Goal: Transaction & Acquisition: Purchase product/service

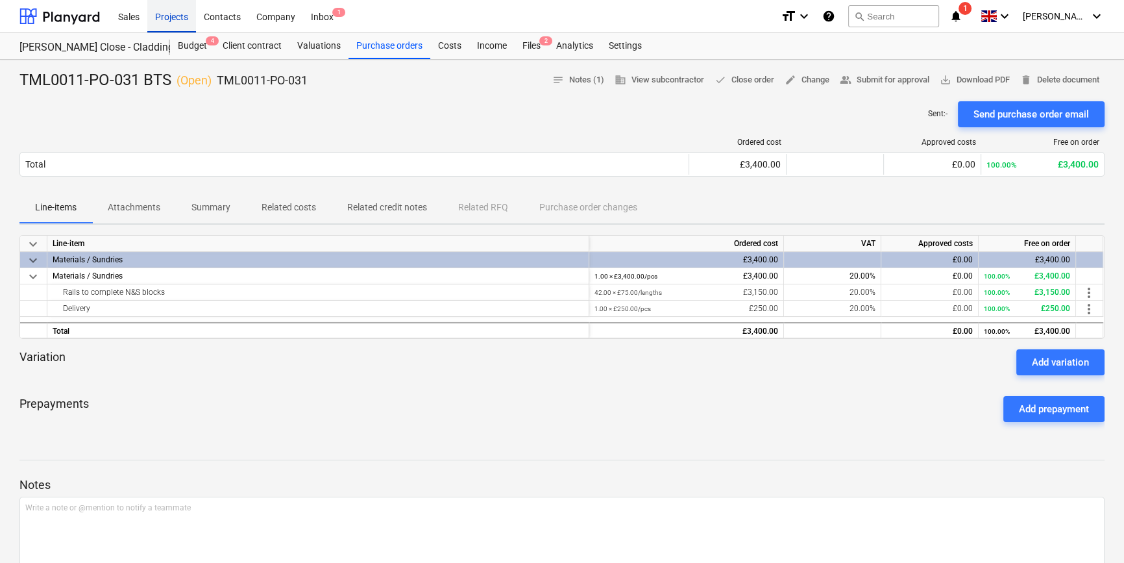
click at [178, 19] on div "Projects" at bounding box center [171, 15] width 49 height 33
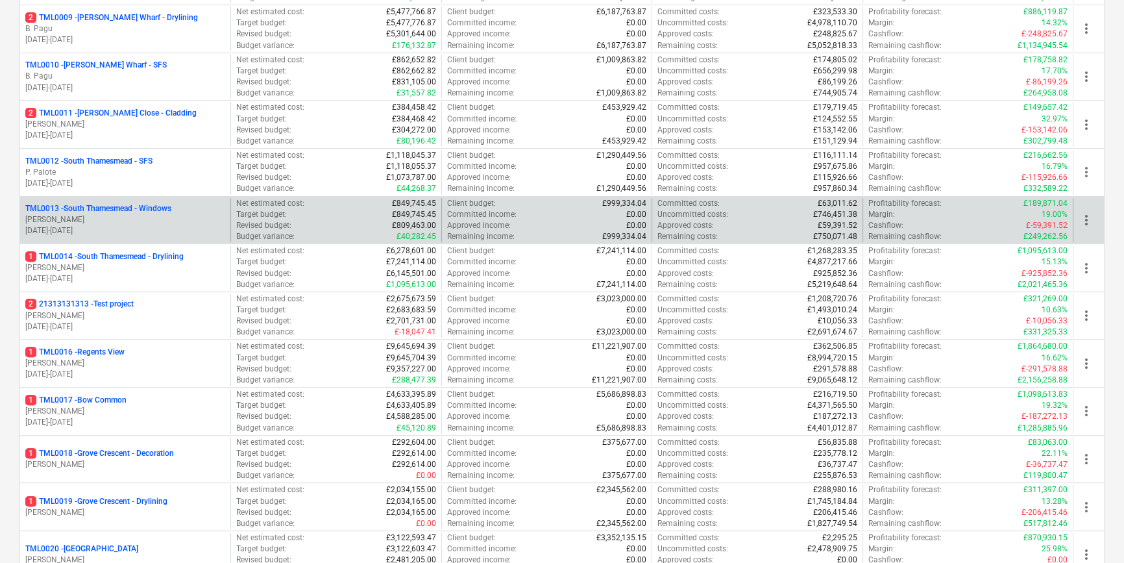
scroll to position [649, 0]
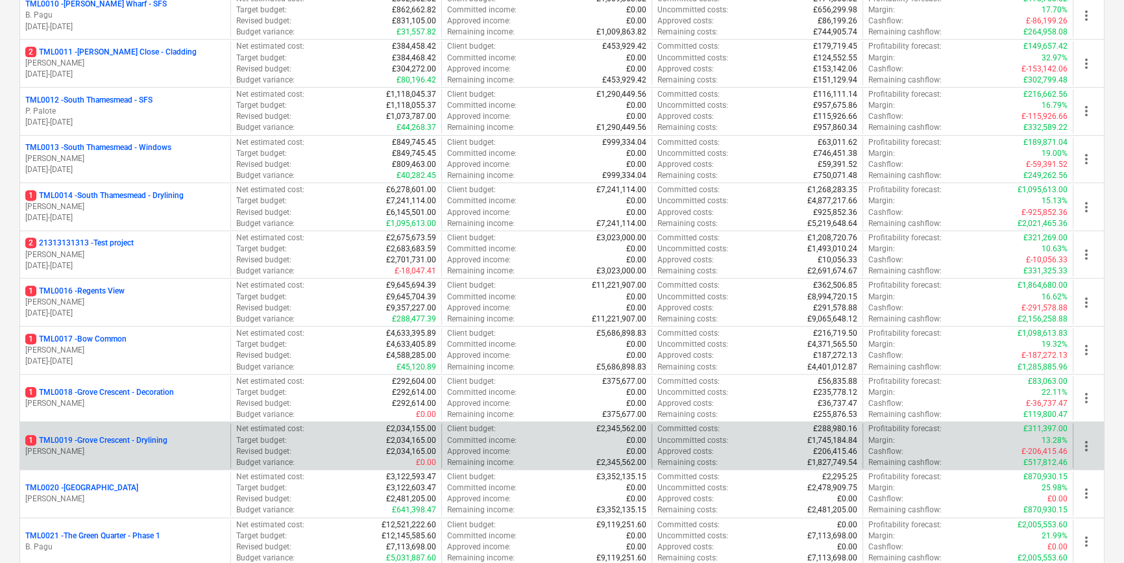
click at [172, 441] on div "1 TML0019 - Grove Crescent - Drylining" at bounding box center [125, 440] width 200 height 11
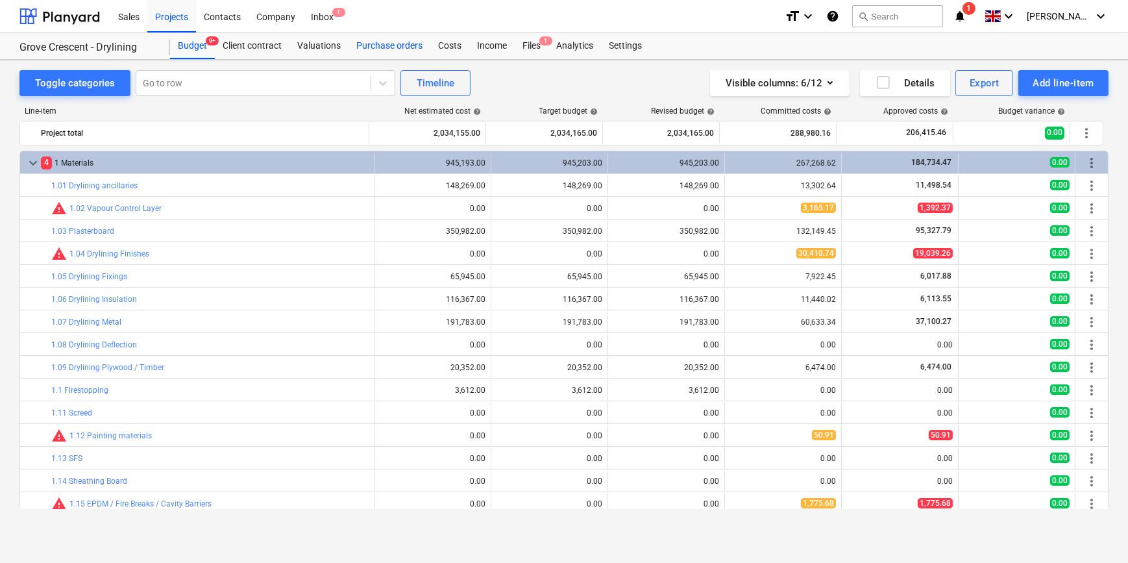
click at [391, 44] on div "Purchase orders" at bounding box center [390, 46] width 82 height 26
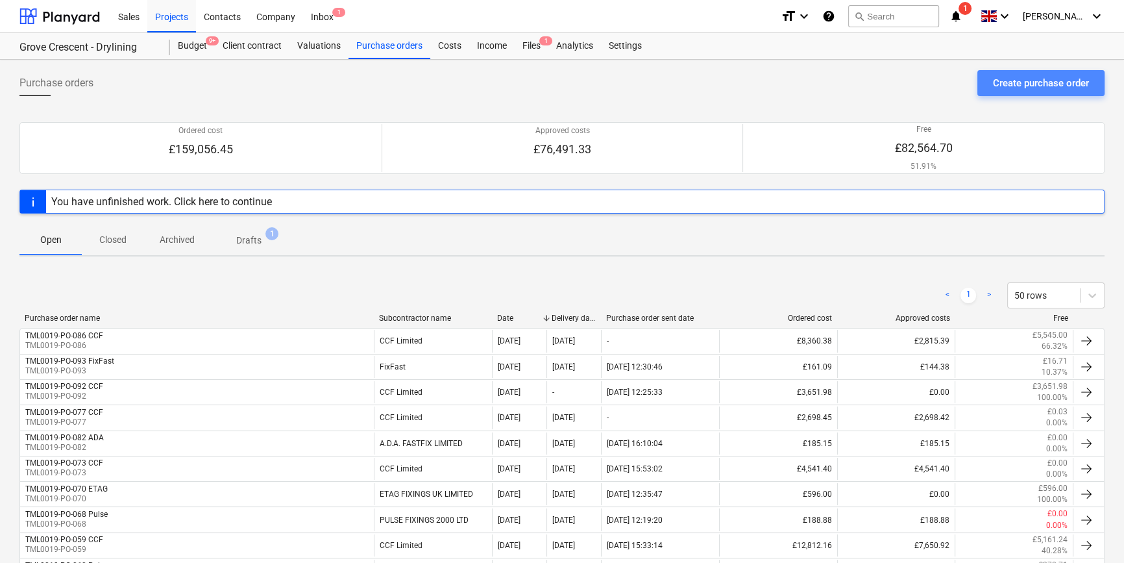
click at [1008, 82] on div "Create purchase order" at bounding box center [1041, 83] width 96 height 17
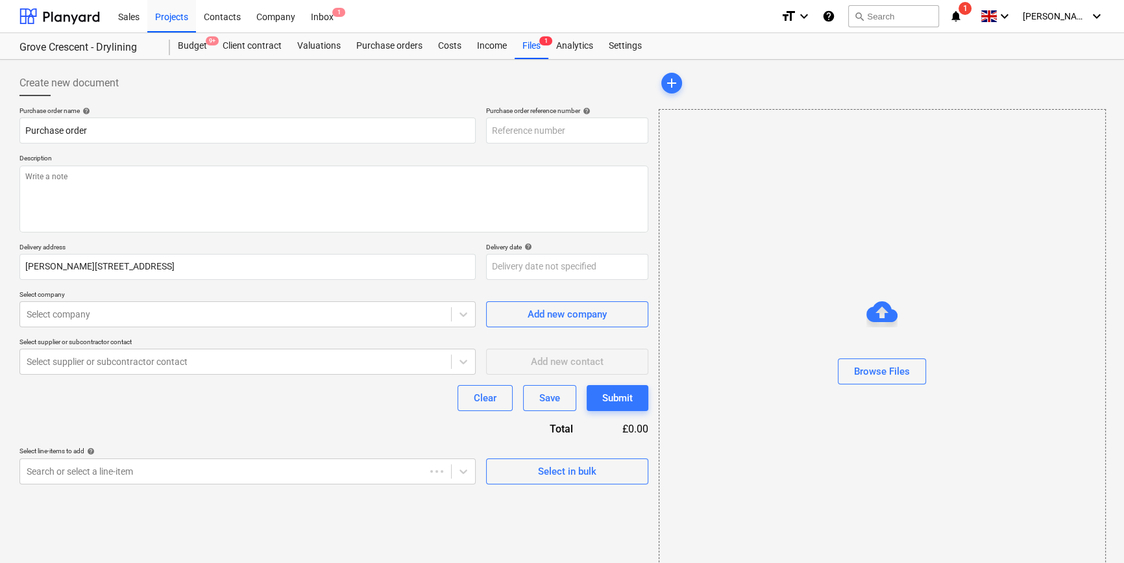
type textarea "x"
type input "TML0019-PO-098"
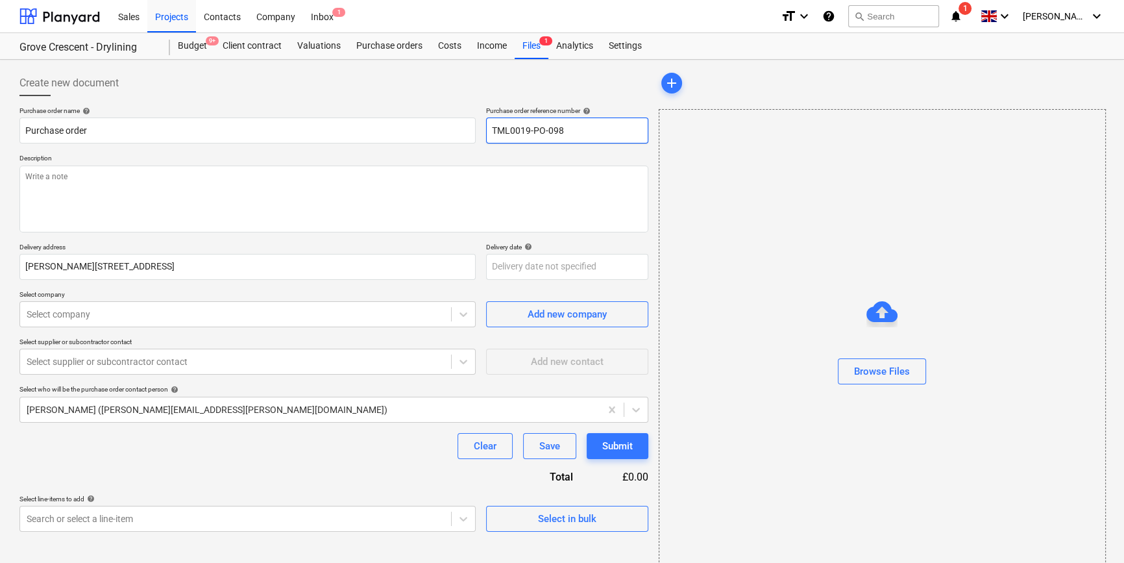
drag, startPoint x: 567, startPoint y: 128, endPoint x: 483, endPoint y: 130, distance: 83.8
click at [483, 130] on div "Purchase order name help Purchase order Purchase order reference number help TM…" at bounding box center [333, 124] width 629 height 37
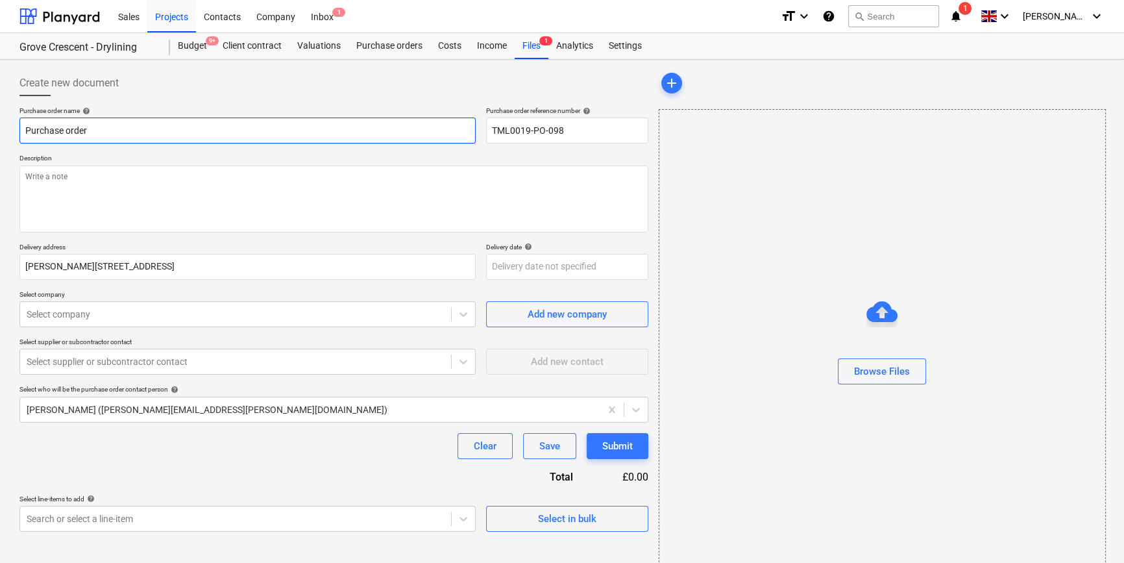
drag, startPoint x: 93, startPoint y: 130, endPoint x: 24, endPoint y: 130, distance: 69.5
click at [24, 130] on input "Purchase order" at bounding box center [247, 131] width 456 height 26
paste input "TML0019-PO-098"
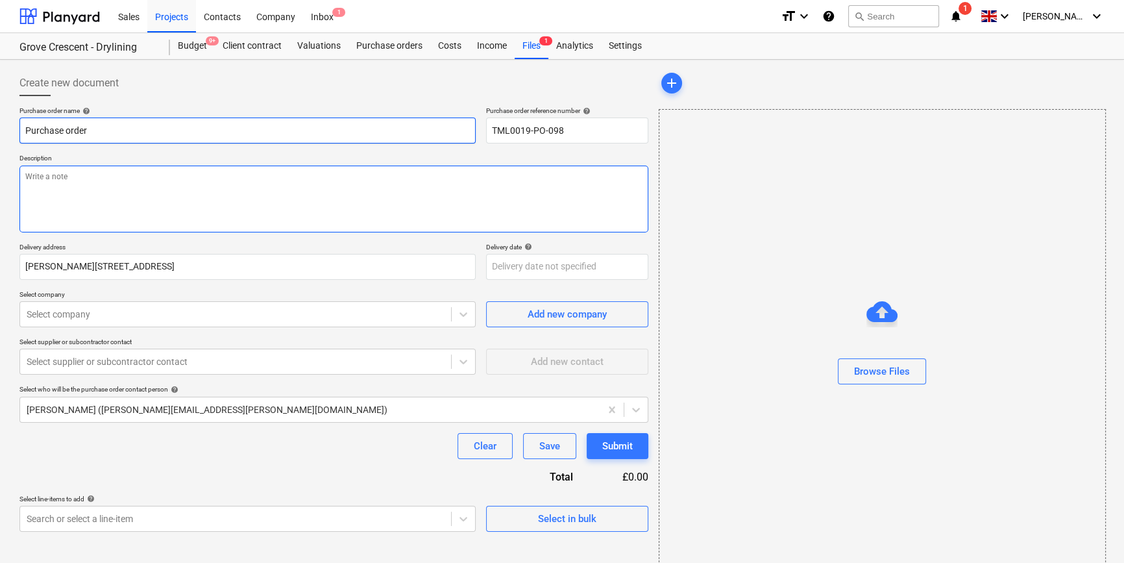
type textarea "x"
type input "TML0019-PO-098"
type textarea "x"
type input "TML0019-PO-098"
type textarea "x"
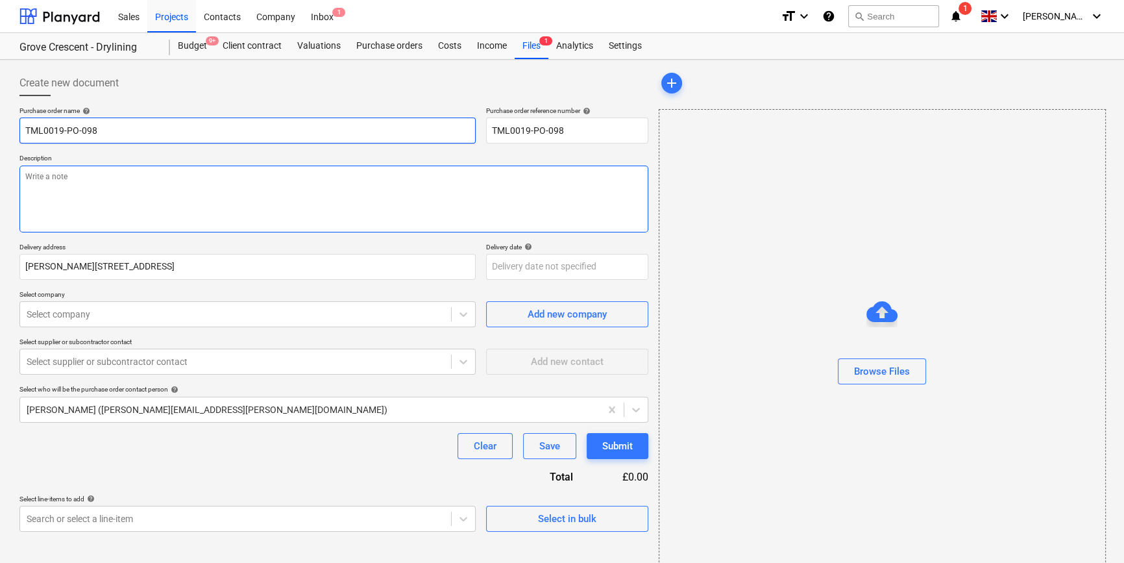
type input "TML0019-PO-098 C"
type textarea "x"
type input "TML0019-PO-098 CC"
type textarea "x"
type input "TML0019-PO-098 CCF"
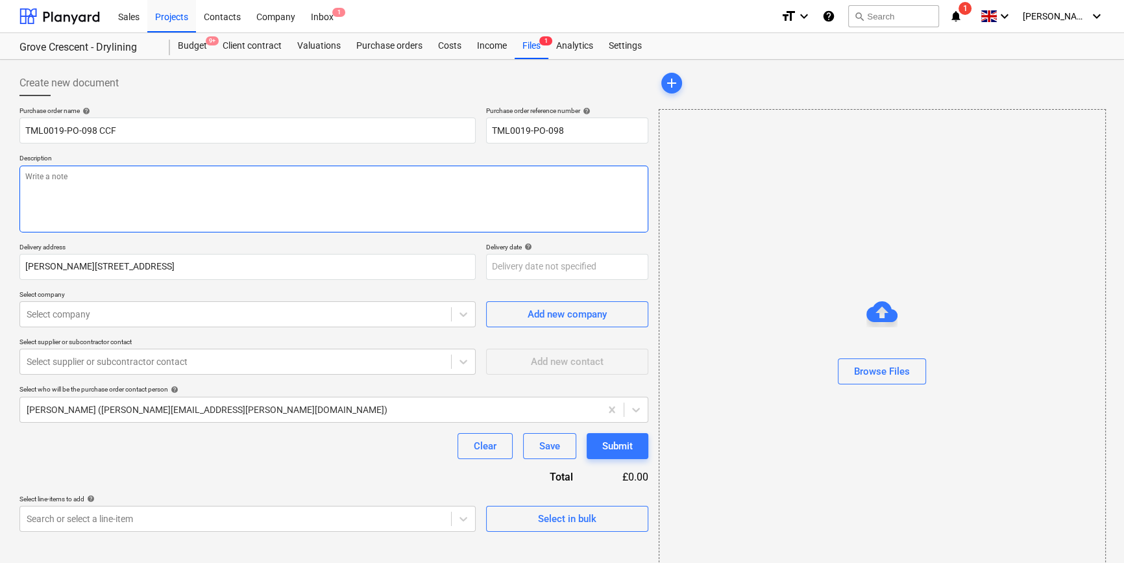
click at [71, 195] on textarea at bounding box center [333, 199] width 629 height 67
type textarea "x"
type textarea "S"
type textarea "x"
type textarea "Si"
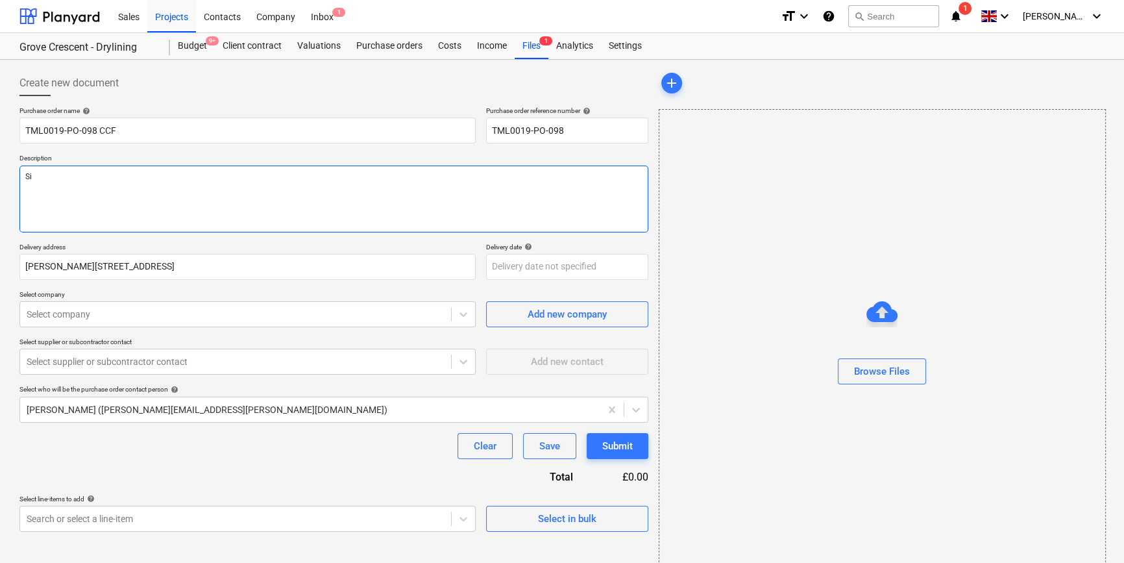
type textarea "x"
type textarea "Sit"
type textarea "x"
type textarea "Site"
type textarea "x"
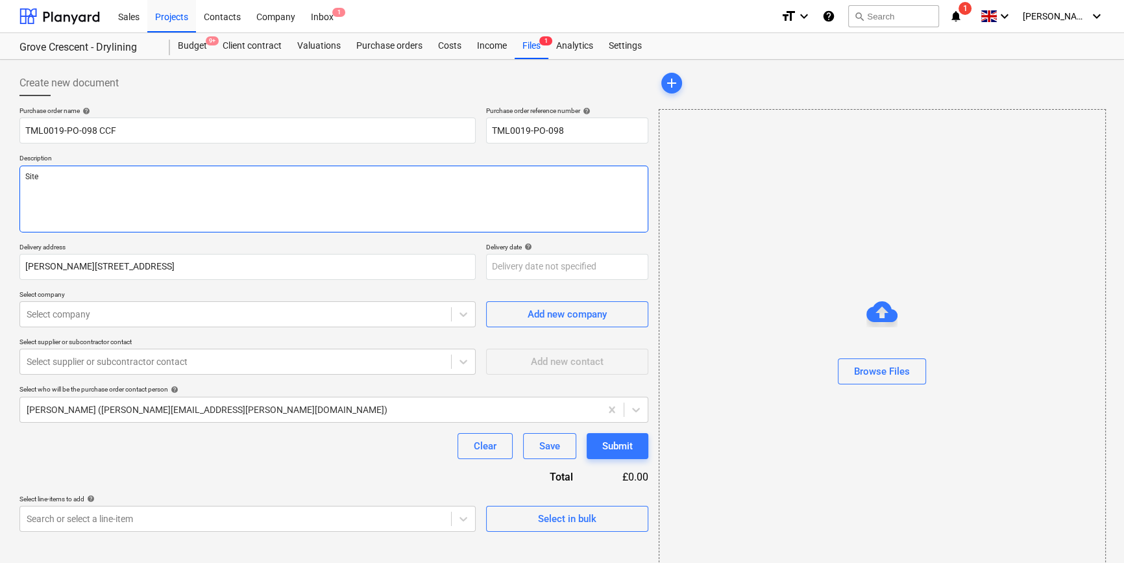
type textarea "Site"
type textarea "x"
type textarea "Site c"
type textarea "x"
type textarea "Site co"
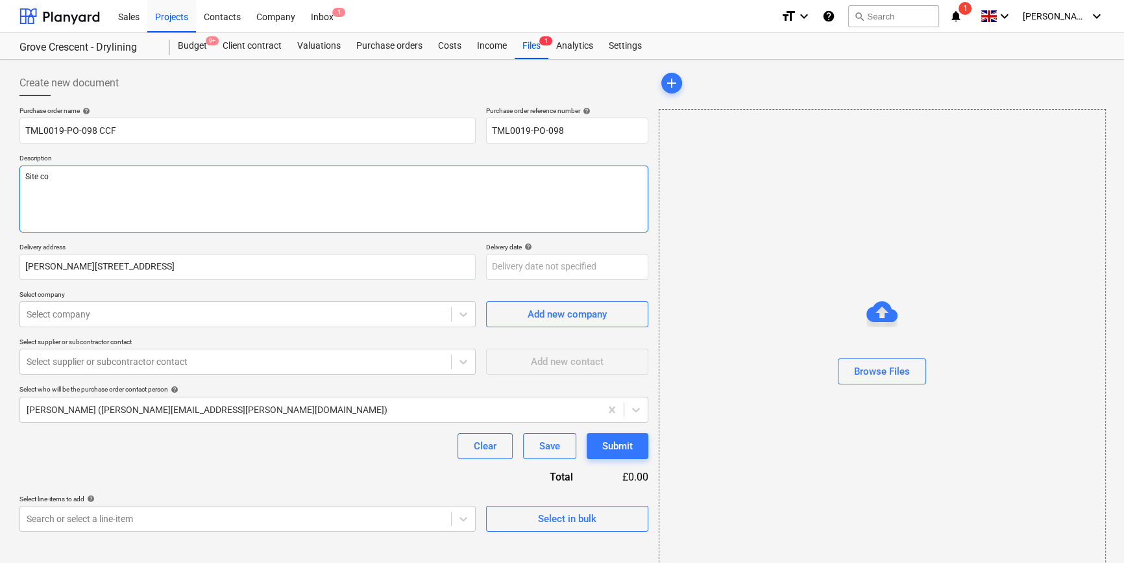
type textarea "x"
type textarea "Site con"
type textarea "x"
type textarea "Site cont"
type textarea "x"
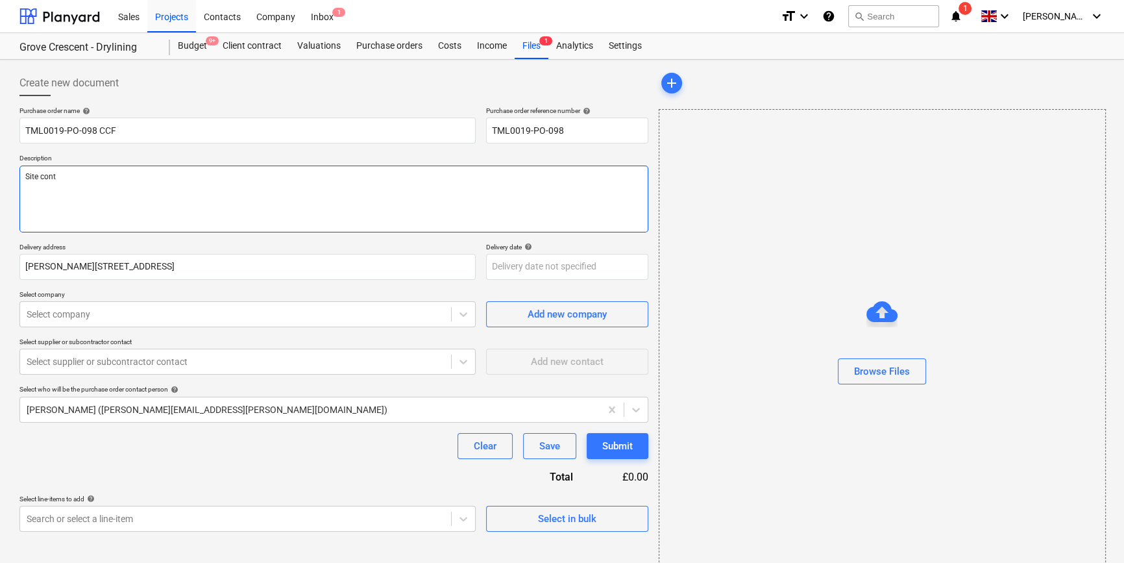
type textarea "Site conta"
type textarea "x"
type textarea "Site contac"
type textarea "x"
type textarea "Site contact"
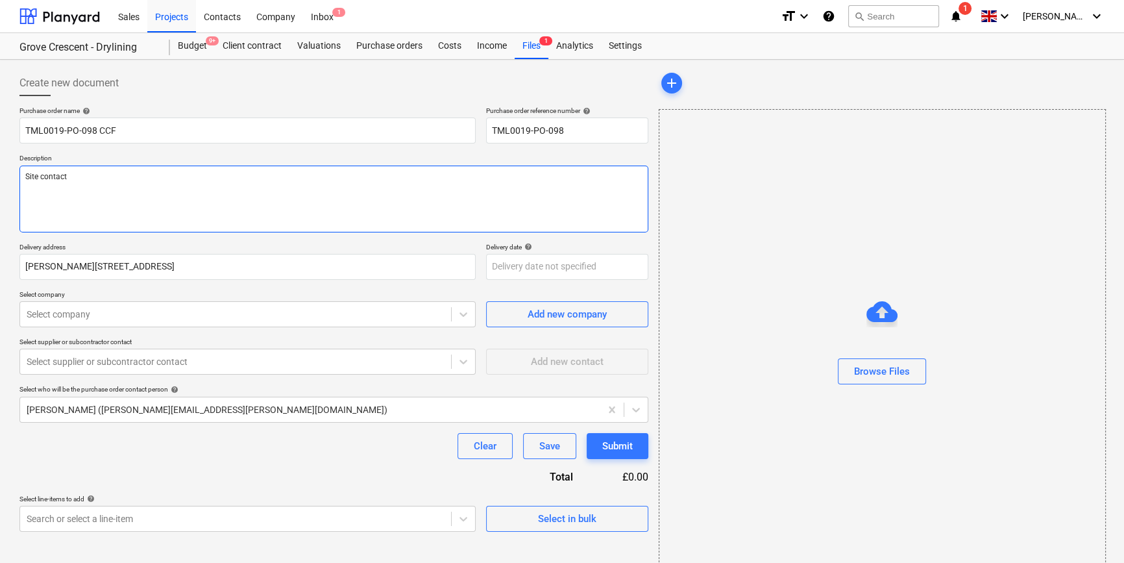
type textarea "x"
type textarea "Site contact"
type textarea "x"
type textarea "Site contact C"
type textarea "x"
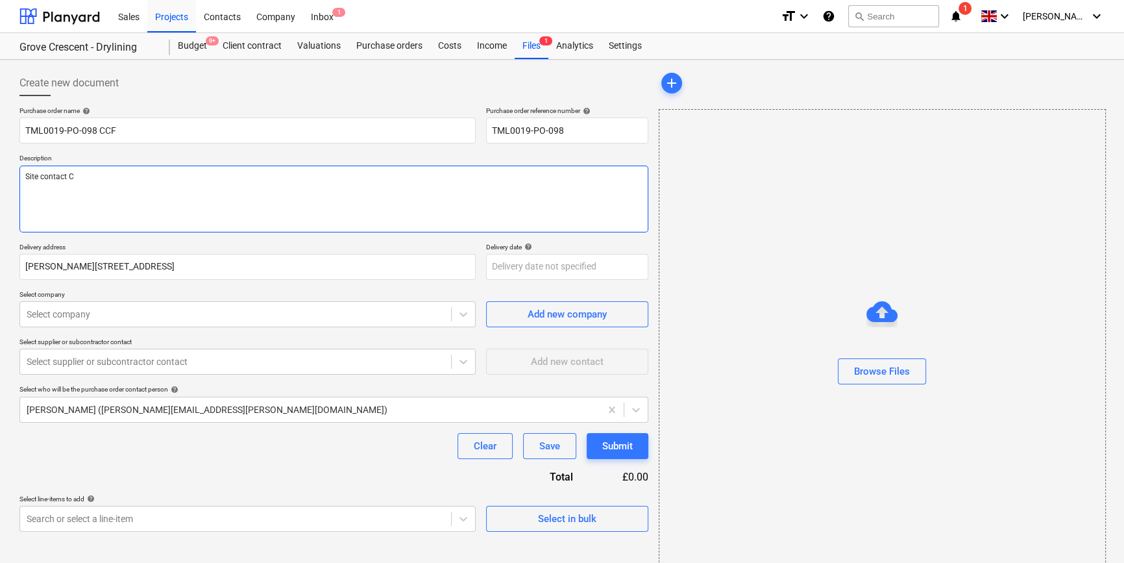
type textarea "Site contact Co"
type textarea "x"
type textarea "Site contact Cor"
type textarea "x"
type textarea "Site contact Corn"
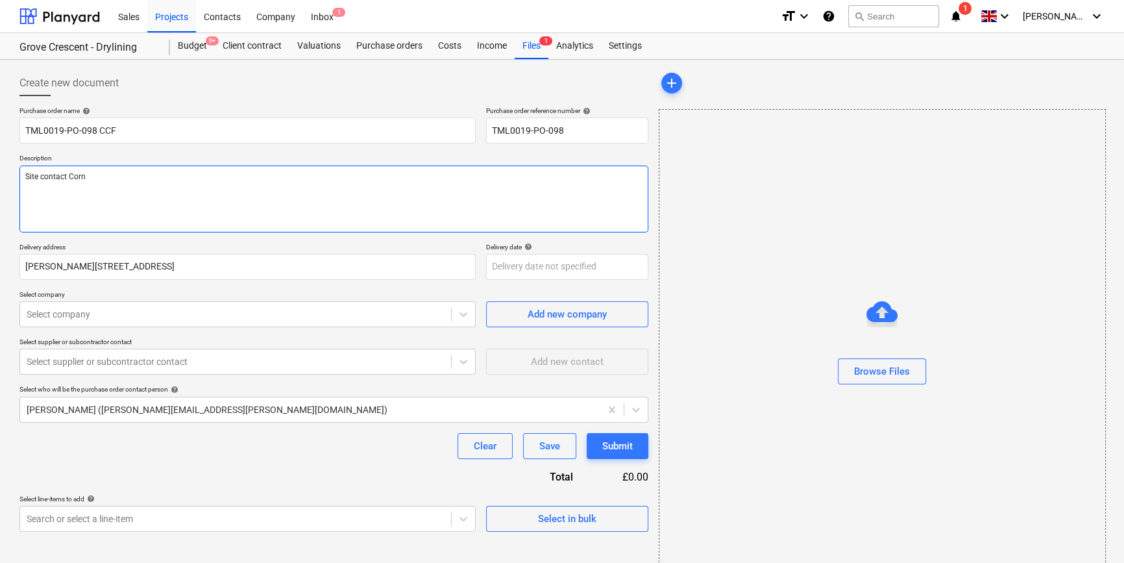
type textarea "x"
type textarea "Site contact Corne"
type textarea "x"
type textarea "Site contact Cornel"
type textarea "x"
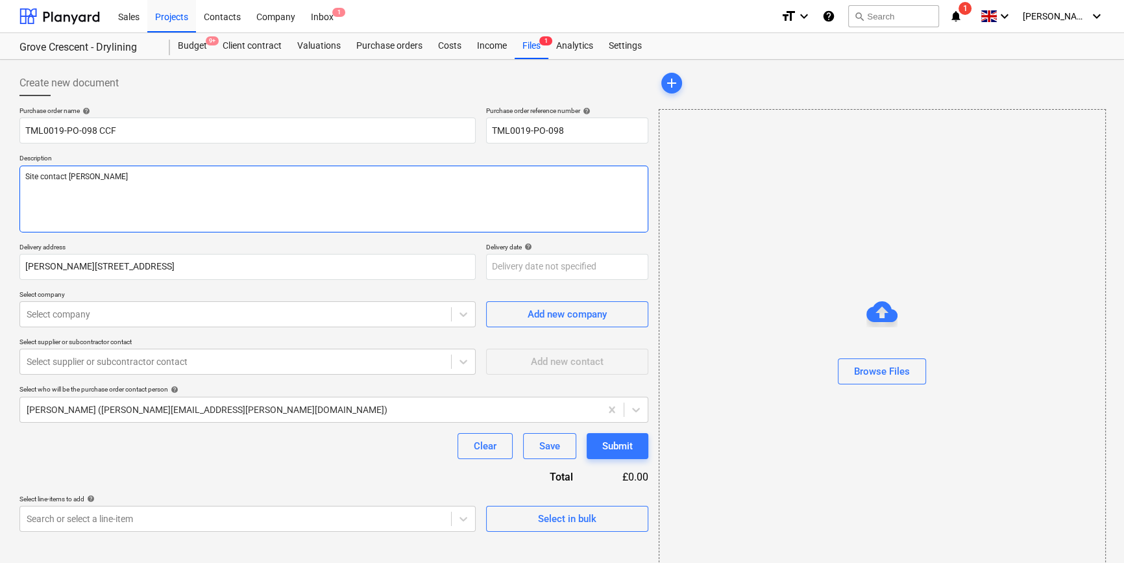
type textarea "Site contact Cornel"
type textarea "x"
type textarea "Site contact Cornel 0"
type textarea "x"
type textarea "Site contact Cornel 07"
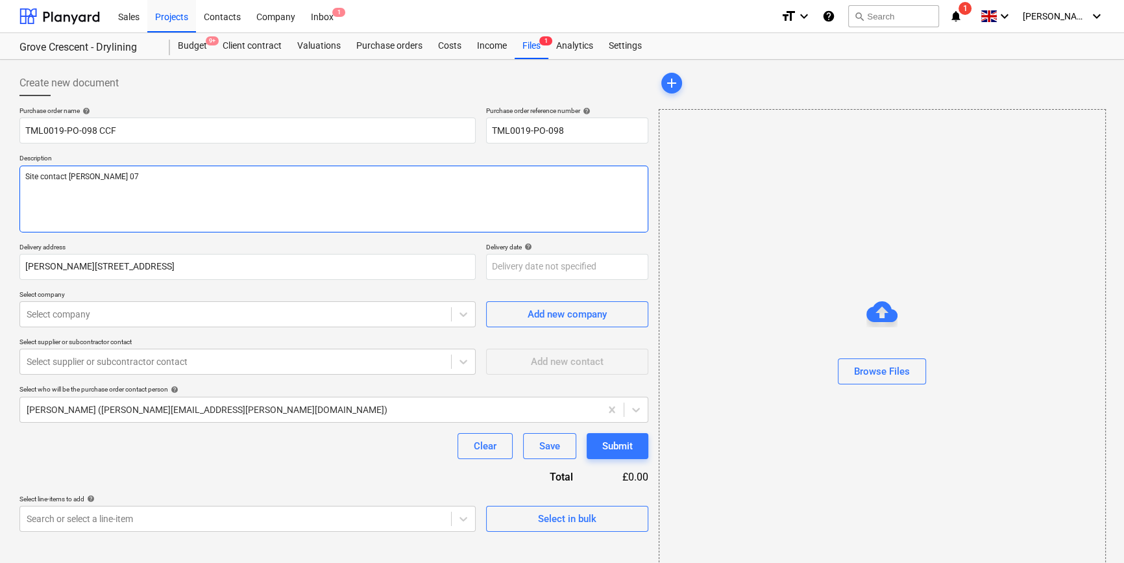
type textarea "x"
type textarea "Site contact Cornel 078"
type textarea "x"
type textarea "Site contact Cornel 0785"
type textarea "x"
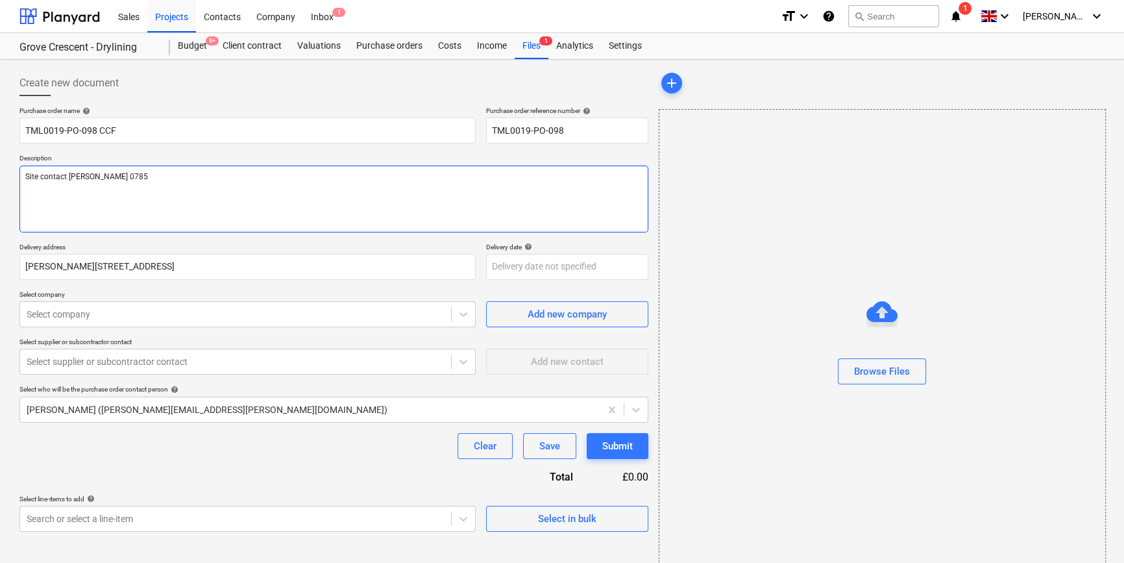
type textarea "Site contact Cornel 07853"
type textarea "x"
type textarea "Site contact Cornel 07853"
type textarea "x"
type textarea "Site contact Cornel 07853 3"
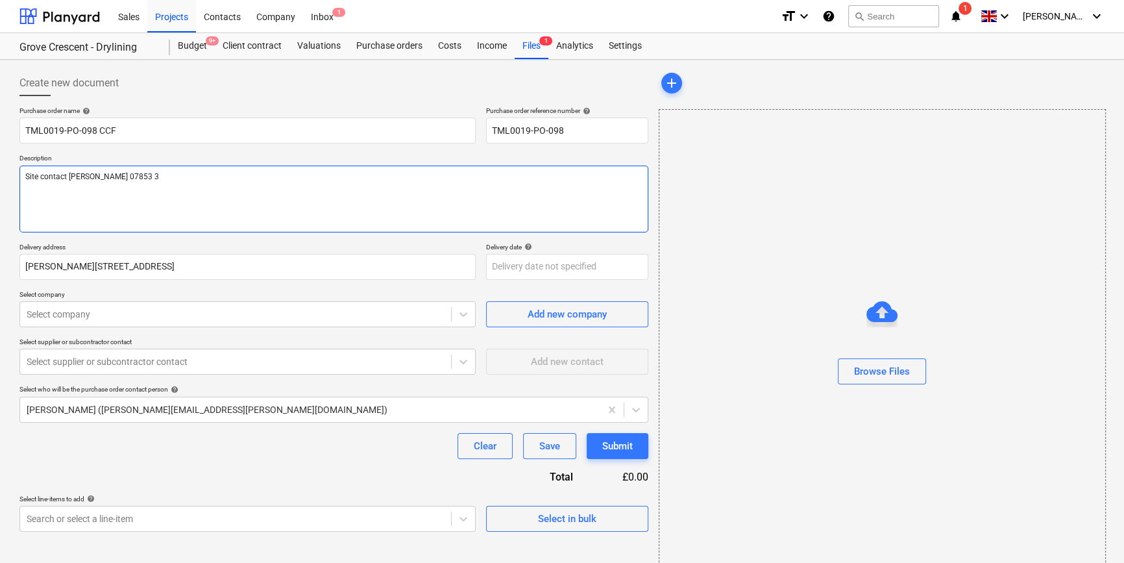
type textarea "x"
type textarea "Site contact Cornel 07853 35"
type textarea "x"
type textarea "Site contact Cornel 07853 351"
type textarea "x"
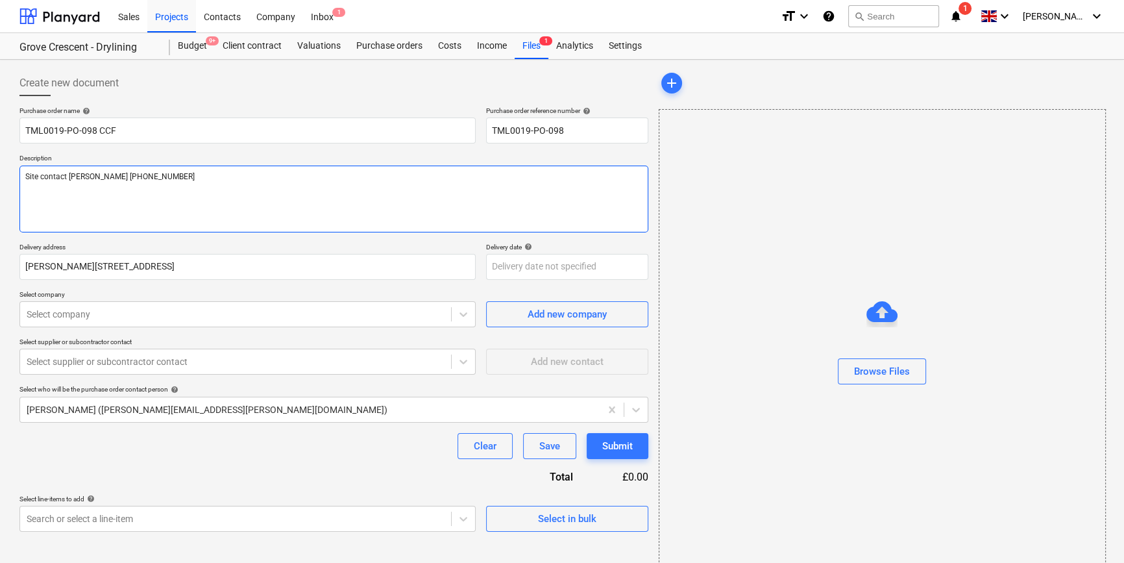
type textarea "Site contact Cornel 07853 3511"
type textarea "x"
type textarea "Site contact Cornel 07853 35119"
type textarea "x"
type textarea "Site contact Cornel 07853 351191"
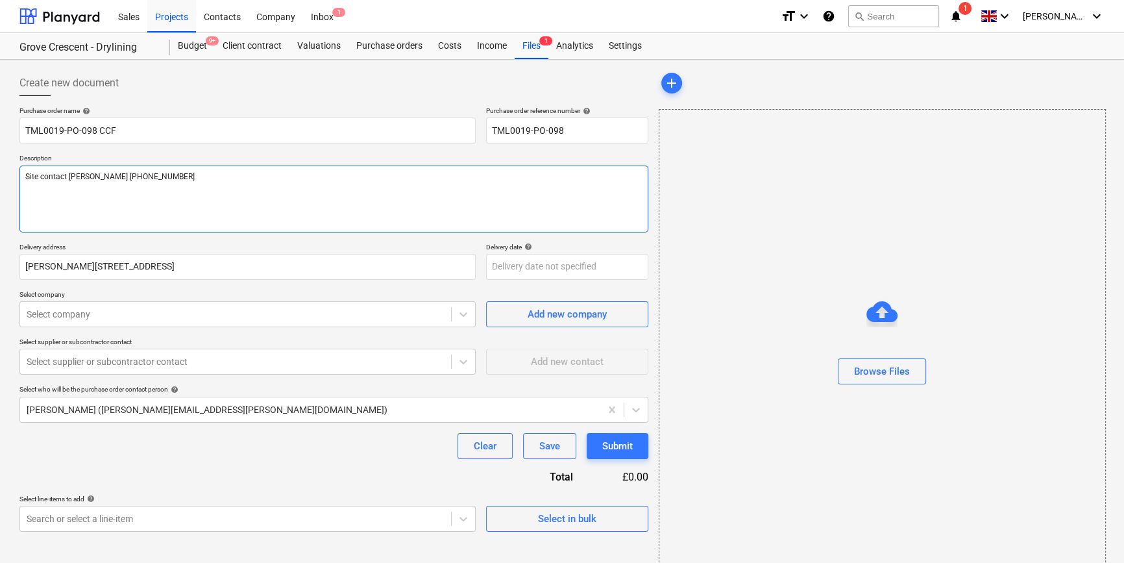
click at [71, 195] on textarea "Site contact Cornel 07853 351191" at bounding box center [333, 199] width 629 height 67
click at [184, 180] on textarea "Site contact Cornel 07853 351191" at bounding box center [333, 199] width 629 height 67
type textarea "x"
type textarea "Site contact Cornel 07853 351191"
type textarea "x"
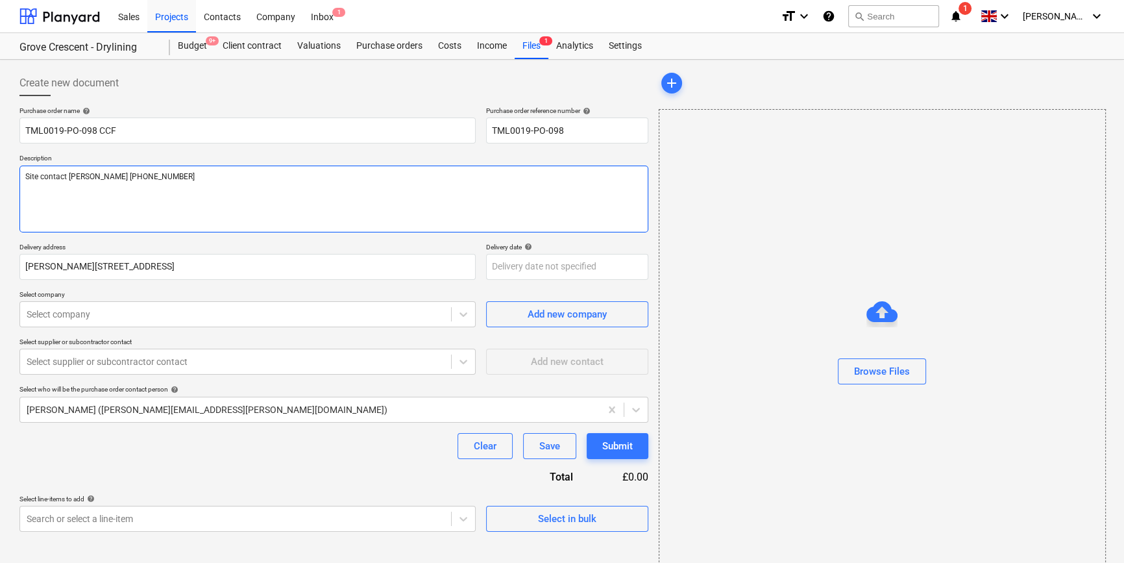
type textarea "Site contact Cornel 07853 351191 F"
type textarea "x"
type textarea "Site contact Cornel 07853 351191 Fl"
type textarea "x"
type textarea "Site contact Cornel 07853 351191 Fla"
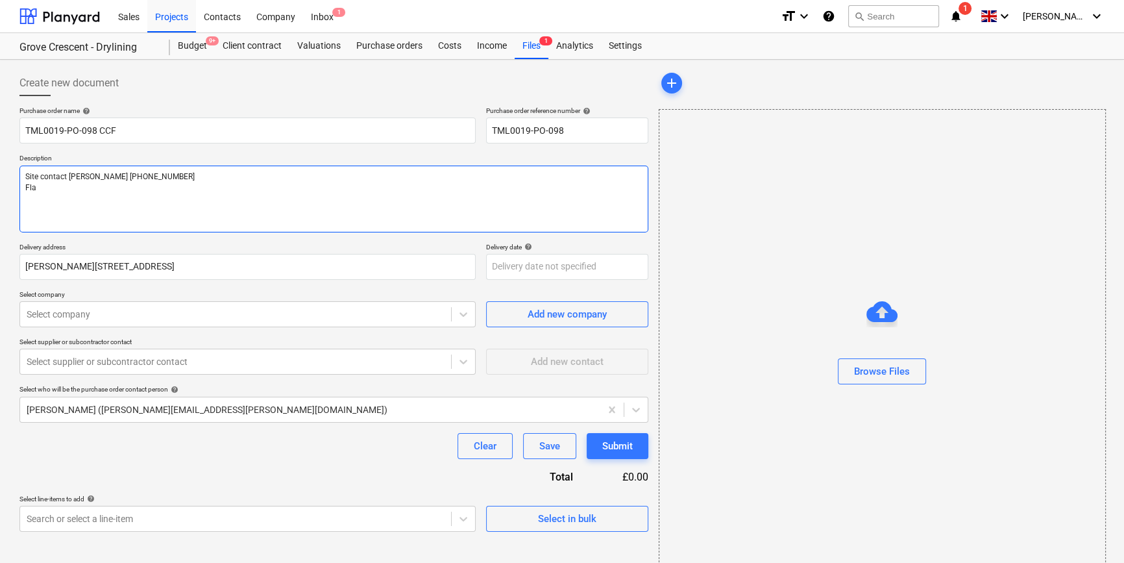
type textarea "x"
type textarea "Site contact Cornel 07853 351191 Flat"
type textarea "x"
type textarea "Site contact Cornel 07853 351191 Flat"
type textarea "x"
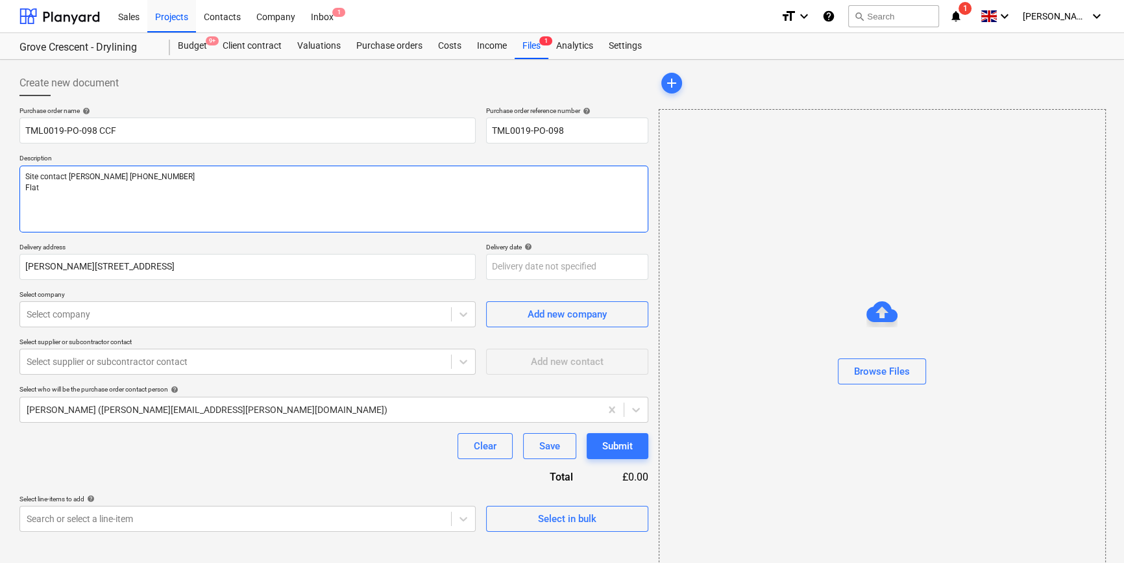
type textarea "Site contact Cornel 07853 351191 Flat b"
type textarea "x"
type textarea "Site contact Cornel 07853 351191 Flat be"
type textarea "x"
type textarea "Site contact Cornel 07853 351191 Flat bed"
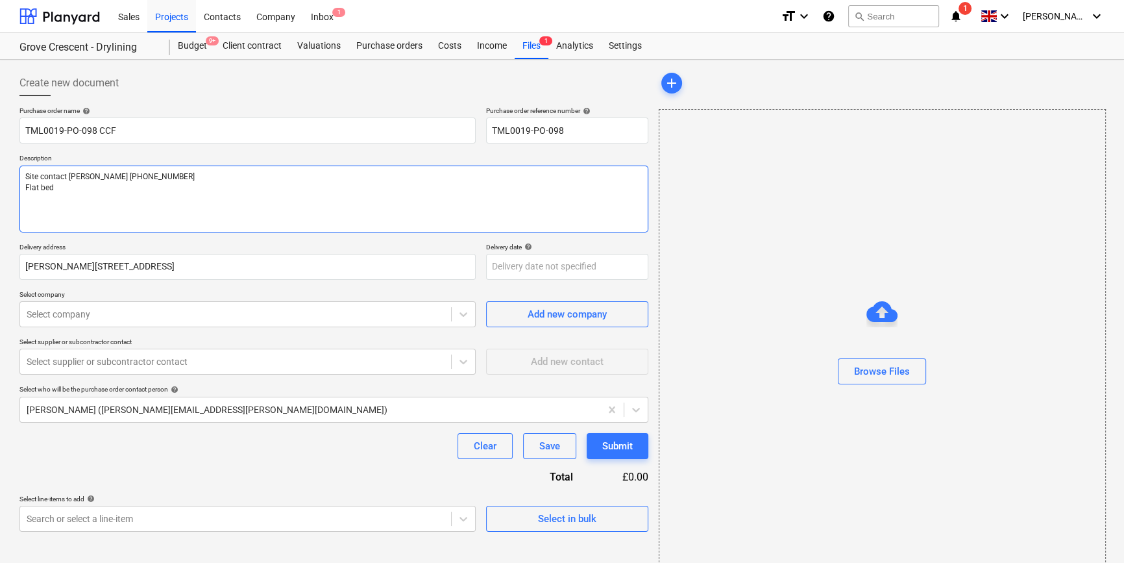
type textarea "x"
type textarea "Site contact Cornel 07853 351191 Flat bed"
type textarea "x"
type textarea "Site contact Cornel 07853 351191 Flat bed p"
type textarea "x"
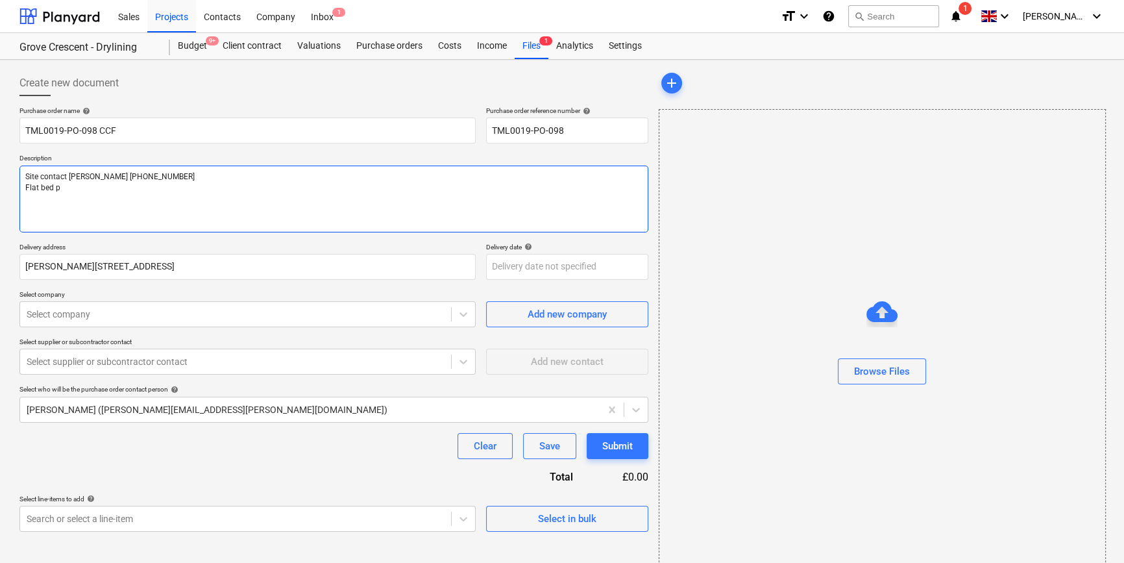
type textarea "Site contact Cornel 07853 351191 Flat bed pr"
type textarea "x"
type textarea "Site contact Cornel 07853 351191 Flat bed pre"
type textarea "x"
type textarea "Site contact Cornel 07853 351191 Flat bed pre-"
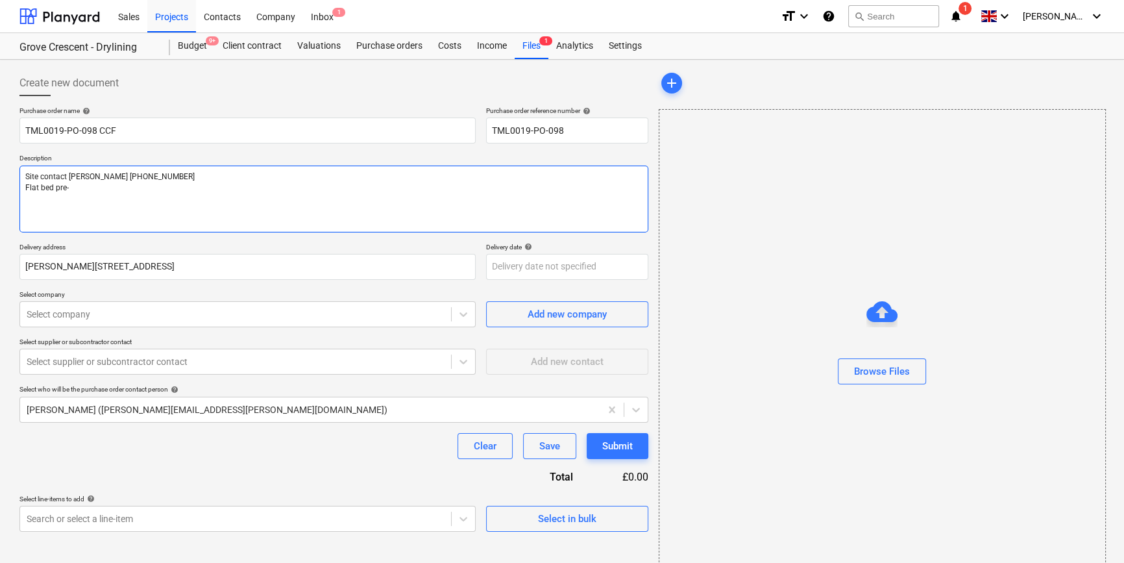
type textarea "x"
type textarea "Site contact Cornel 07853 351191 Flat bed pre-s"
type textarea "x"
type textarea "Site contact Cornel 07853 351191 Flat bed pre-sl"
type textarea "x"
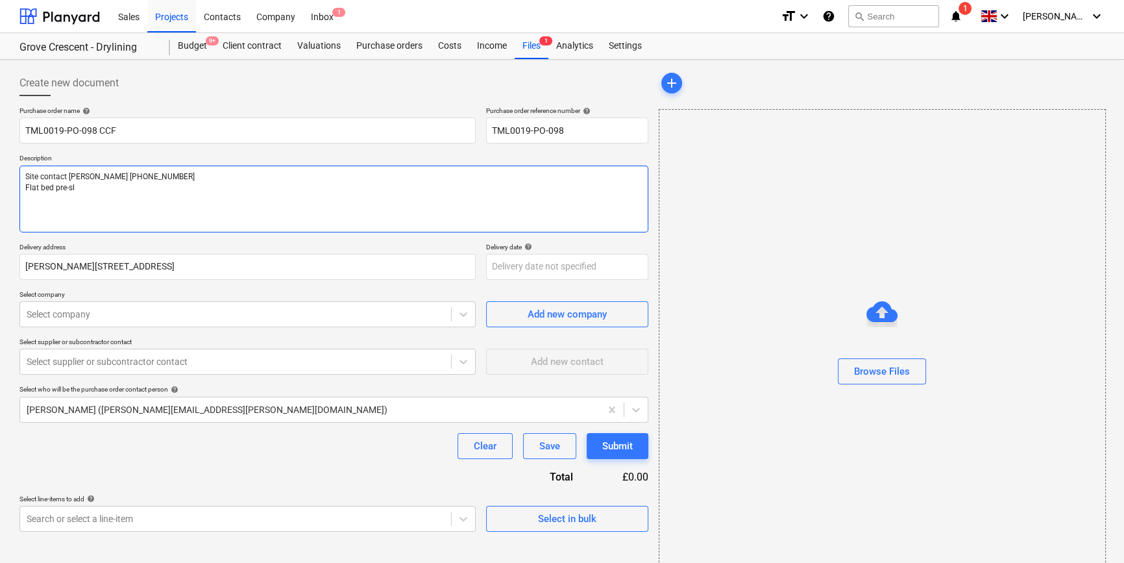
type textarea "Site contact Cornel 07853 351191 Flat bed pre-slu"
type textarea "x"
type textarea "Site contact Cornel 07853 351191 Flat bed pre-slun"
type textarea "x"
type textarea "Site contact Cornel 07853 351191 Flat bed pre-slung"
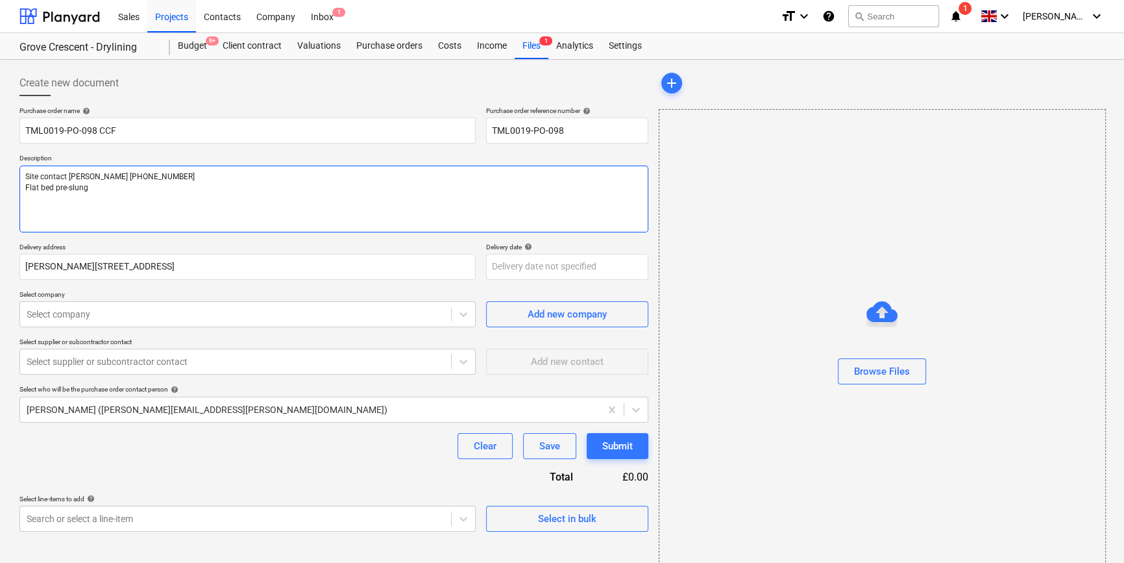
type textarea "x"
type textarea "Site contact Cornel 07853 351191 Flat bed pre-slung"
type textarea "x"
type textarea "Site contact Cornel 07853 351191 Flat bed pre-slung f"
type textarea "x"
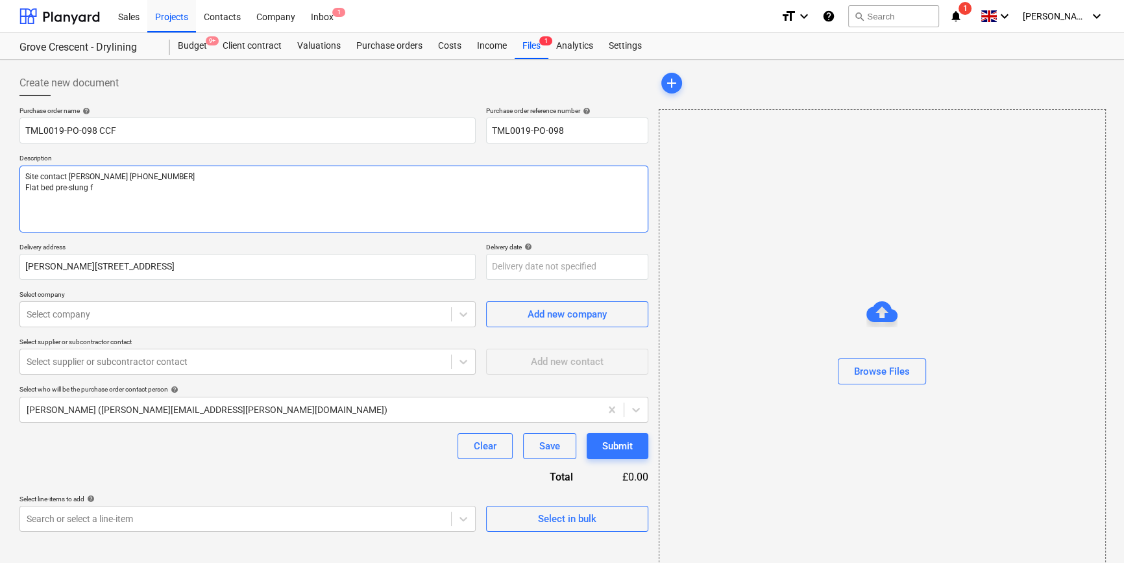
type textarea "Site contact Cornel 07853 351191 Flat bed pre-slung fo"
type textarea "x"
type textarea "Site contact Cornel 07853 351191 Flat bed pre-slung for"
type textarea "x"
type textarea "Site contact Cornel 07853 351191 Flat bed pre-slung for"
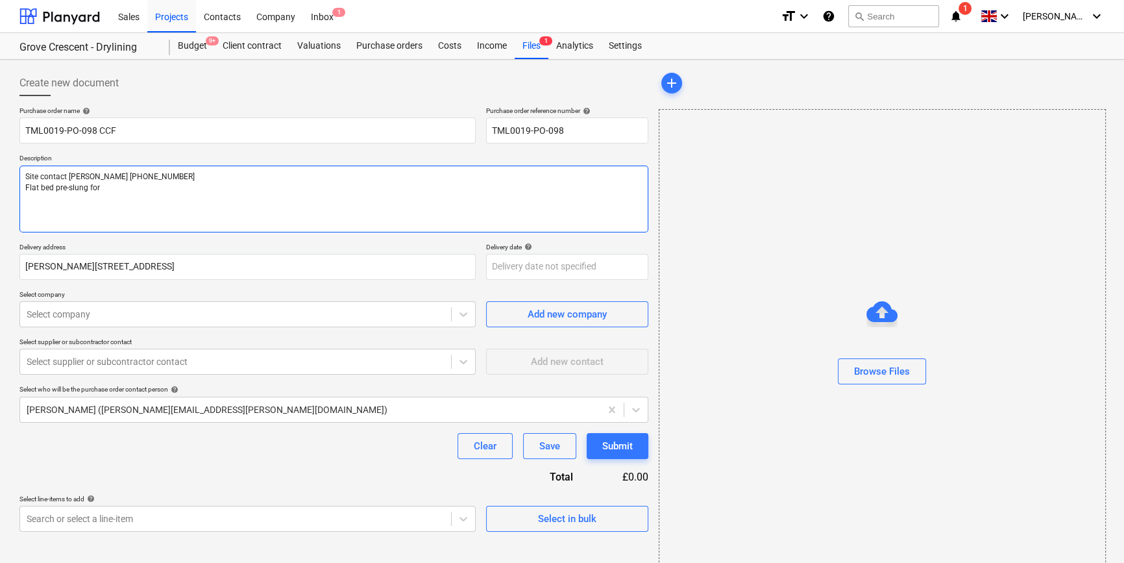
type textarea "x"
type textarea "Site contact Cornel 07853 351191 Flat bed pre-slung for c"
type textarea "x"
type textarea "Site contact Cornel 07853 351191 Flat bed pre-slung for cr"
type textarea "x"
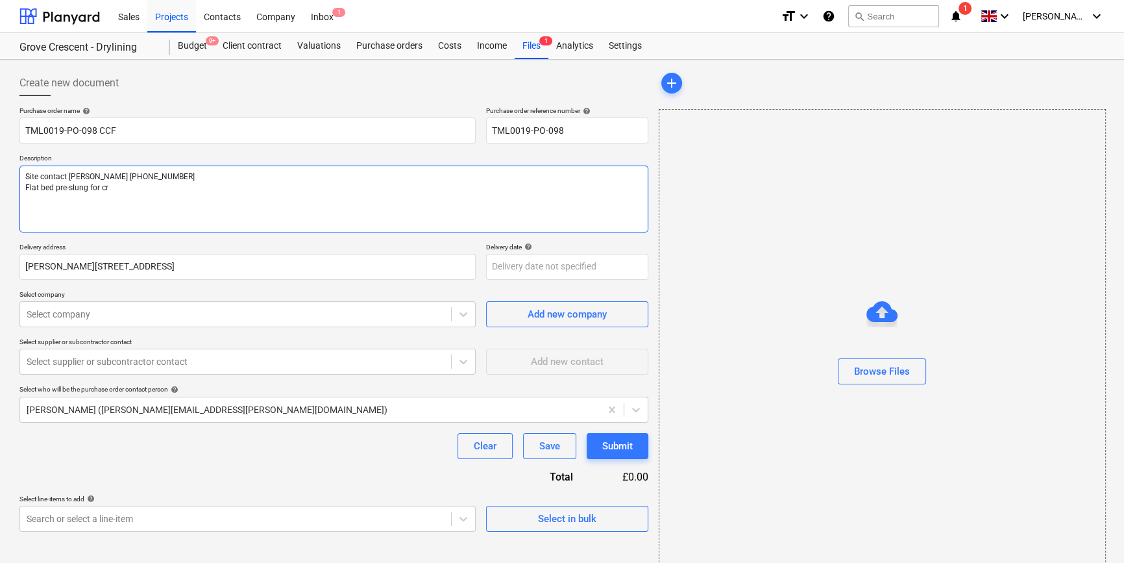
type textarea "Site contact Cornel 07853 351191 Flat bed pre-slung for cra"
type textarea "x"
type textarea "Site contact Cornel 07853 351191 Flat bed pre-slung for cran"
type textarea "x"
type textarea "Site contact Cornel 07853 351191 Flat bed pre-slung for crane"
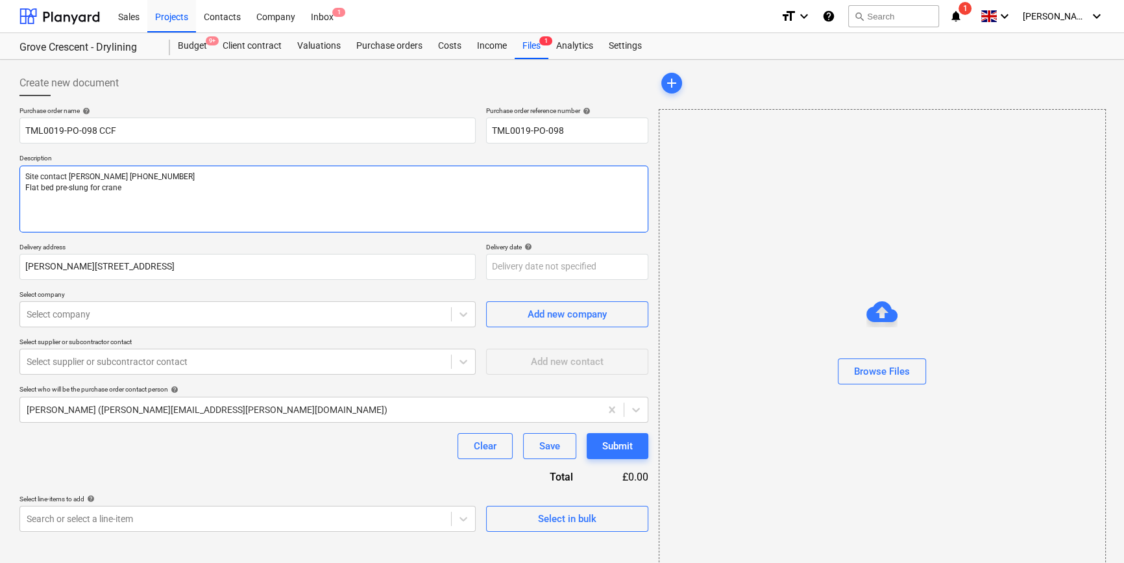
type textarea "x"
type textarea "Site contact Cornel 07853 351191 Flat bed pre-slung for crane"
type textarea "x"
type textarea "Site contact Cornel 07853 351191 Flat bed pre-slung for crane o"
type textarea "x"
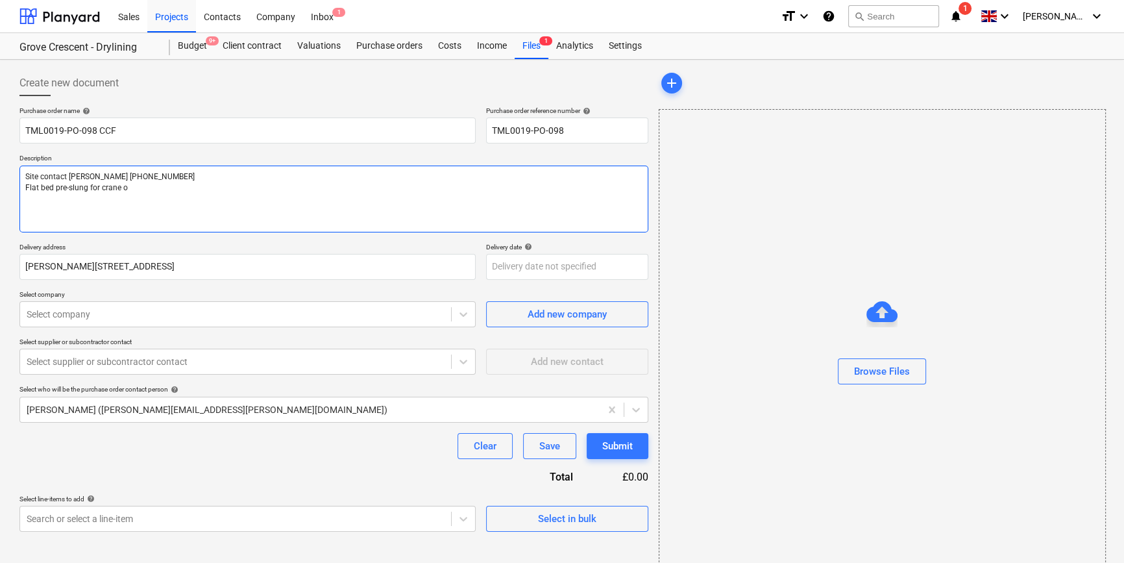
type textarea "Site contact Cornel 07853 351191 Flat bed pre-slung for crane of"
type textarea "x"
type textarea "Site contact Cornel 07853 351191 Flat bed pre-slung for crane off"
type textarea "x"
type textarea "Site contact Cornel 07853 351191 Flat bed pre-slung for crane offl"
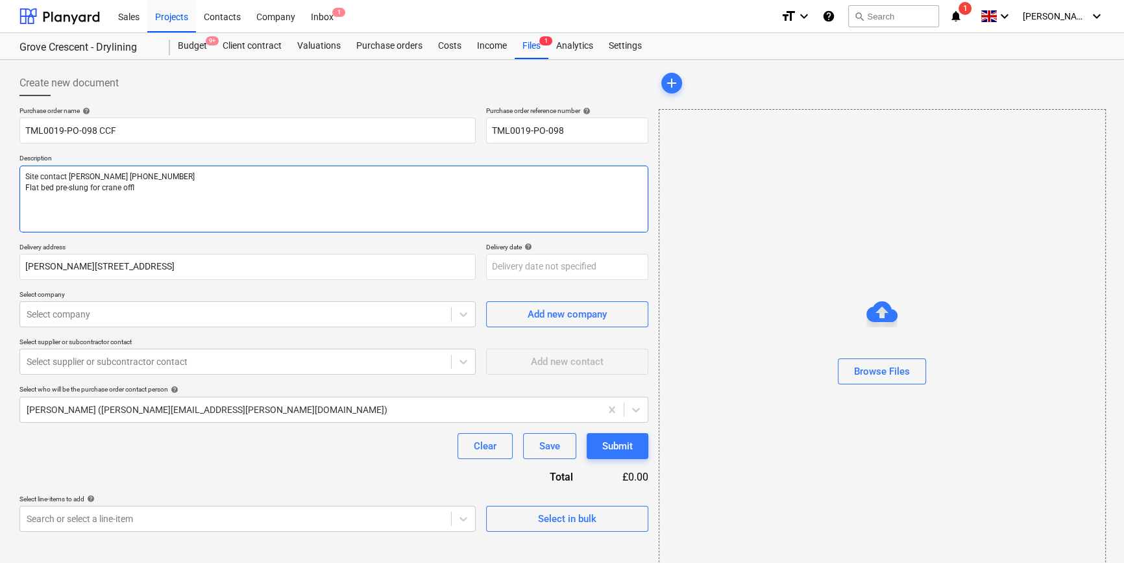
type textarea "x"
type textarea "Site contact Cornel 07853 351191 Flat bed pre-slung for crane offlo"
type textarea "x"
type textarea "Site contact Cornel 07853 351191 Flat bed pre-slung for crane offloa"
type textarea "x"
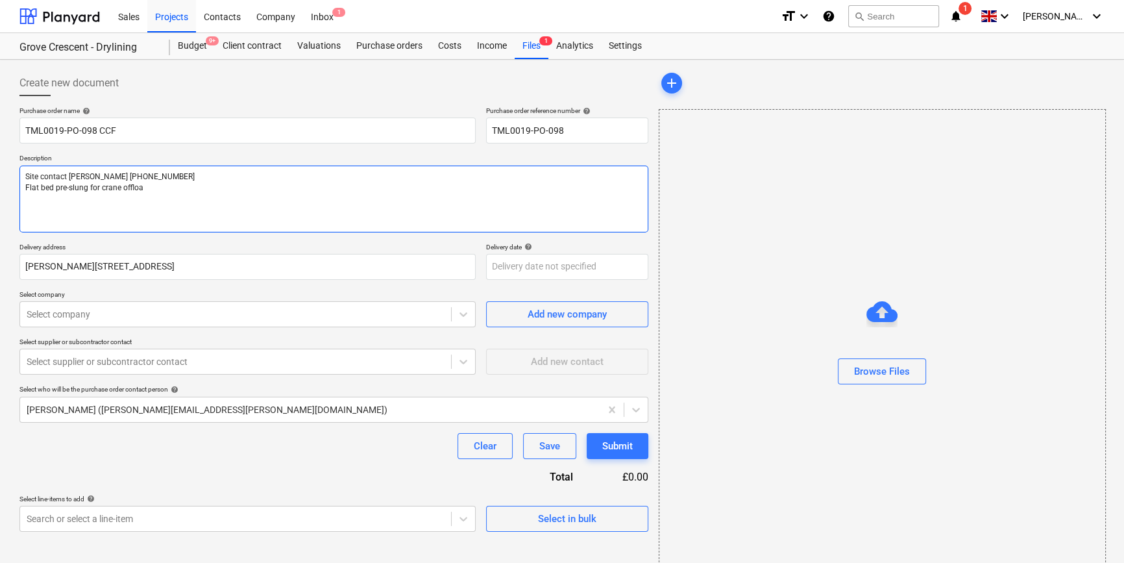
type textarea "Site contact Cornel 07853 351191 Flat bed pre-slung for crane offloaf"
type textarea "x"
type textarea "Site contact Cornel 07853 351191 Flat bed pre-slung for crane offloa"
type textarea "x"
type textarea "Site contact Cornel 07853 351191 Flat bed pre-slung for crane offload"
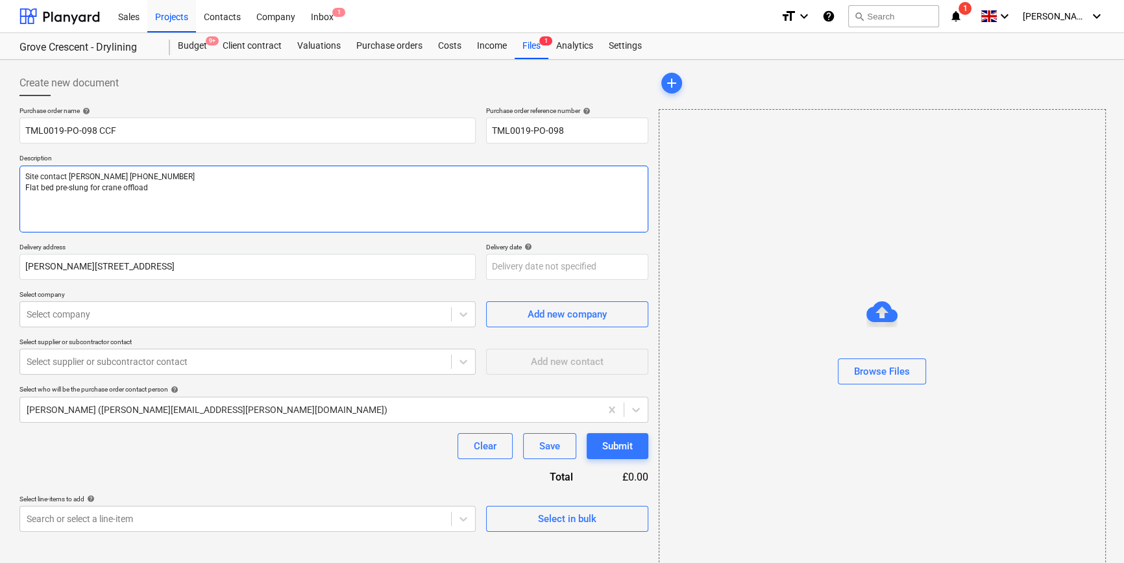
type textarea "x"
type textarea "Site contact Cornel 07853 351191 Flat bed pre-slung for crane offload"
type textarea "x"
type textarea "Site contact Cornel 07853 351191 Flat bed pre-slung for crane offload p"
type textarea "x"
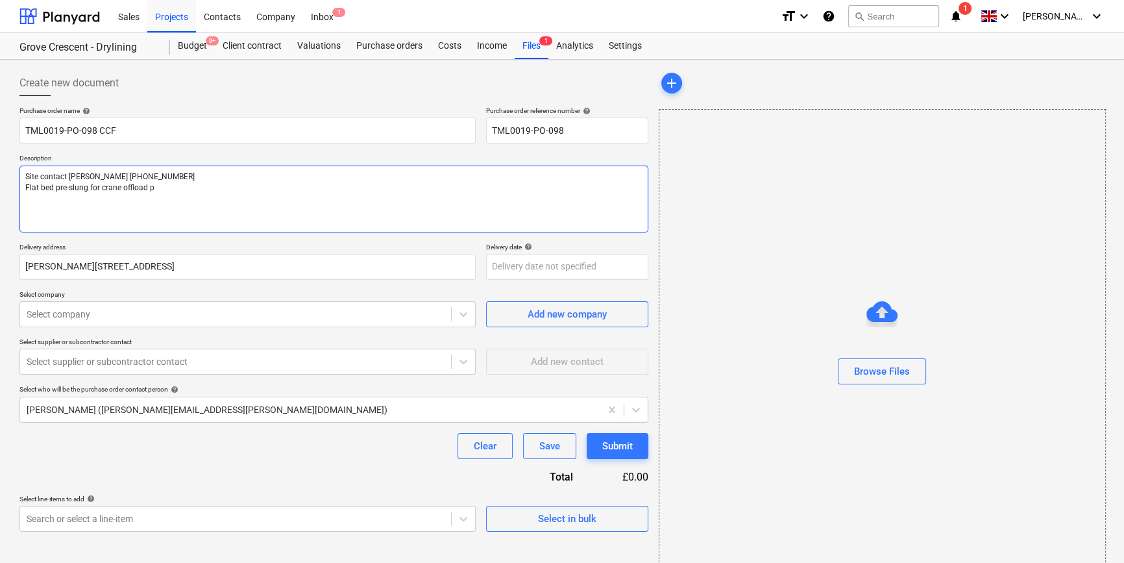
type textarea "Site contact Cornel 07853 351191 Flat bed pre-slung for crane offload pl"
type textarea "x"
type textarea "Site contact Cornel 07853 351191 Flat bed pre-slung for crane offload ple"
type textarea "x"
type textarea "Site contact Cornel 07853 351191 Flat bed pre-slung for crane offload plea"
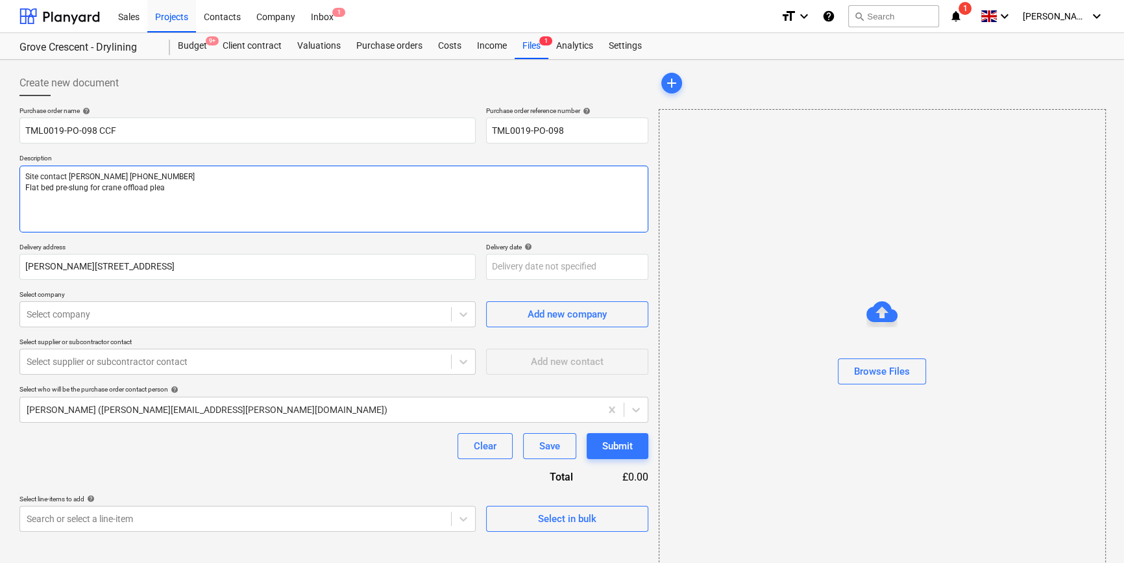
type textarea "x"
type textarea "Site contact Cornel 07853 351191 Flat bed pre-slung for crane offload pleas"
type textarea "x"
type textarea "Site contact Cornel 07853 351191 Flat bed pre-slung for crane offload please"
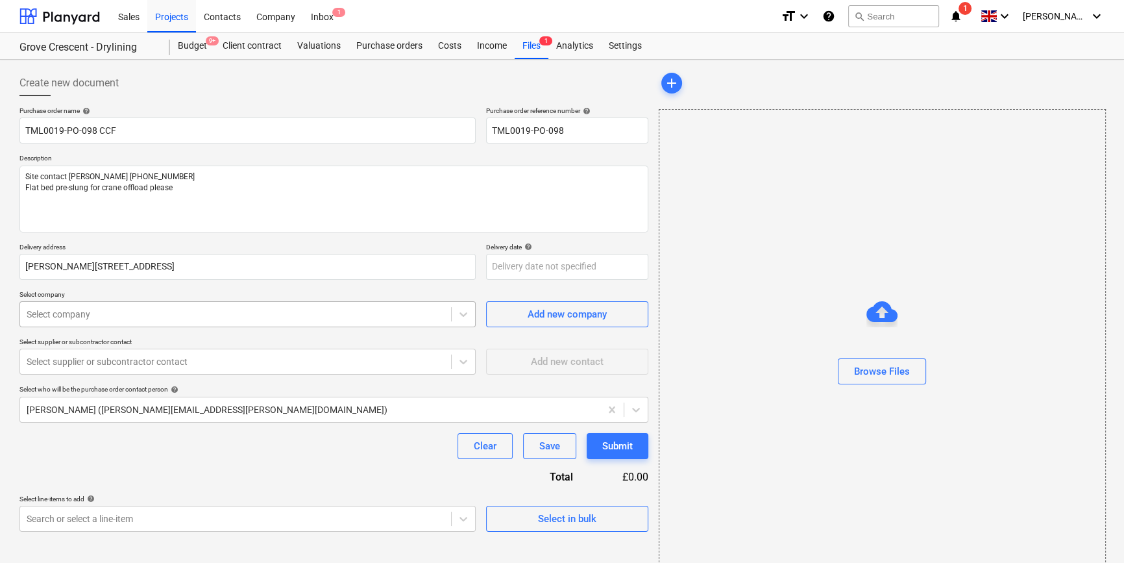
type textarea "x"
click at [80, 314] on div at bounding box center [236, 314] width 418 height 13
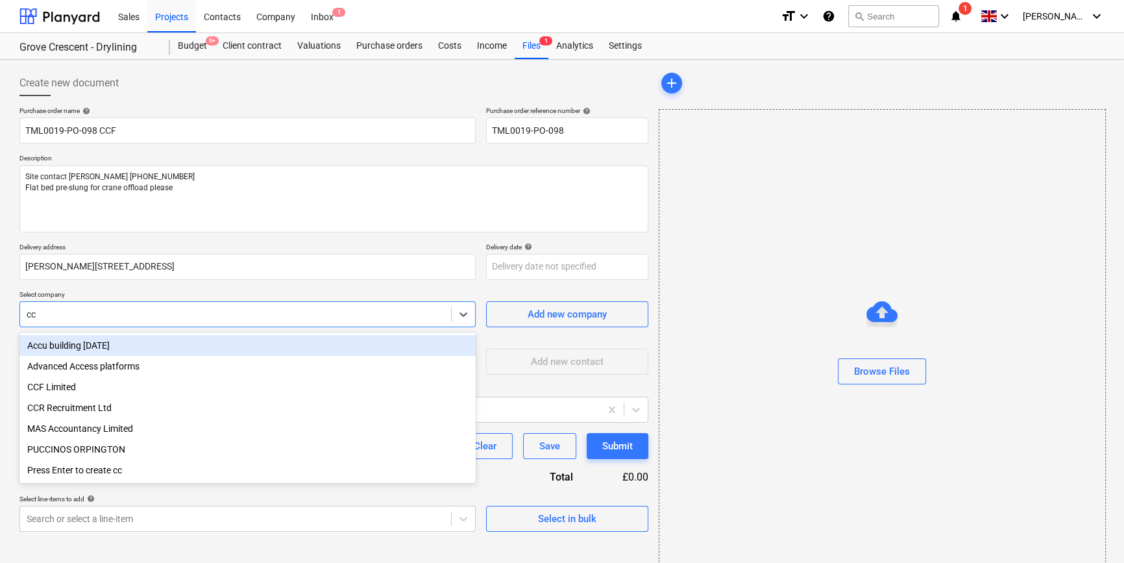
type input "ccf"
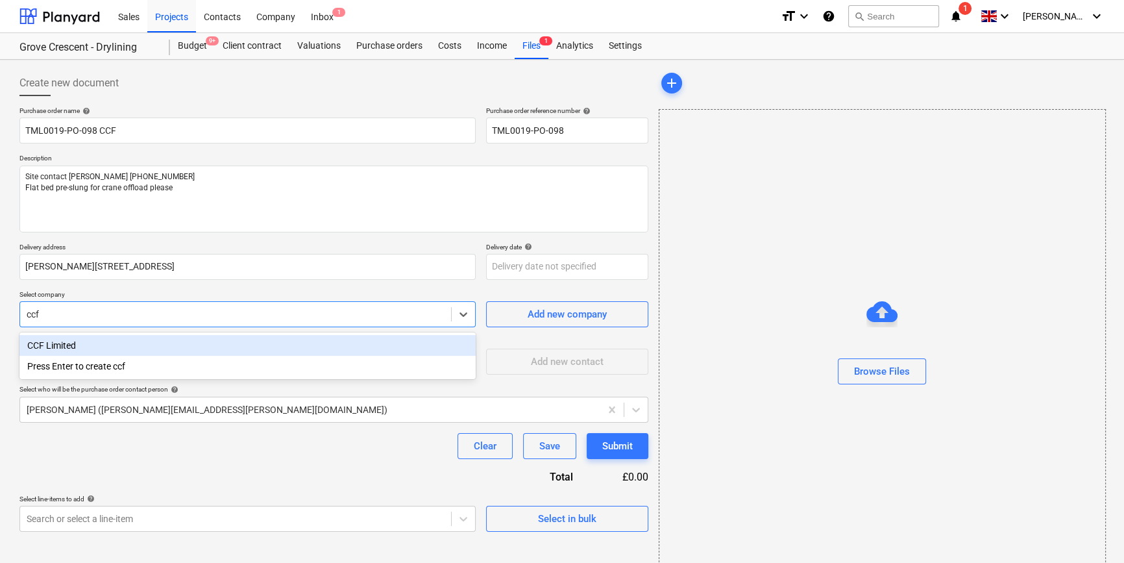
click at [59, 348] on div "CCF Limited" at bounding box center [247, 345] width 456 height 21
type textarea "x"
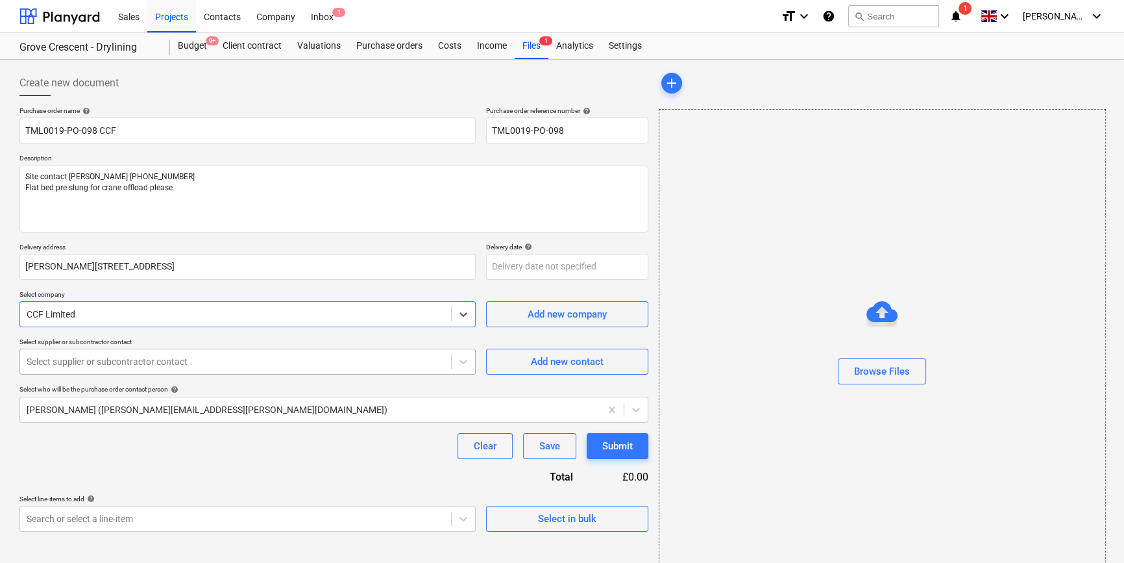
click at [58, 353] on div "Select supplier or subcontractor contact" at bounding box center [235, 362] width 431 height 18
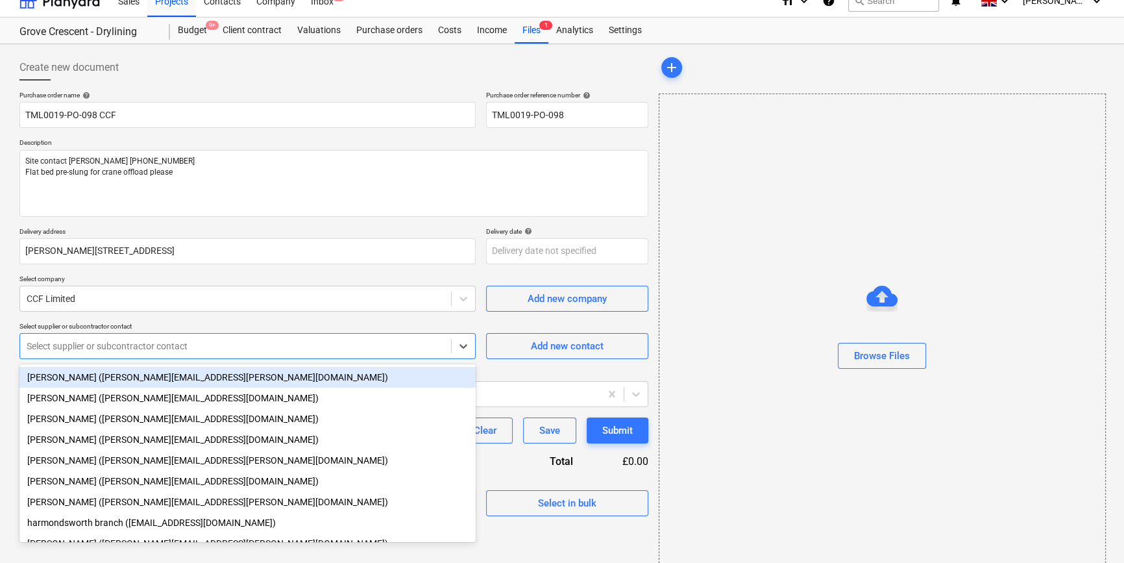
scroll to position [17, 0]
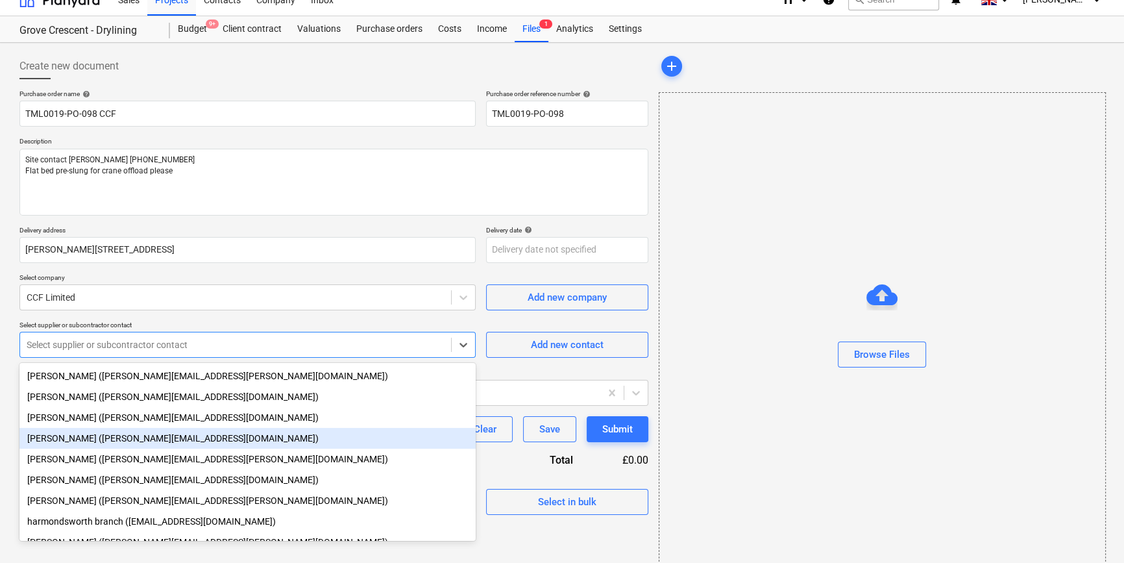
click at [60, 441] on div "Andrew Thomas (andrew.thomas5@ccfltd.co.uk)" at bounding box center [247, 438] width 456 height 21
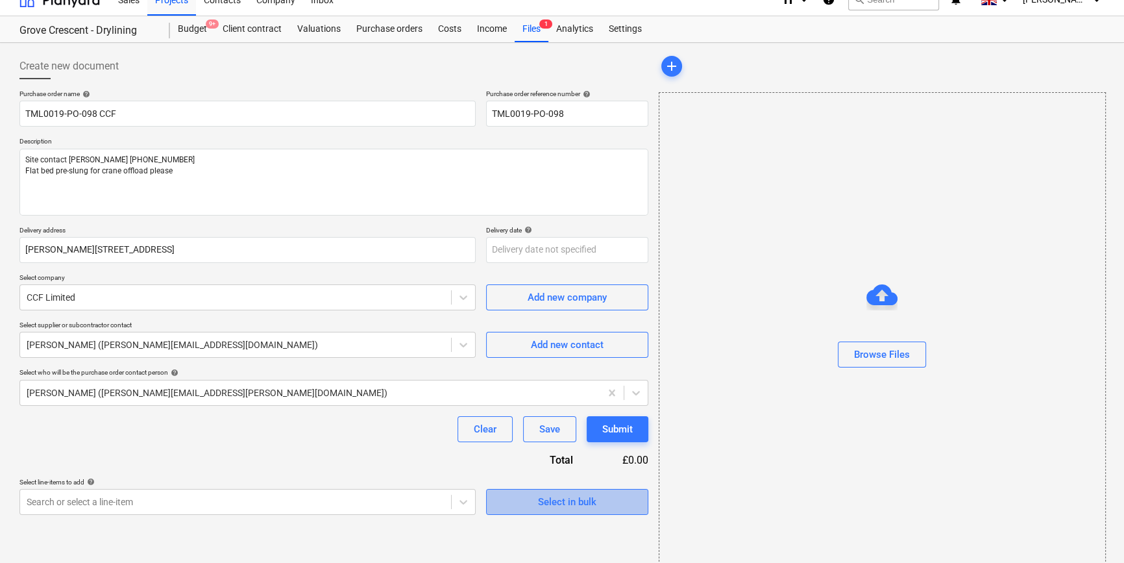
click at [545, 508] on div "Select in bulk" at bounding box center [567, 501] width 58 height 17
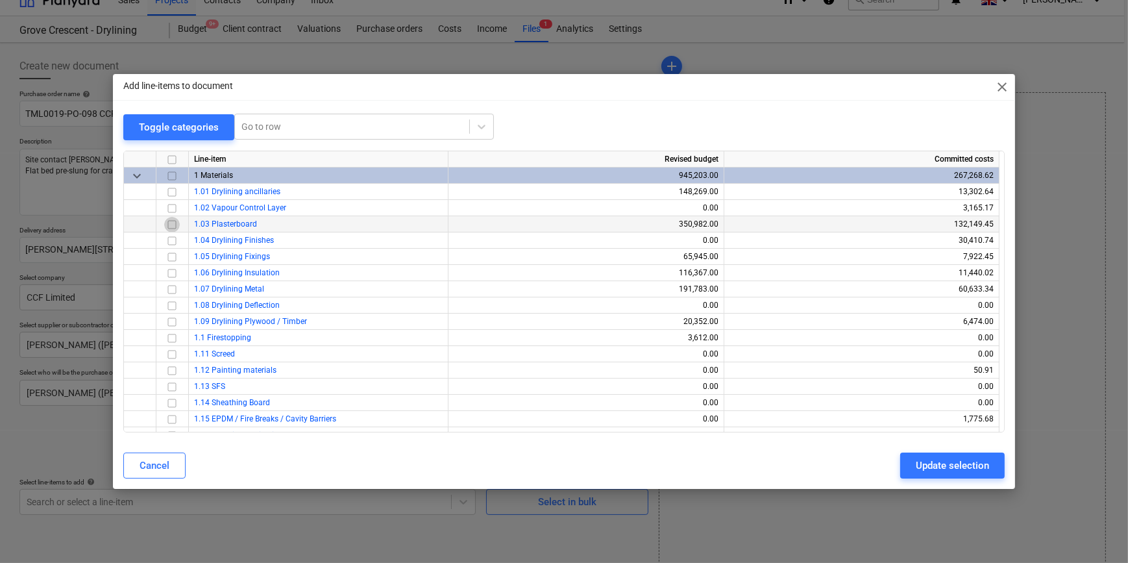
click at [171, 223] on input "checkbox" at bounding box center [172, 224] width 16 height 16
click at [172, 274] on input "checkbox" at bounding box center [172, 273] width 16 height 16
click at [174, 274] on input "checkbox" at bounding box center [172, 273] width 16 height 16
click at [950, 469] on div "Update selection" at bounding box center [952, 465] width 73 height 17
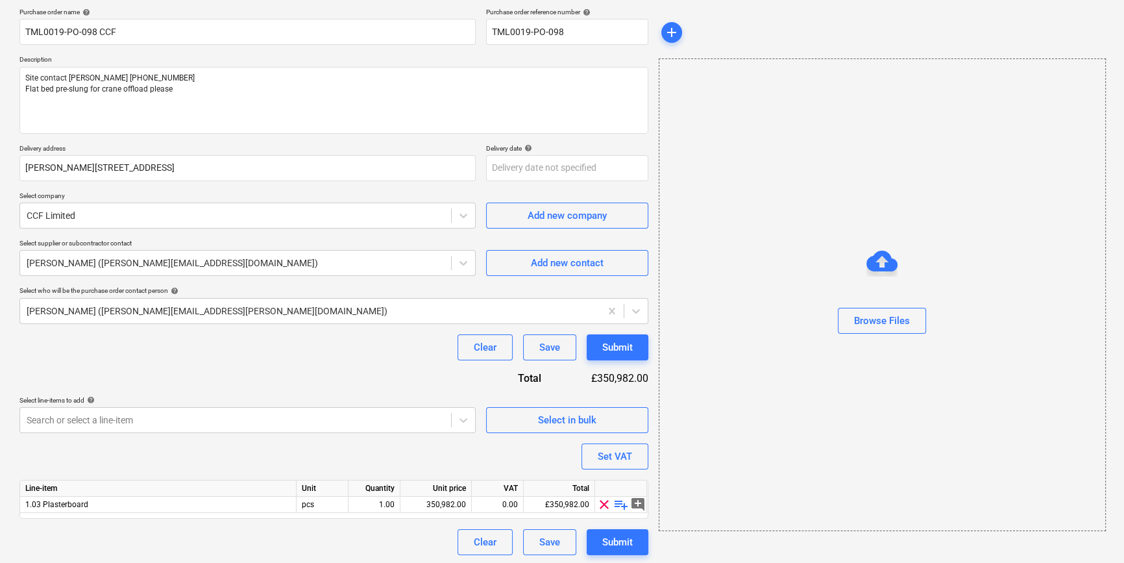
scroll to position [101, 0]
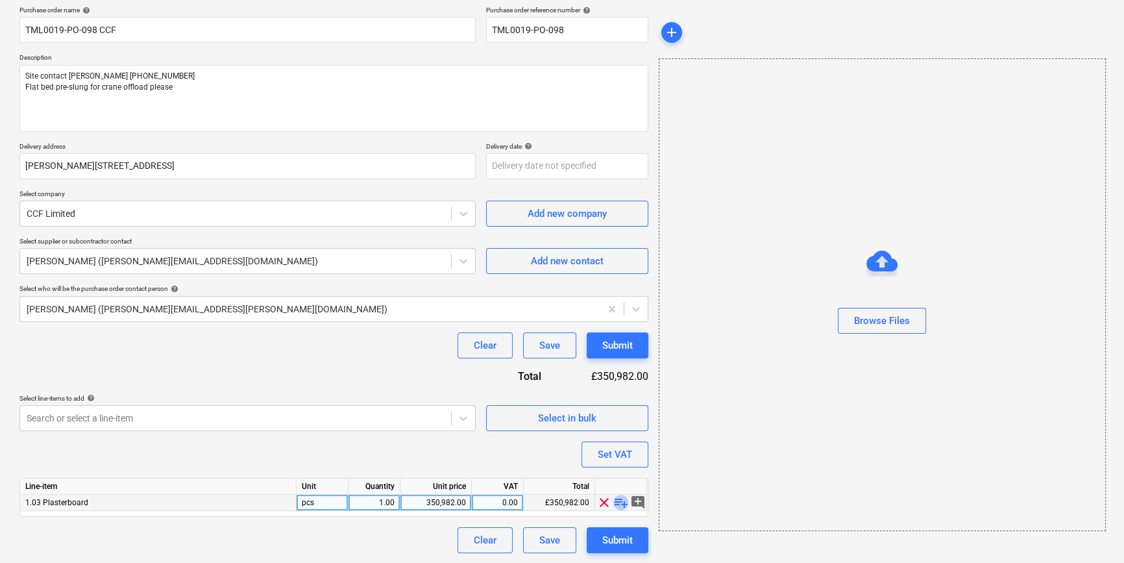
click at [618, 502] on span "playlist_add" at bounding box center [621, 503] width 16 height 16
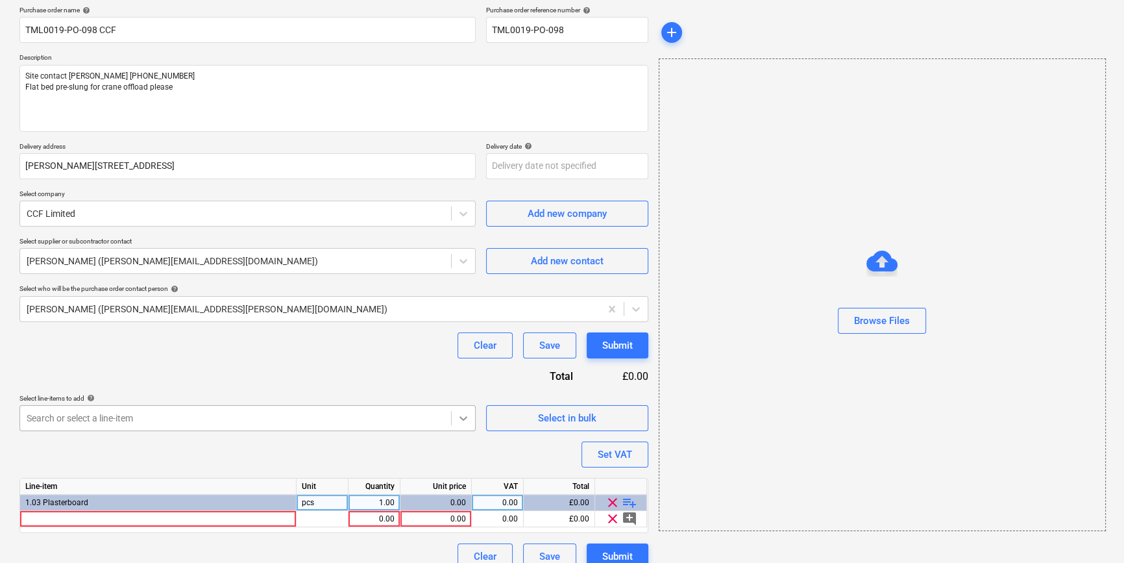
click at [461, 419] on body "Sales Projects Contacts Company Inbox 1 format_size keyboard_arrow_down help se…" at bounding box center [562, 180] width 1124 height 563
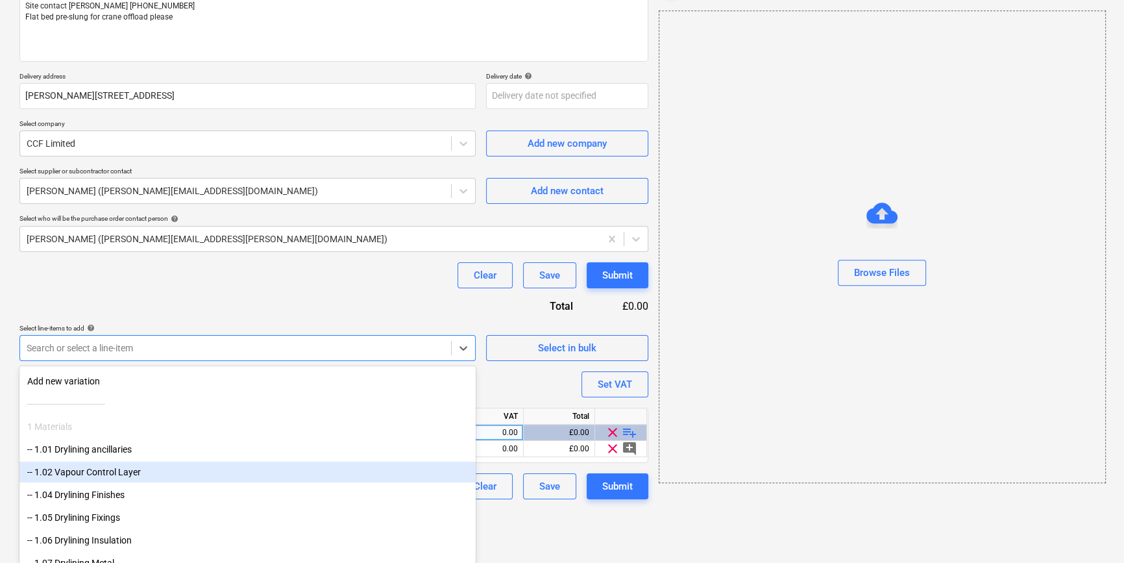
scroll to position [58, 0]
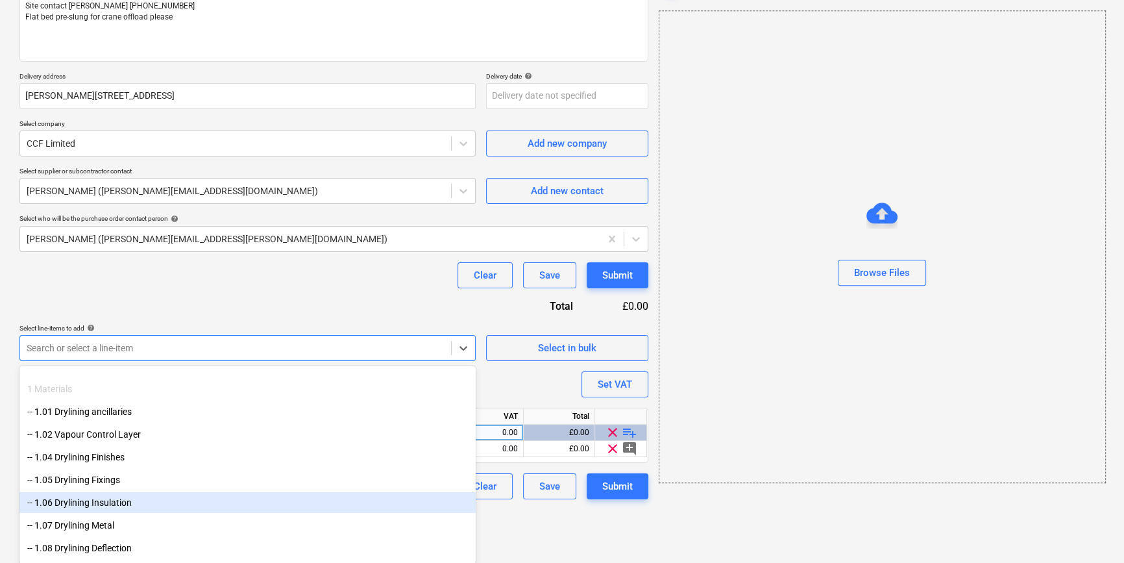
click at [115, 500] on div "-- 1.06 Drylining Insulation" at bounding box center [247, 502] width 456 height 21
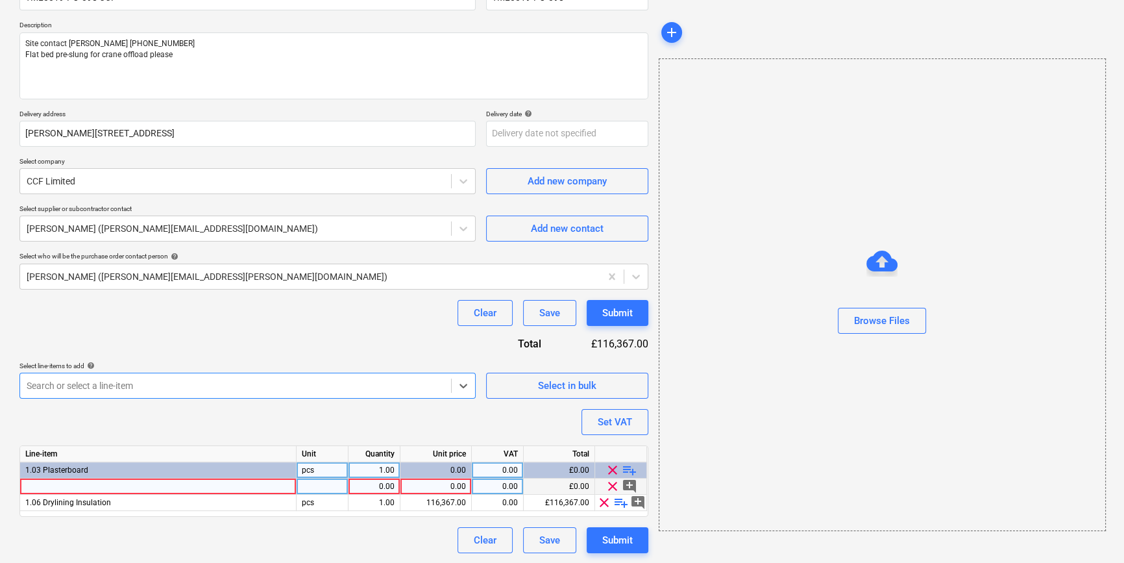
click at [80, 488] on div at bounding box center [158, 486] width 277 height 16
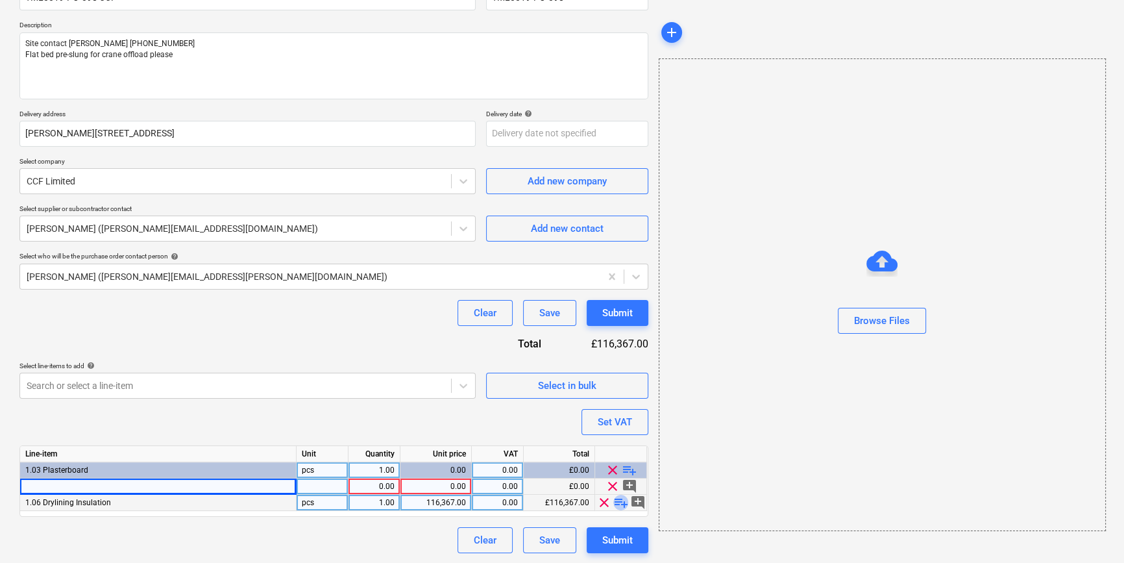
click at [616, 502] on span "playlist_add" at bounding box center [621, 503] width 16 height 16
type textarea "x"
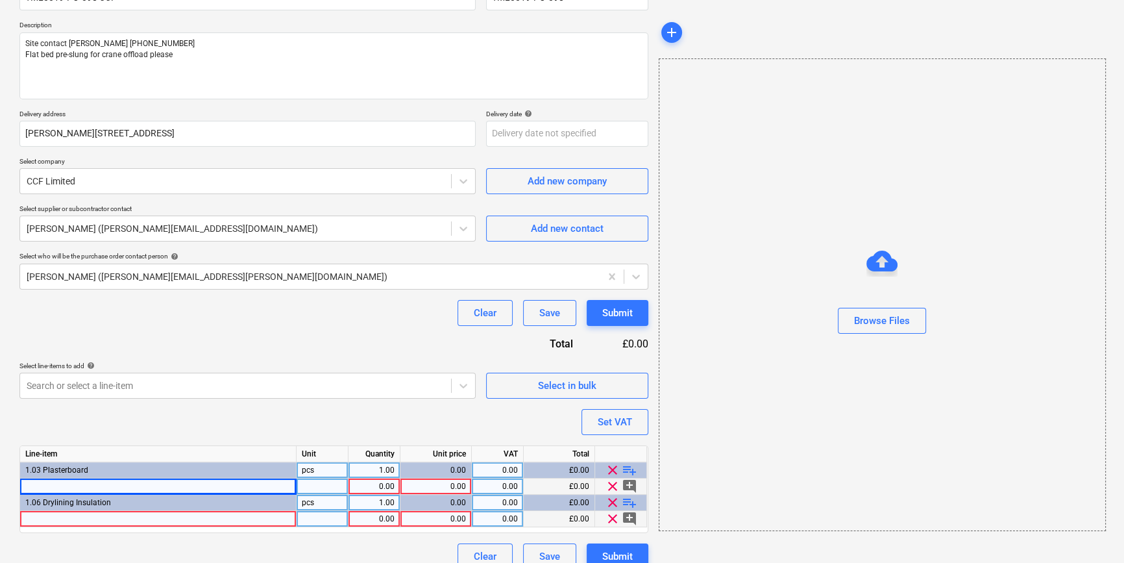
click at [63, 517] on div at bounding box center [158, 519] width 277 height 16
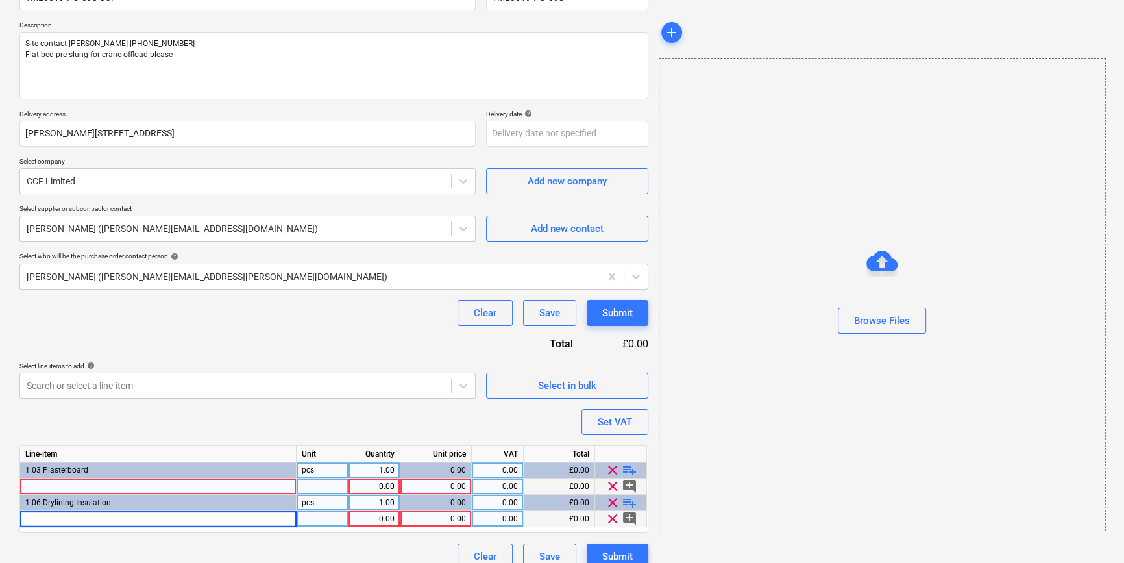
type input "Isover 50mm APR 15.6m²"
type textarea "x"
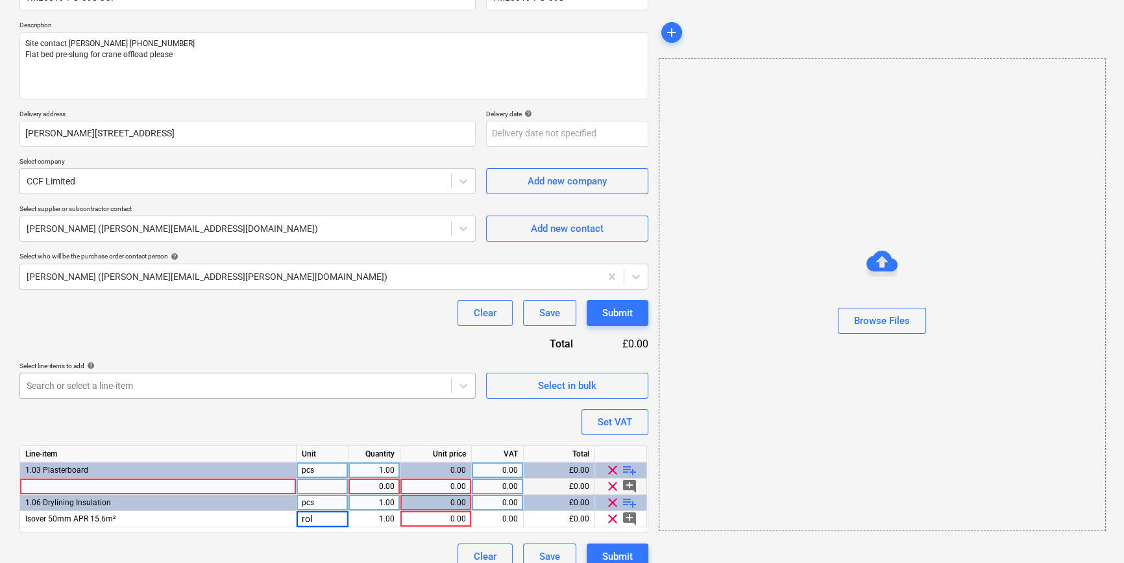
type input "roll"
type textarea "x"
type input "12"
type textarea "x"
type input "31.35"
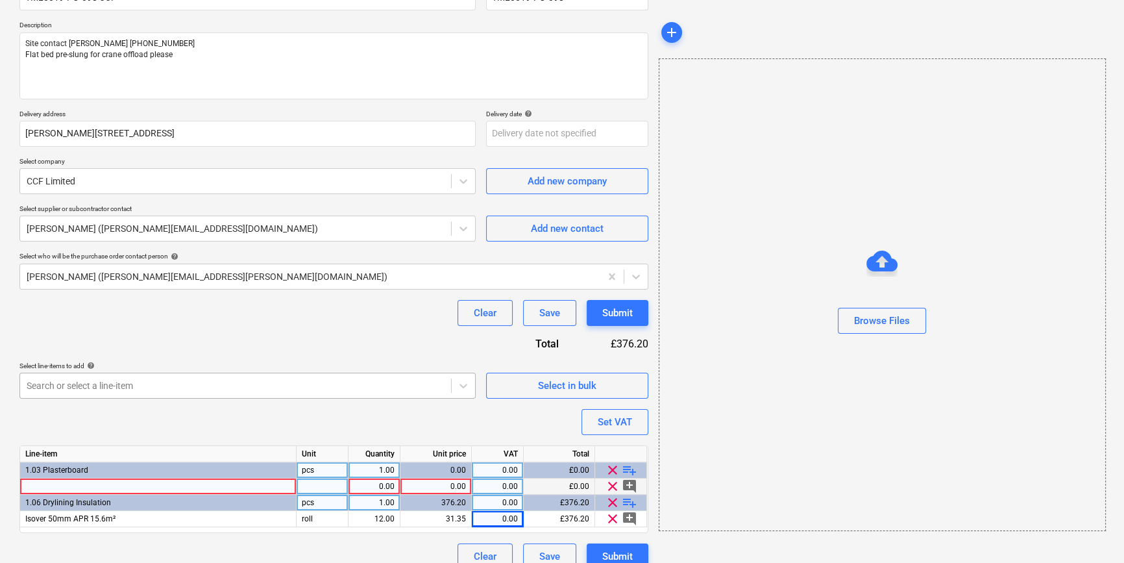
type textarea "x"
type input "20"
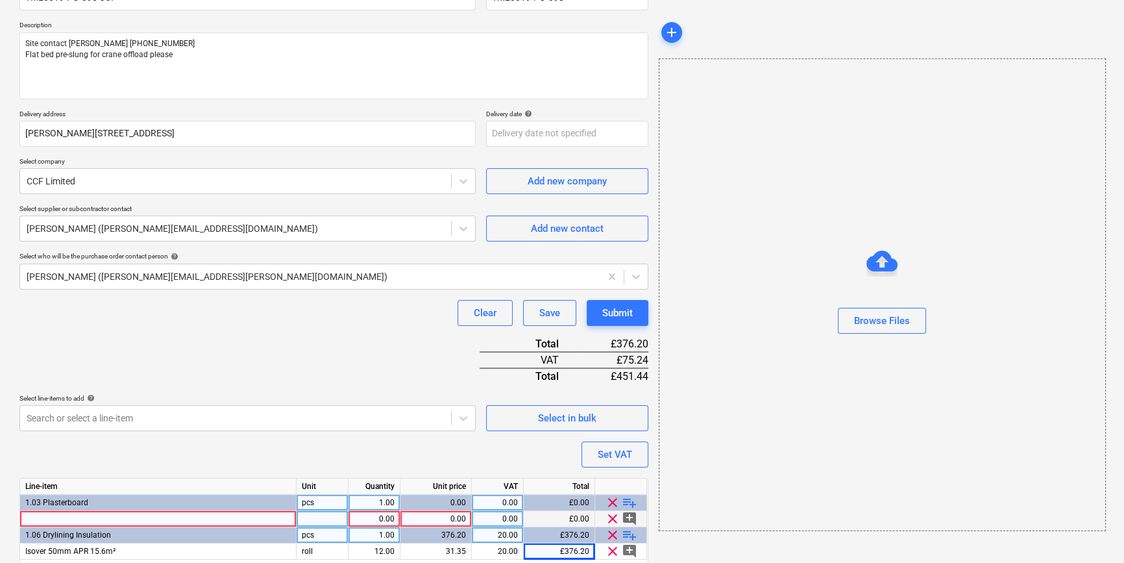
click at [136, 518] on div at bounding box center [158, 519] width 277 height 16
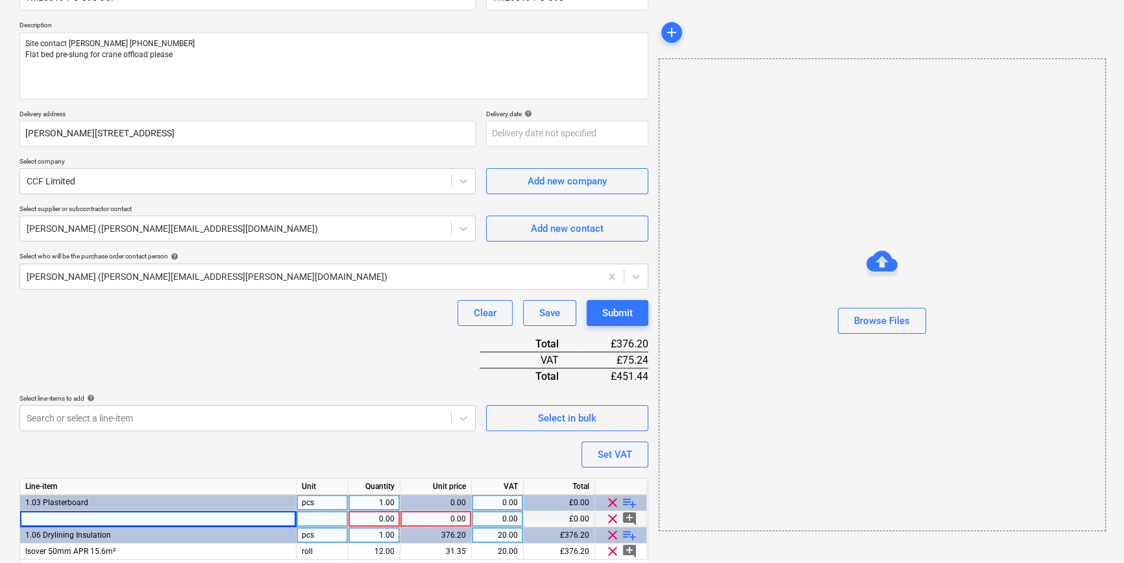
type textarea "x"
click at [55, 515] on div at bounding box center [158, 519] width 277 height 16
type input "Gyproc 12.5mm Soundbloc 1200x3000mm TE"
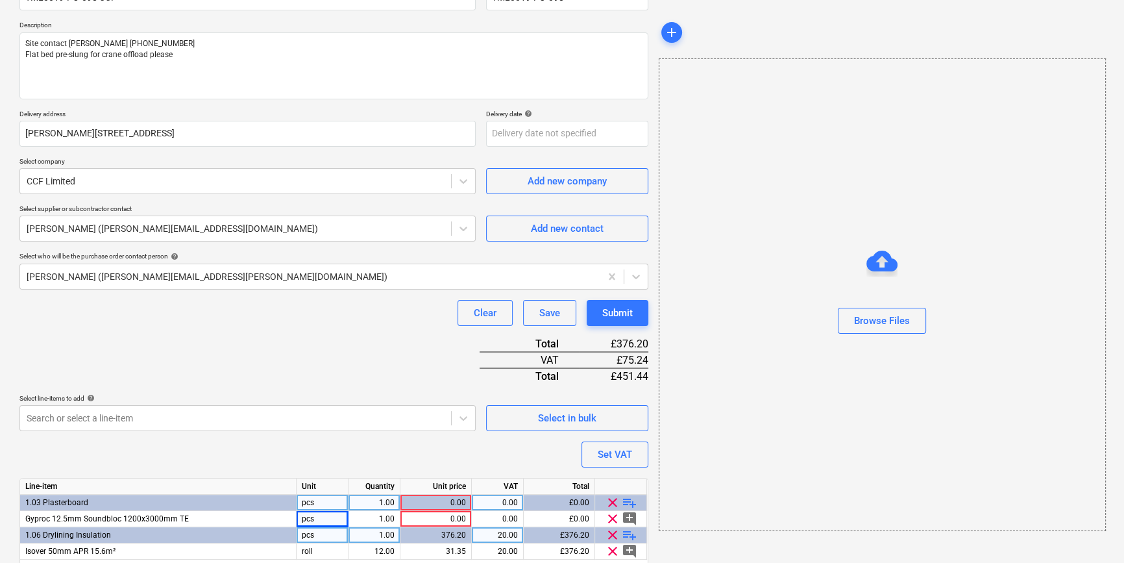
type textarea "x"
type input "144"
type textarea "x"
type input "16.13"
type textarea "x"
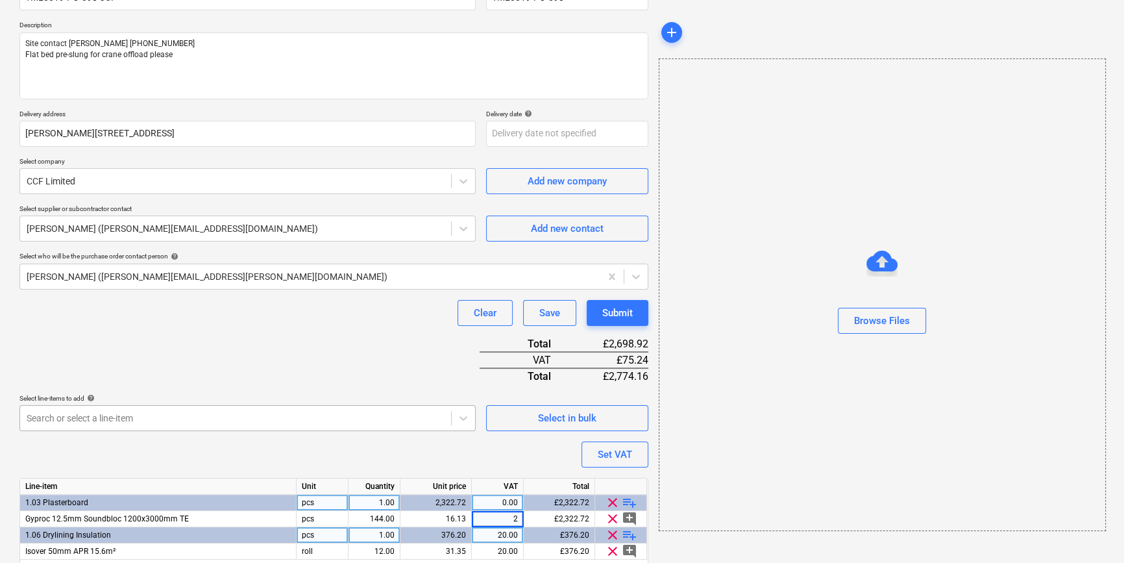
type input "20"
click at [630, 500] on span "playlist_add" at bounding box center [630, 503] width 16 height 16
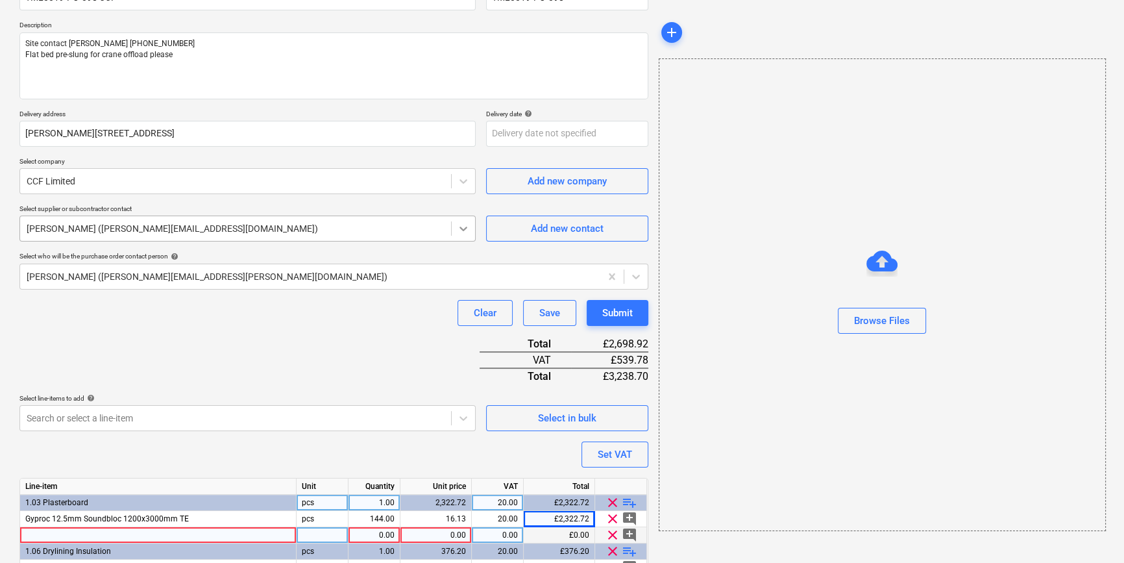
type textarea "x"
click at [77, 533] on div at bounding box center [158, 535] width 277 height 16
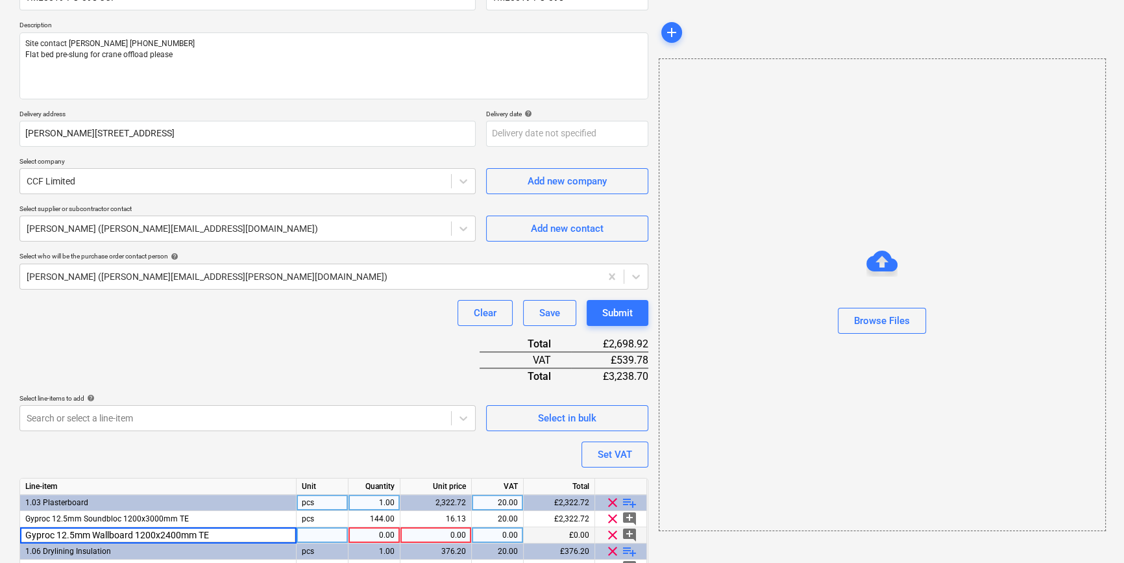
type input "Gyproc 12.5mm Wallboard 1200x2400mm TE"
type textarea "x"
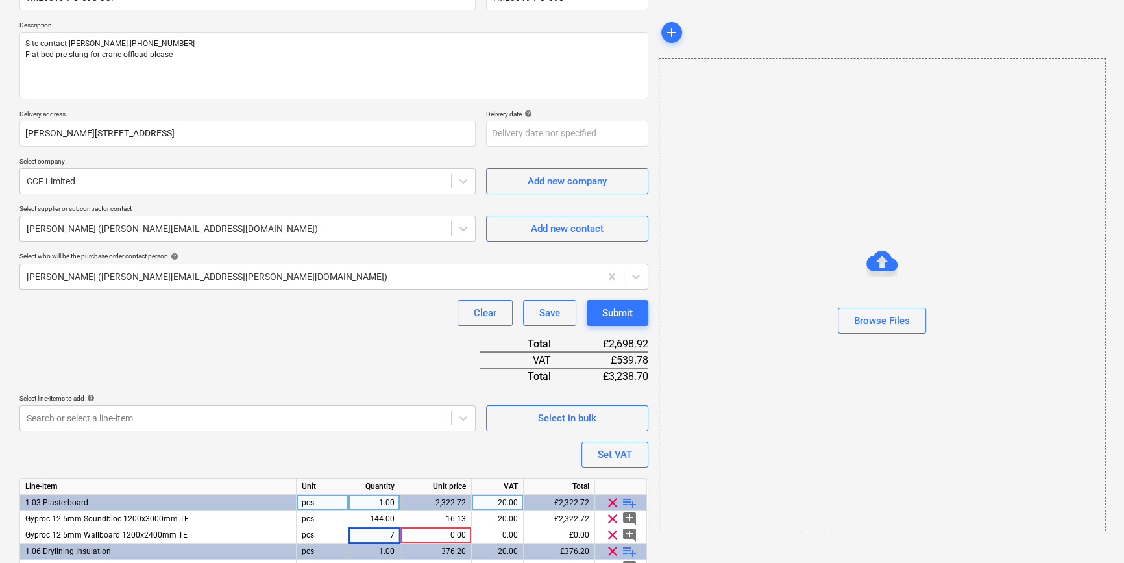
type input "72"
type textarea "x"
type input "8.9"
type textarea "x"
type input "20"
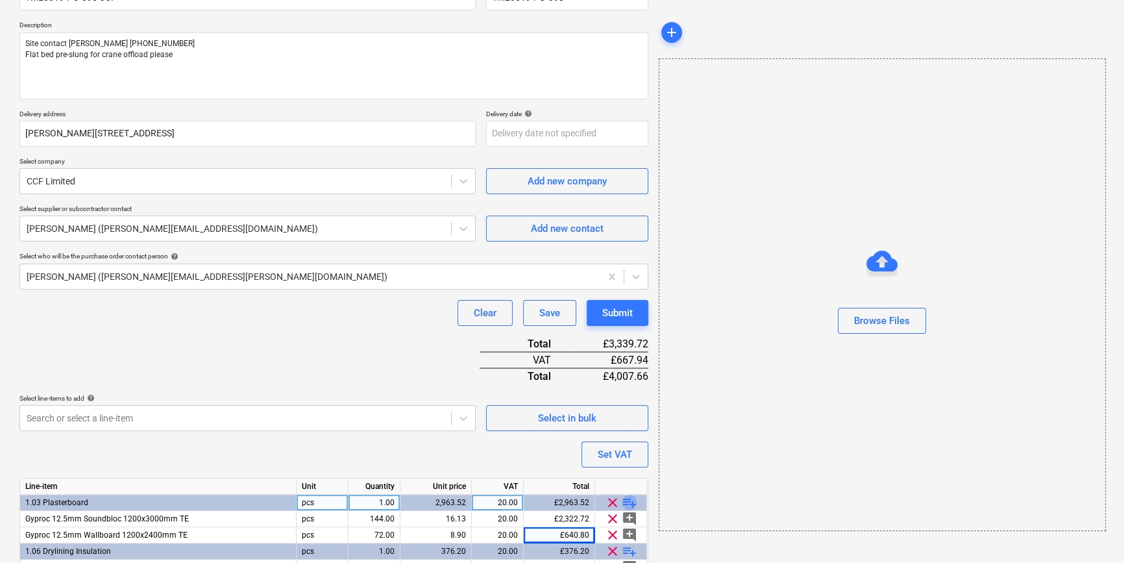
click at [628, 500] on span "playlist_add" at bounding box center [630, 503] width 16 height 16
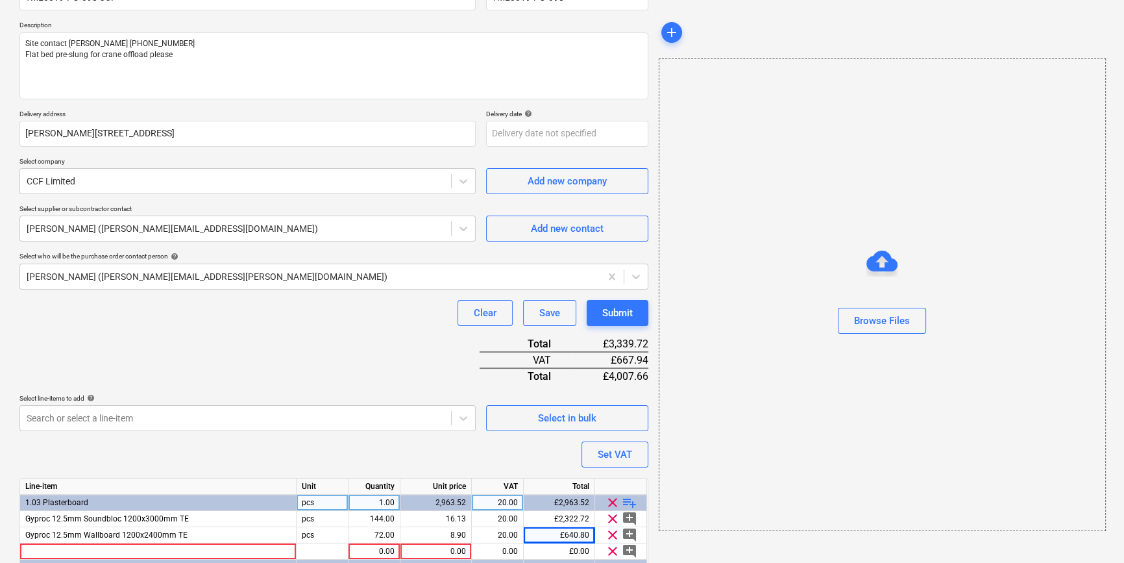
type textarea "x"
click at [41, 549] on div at bounding box center [158, 551] width 277 height 16
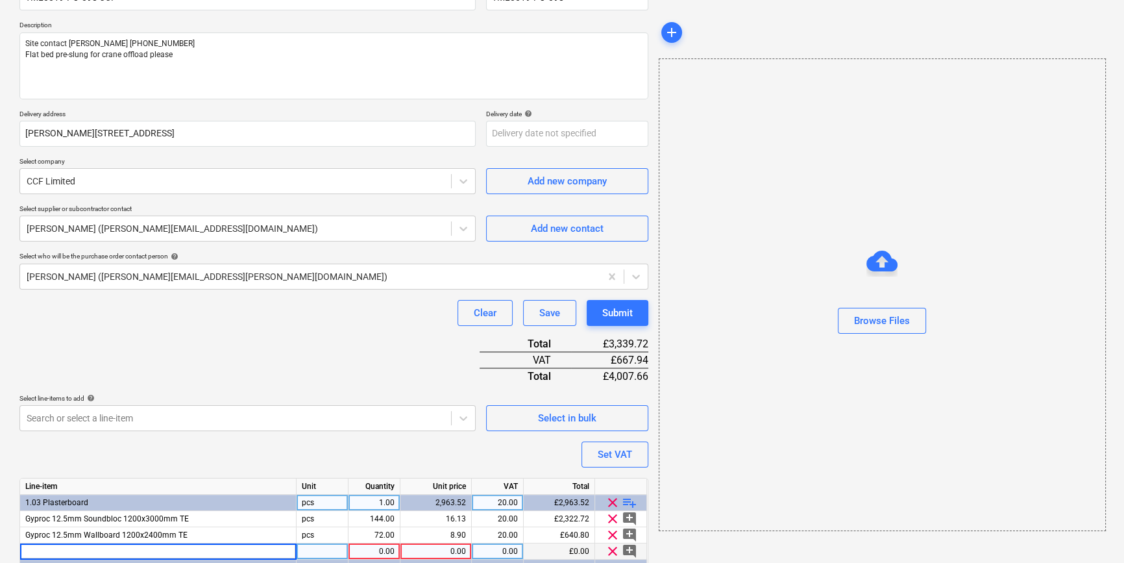
type input "Gyproc 12.5mm Wallboard 1200x3000mm TE"
click at [383, 552] on div "1.00" at bounding box center [374, 551] width 41 height 16
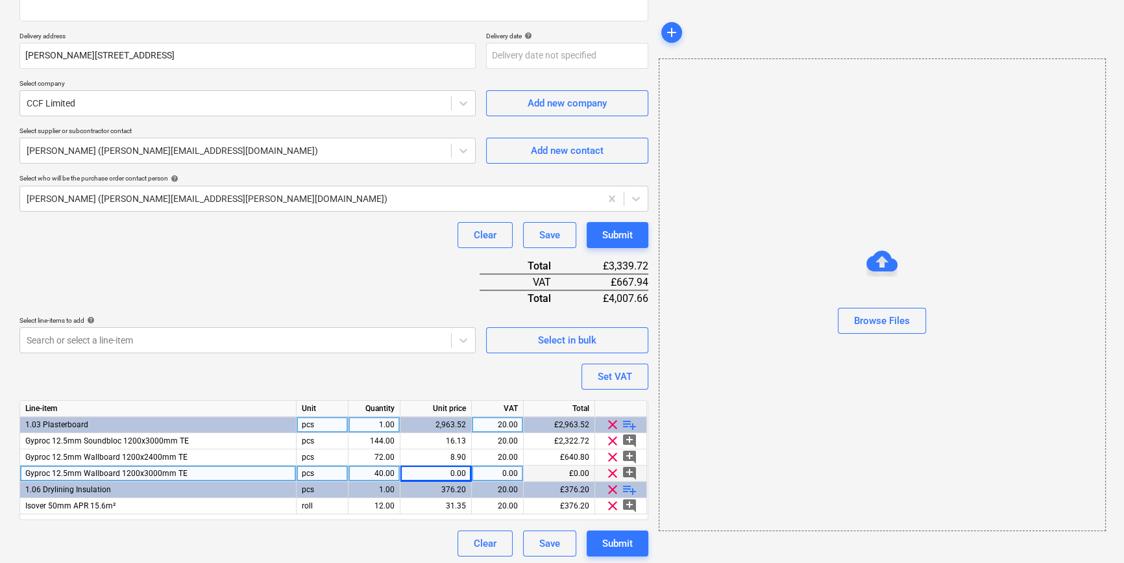
scroll to position [214, 0]
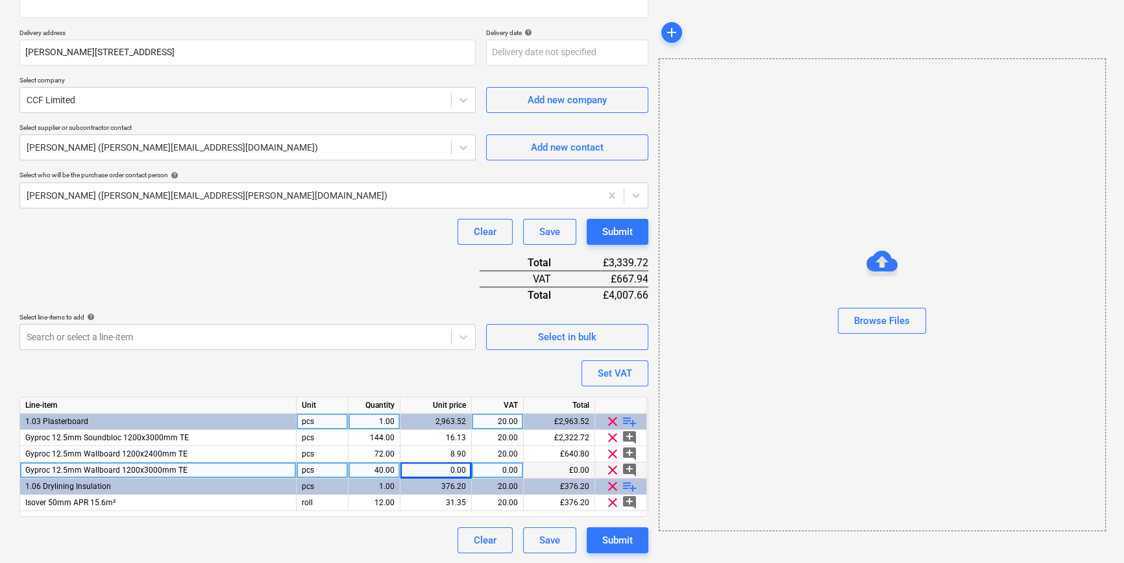
click at [377, 470] on div "40.00" at bounding box center [374, 470] width 41 height 16
click at [627, 421] on span "playlist_add" at bounding box center [630, 422] width 16 height 16
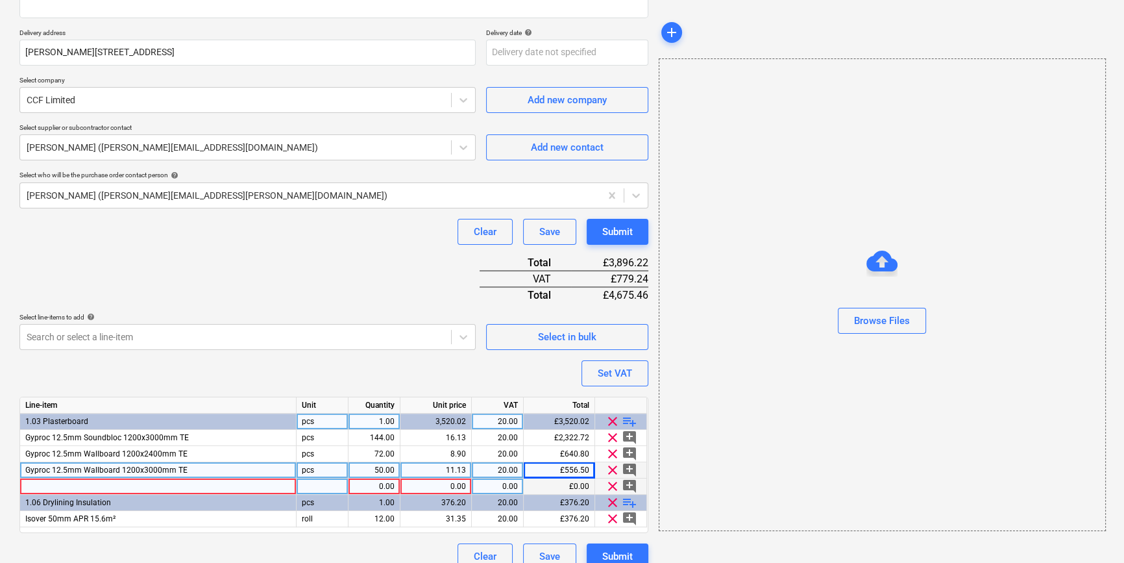
click at [67, 484] on div at bounding box center [158, 486] width 277 height 16
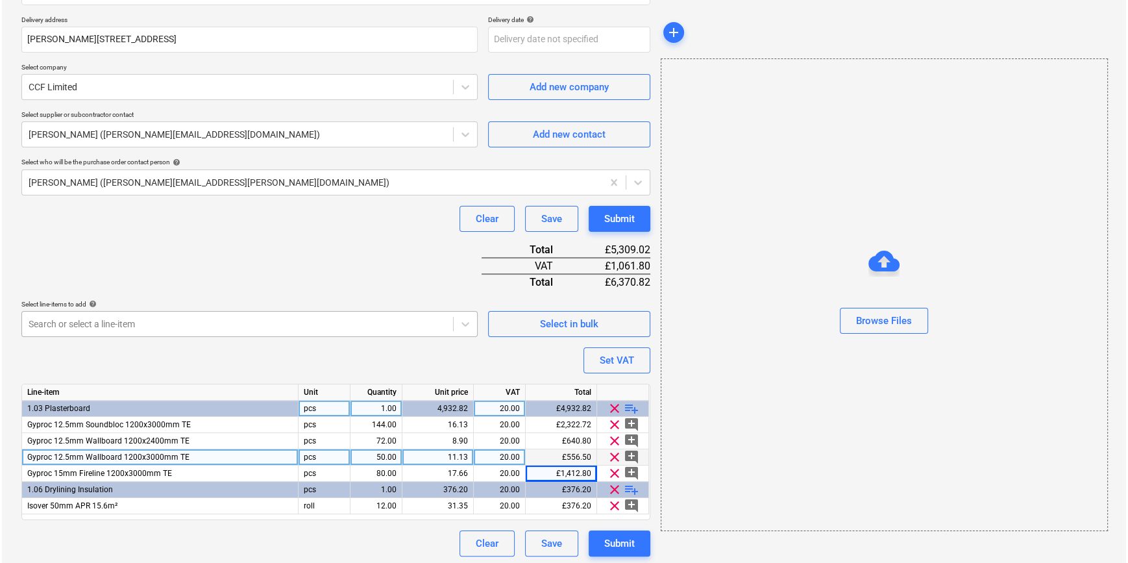
scroll to position [230, 0]
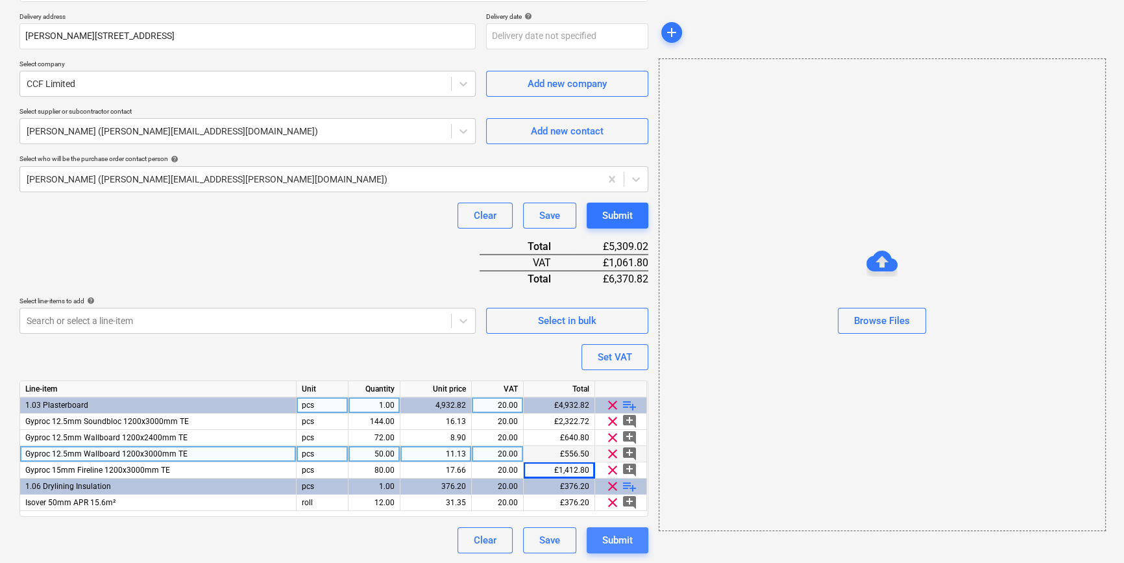
click at [621, 540] on div "Submit" at bounding box center [617, 540] width 31 height 17
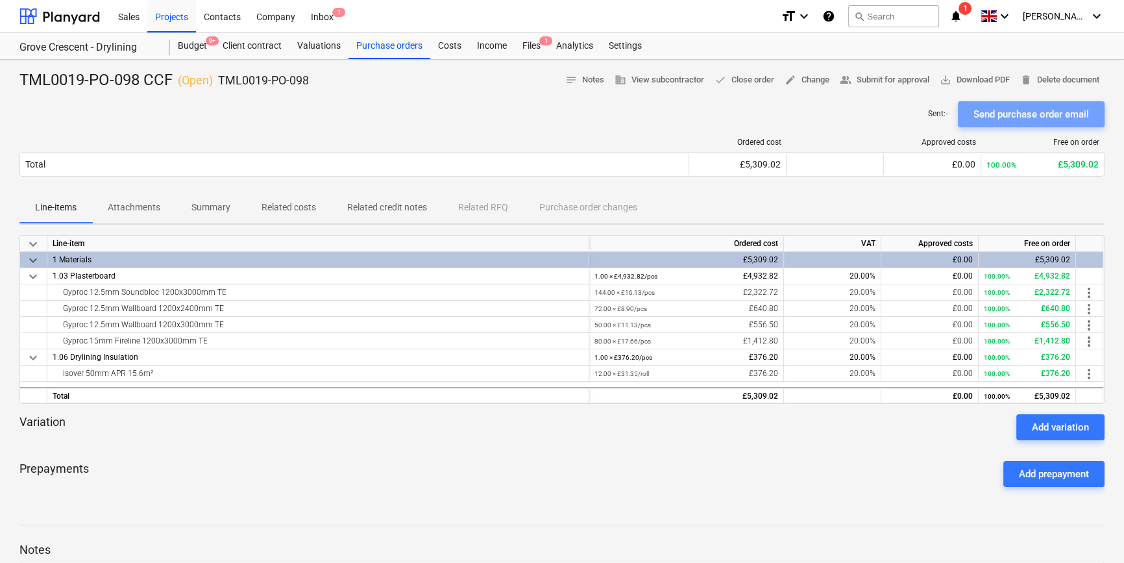
click at [1004, 117] on div "Send purchase order email" at bounding box center [1032, 114] width 116 height 17
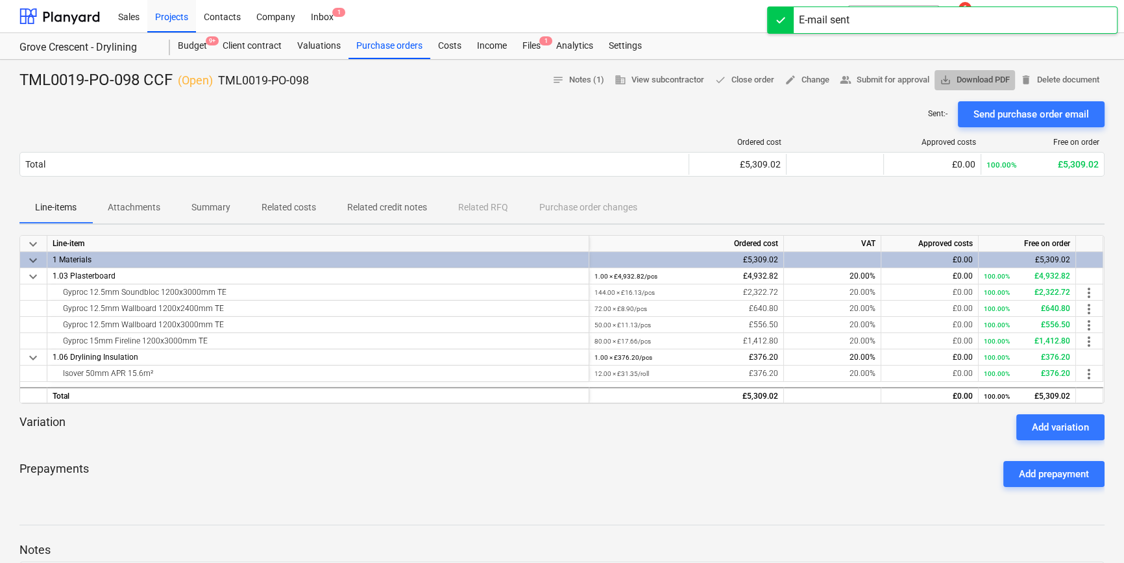
click at [974, 77] on span "save_alt Download PDF" at bounding box center [975, 80] width 70 height 15
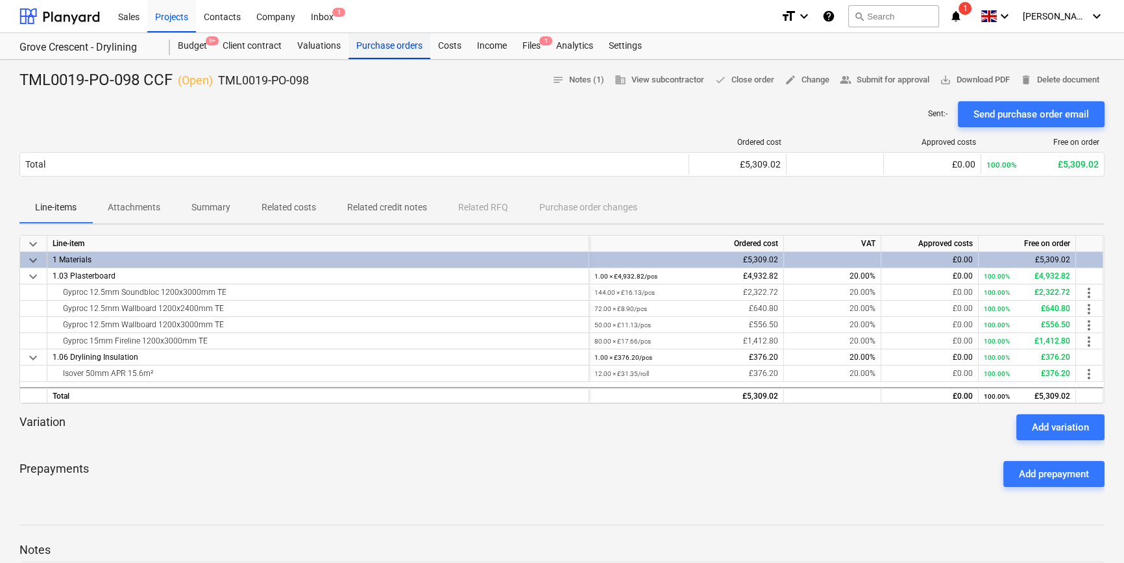
click at [393, 51] on div "Purchase orders" at bounding box center [390, 46] width 82 height 26
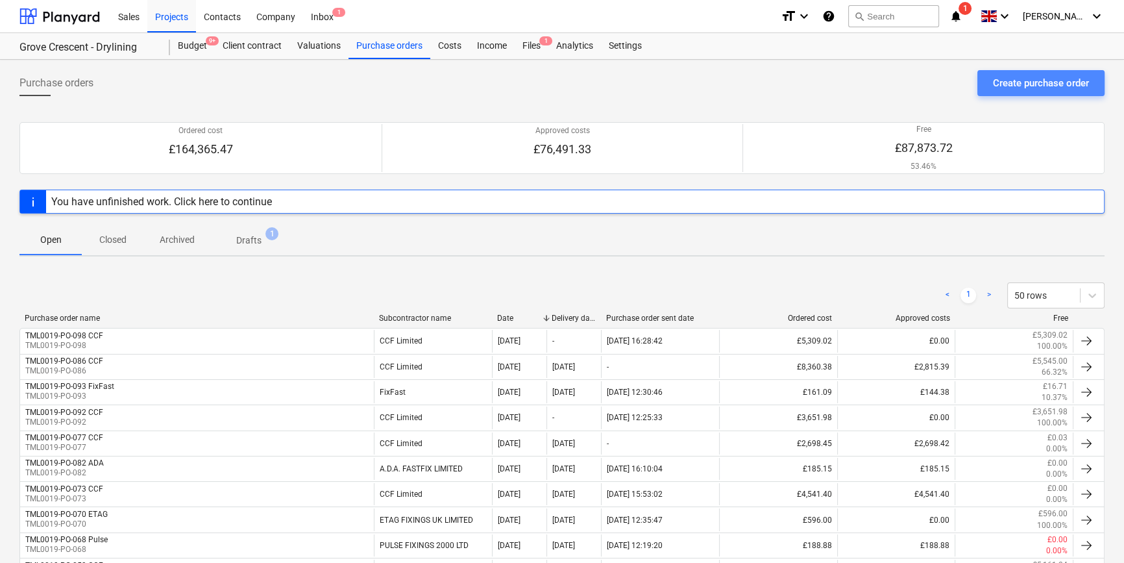
click at [1024, 79] on div "Create purchase order" at bounding box center [1041, 83] width 96 height 17
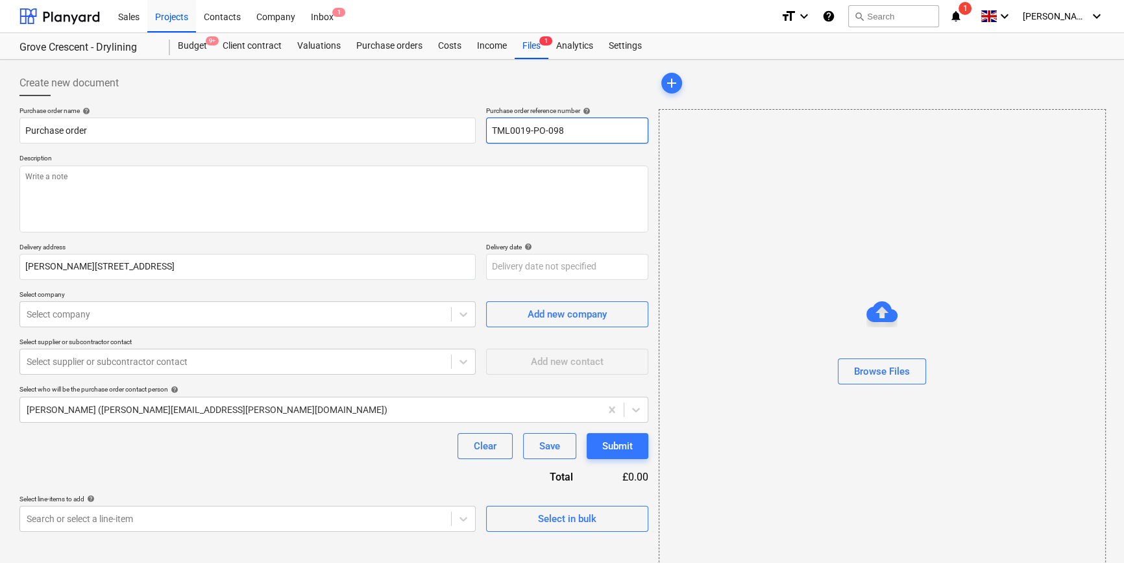
drag, startPoint x: 575, startPoint y: 129, endPoint x: 480, endPoint y: 130, distance: 94.1
click at [480, 130] on div "Purchase order name help Purchase order Purchase order reference number help TM…" at bounding box center [333, 124] width 629 height 37
click at [569, 131] on input "TML0019-PO-098" at bounding box center [567, 131] width 162 height 26
drag, startPoint x: 569, startPoint y: 133, endPoint x: 484, endPoint y: 139, distance: 85.9
click at [484, 139] on div "Purchase order name help Purchase order Purchase order reference number help TM…" at bounding box center [333, 124] width 629 height 37
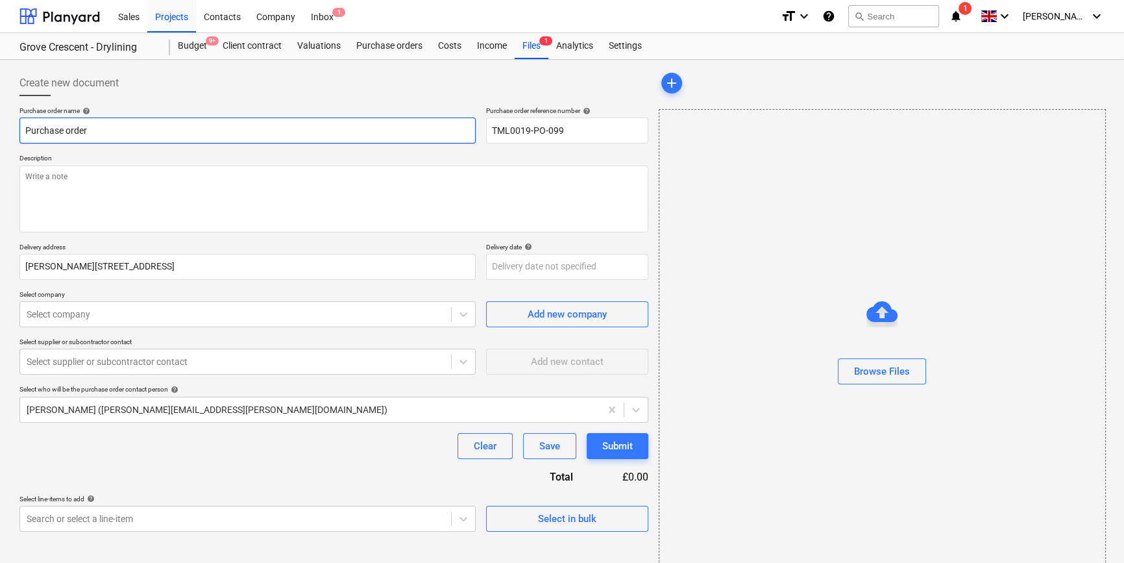
drag, startPoint x: 73, startPoint y: 125, endPoint x: 13, endPoint y: 126, distance: 59.7
click at [13, 126] on div "Create new document Purchase order name help Purchase order Purchase order refe…" at bounding box center [562, 326] width 1124 height 532
paste input "TML0019-PO-099"
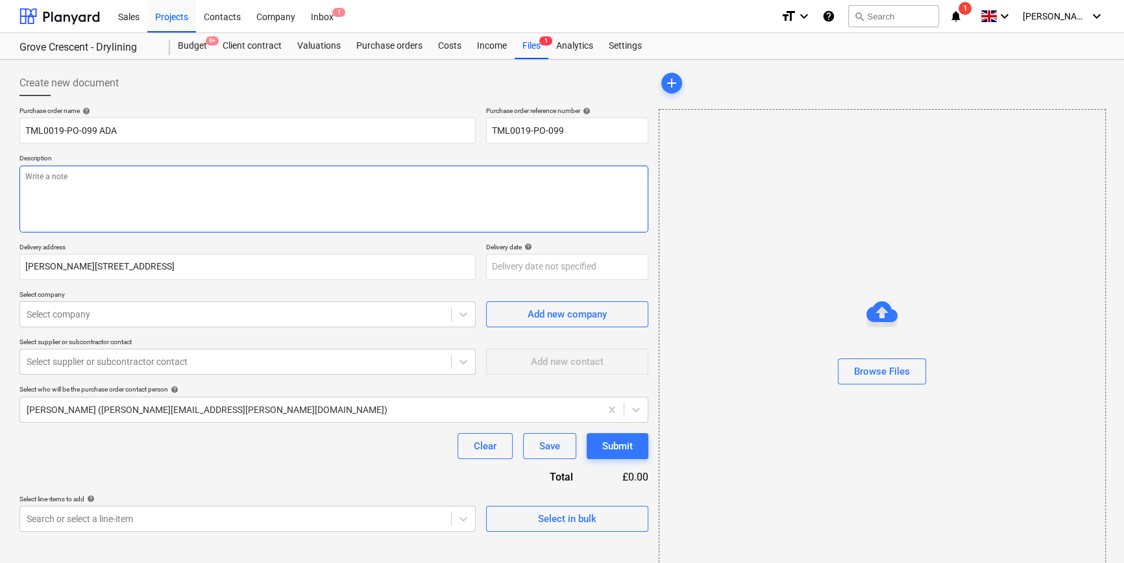
click at [88, 195] on textarea at bounding box center [333, 199] width 629 height 67
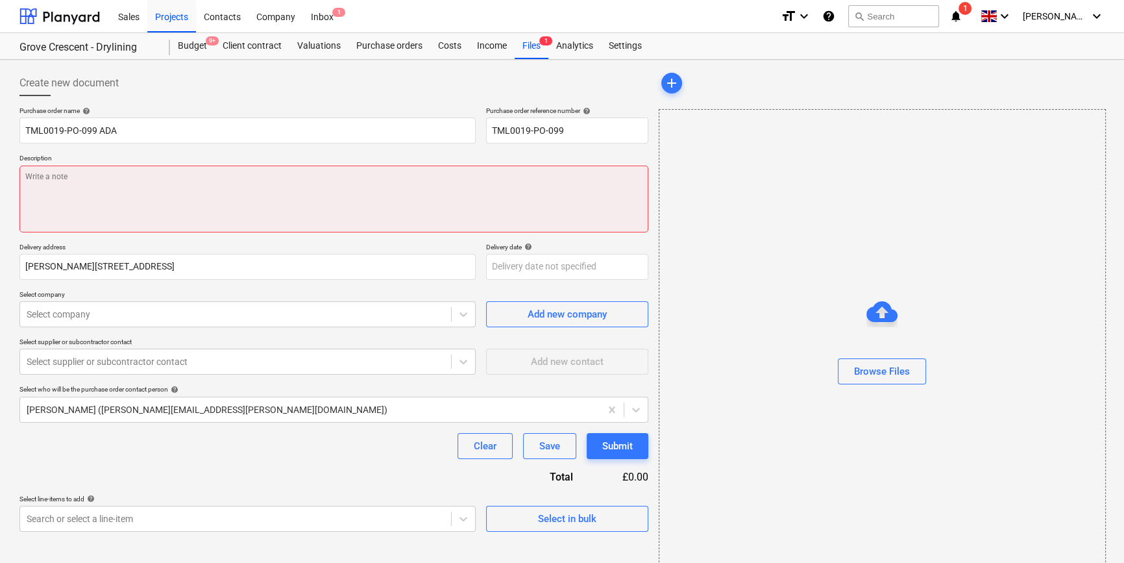
paste textarea "Site contact Cornel 07853 351191"
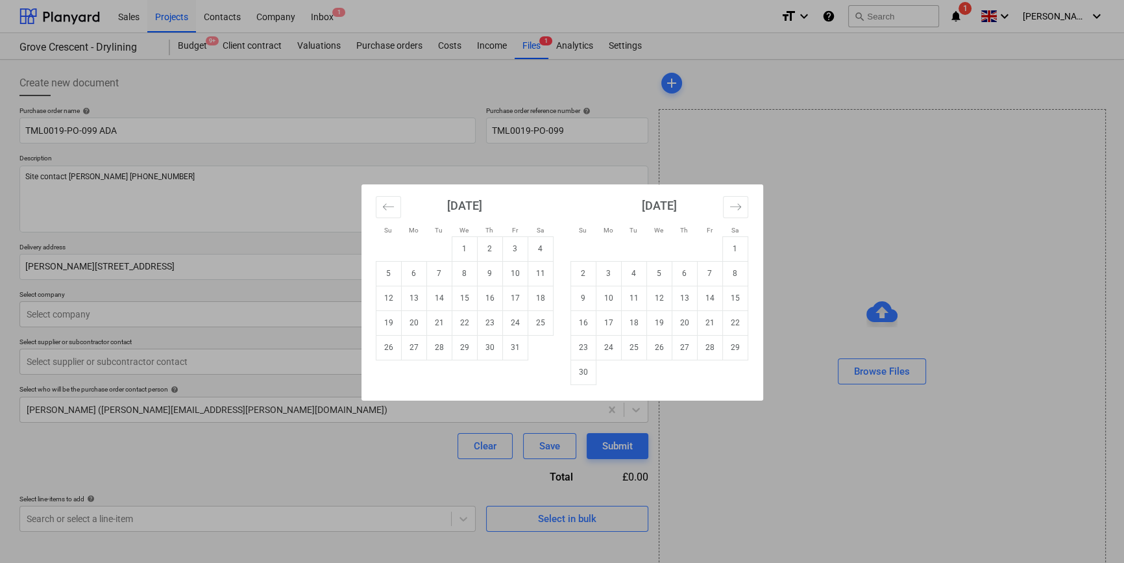
click at [552, 267] on body "Sales Projects Contacts Company Inbox 1 format_size keyboard_arrow_down help se…" at bounding box center [562, 281] width 1124 height 563
click at [515, 269] on td "10" at bounding box center [514, 273] width 25 height 25
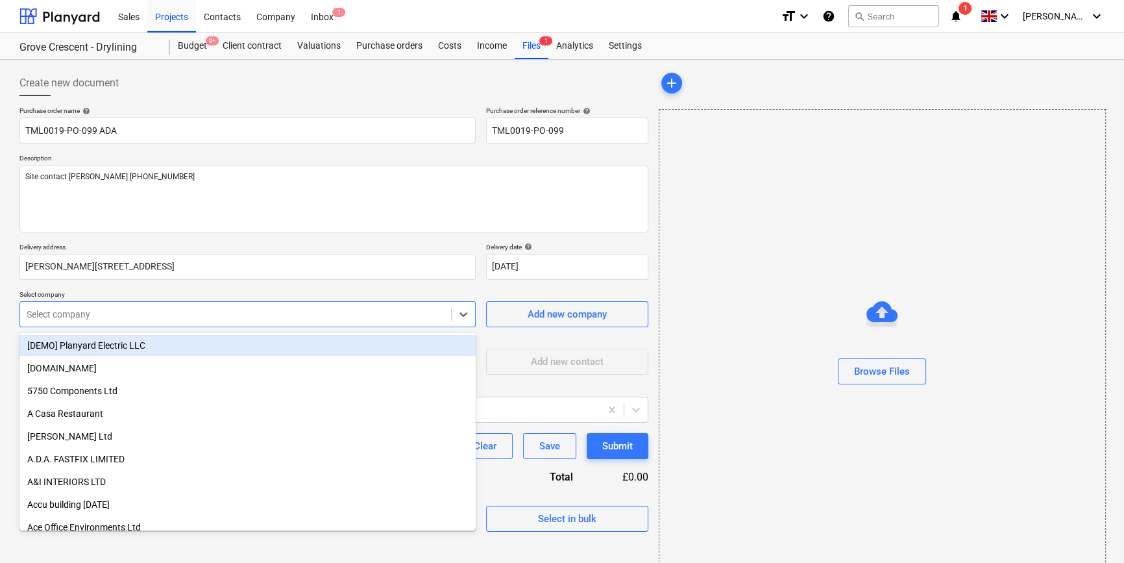
click at [281, 315] on div at bounding box center [236, 314] width 418 height 13
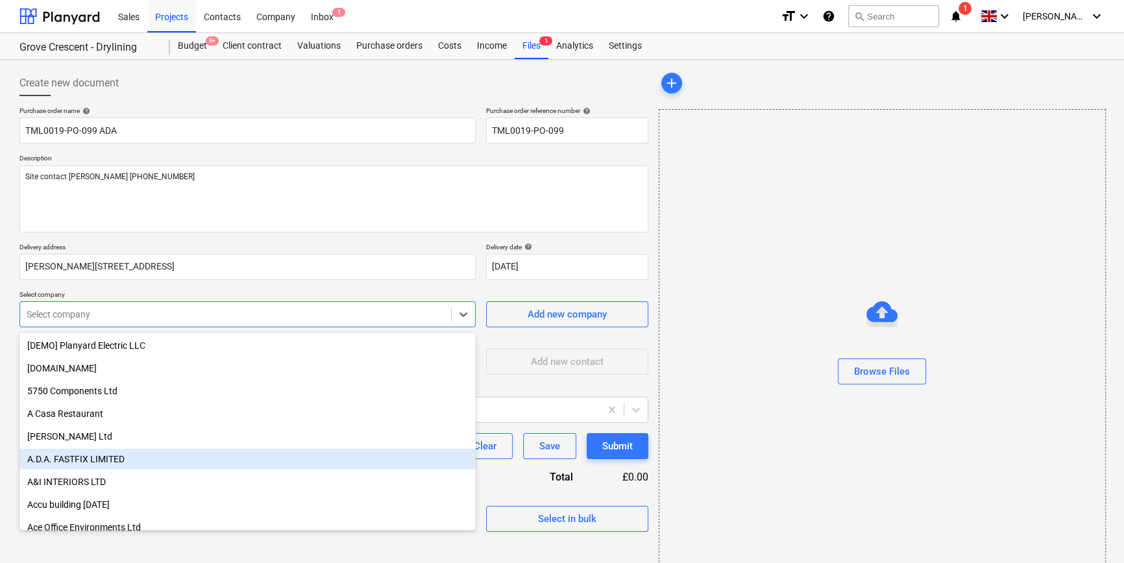
click at [133, 461] on div "A.D.A. FASTFIX LIMITED" at bounding box center [247, 459] width 456 height 21
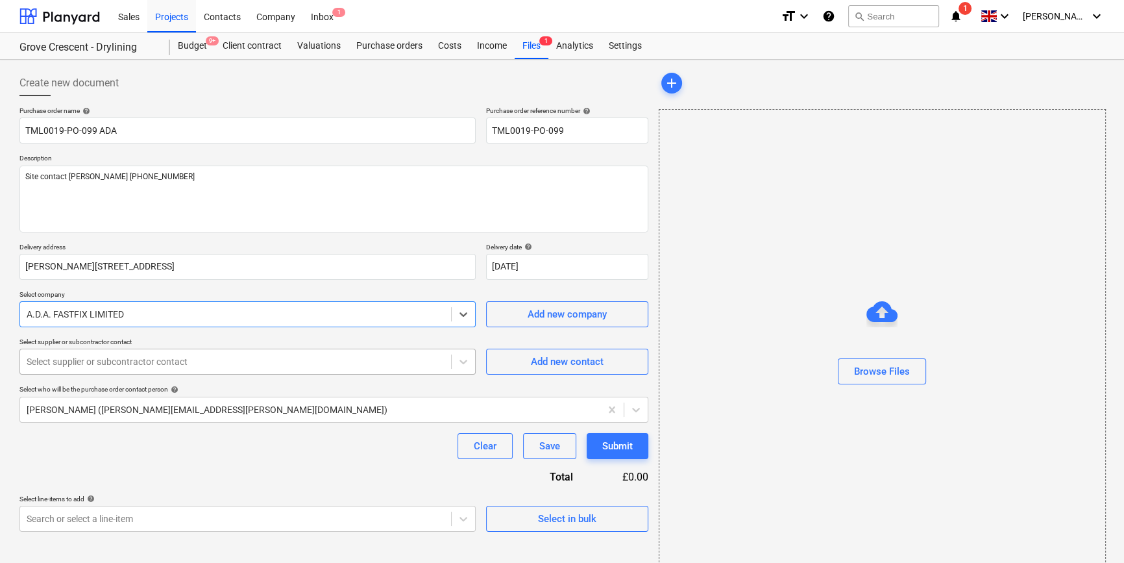
click at [117, 362] on div at bounding box center [236, 361] width 418 height 13
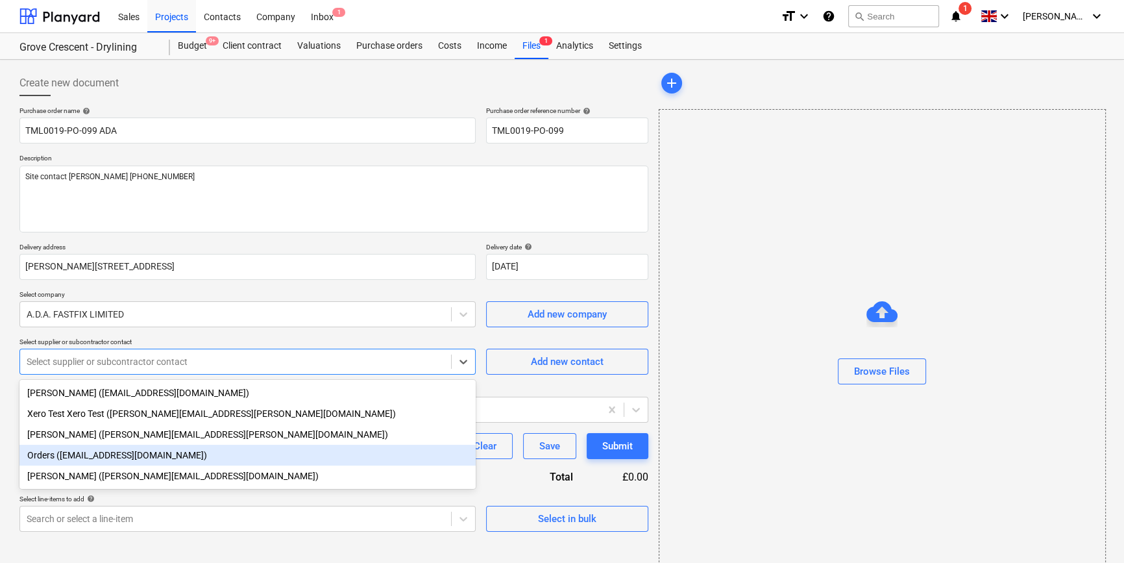
click at [106, 454] on div "Orders (orders@adafastfix.co.uk)" at bounding box center [247, 455] width 456 height 21
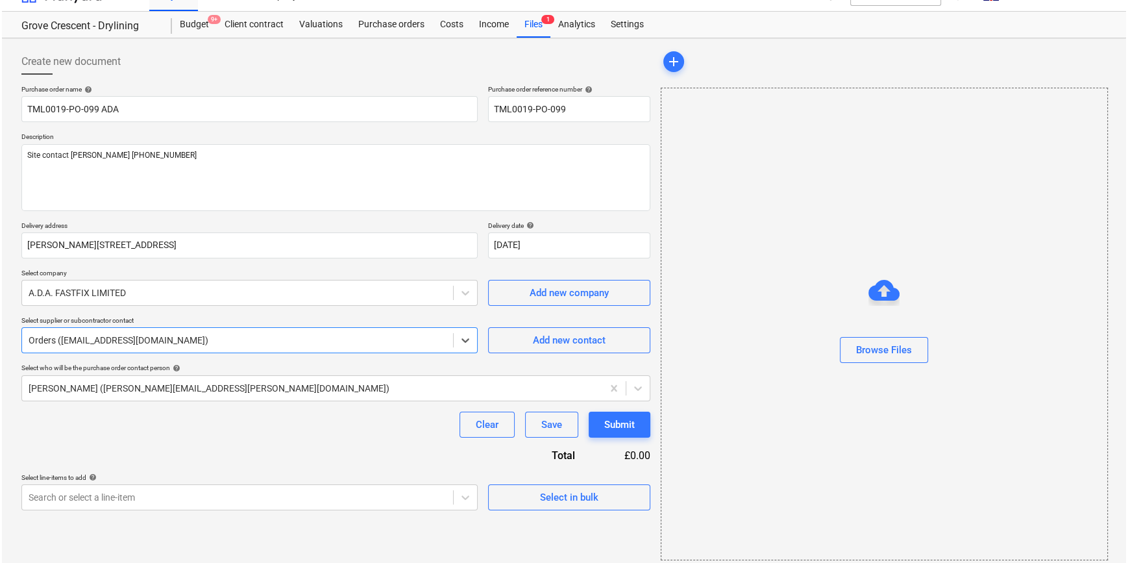
scroll to position [28, 0]
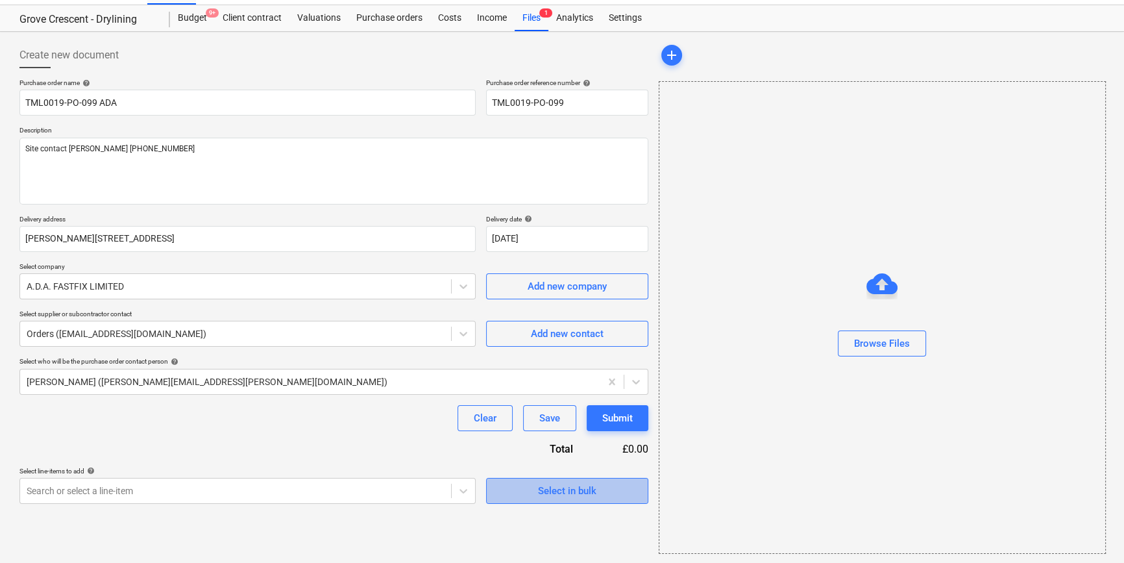
click at [552, 491] on div "Select in bulk" at bounding box center [567, 490] width 58 height 17
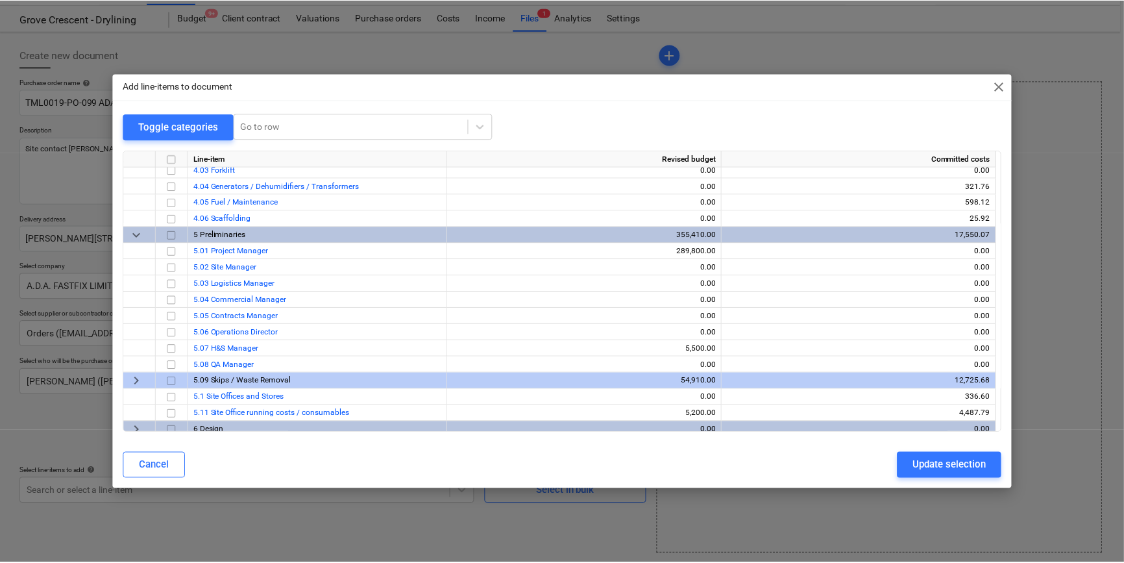
scroll to position [590, 0]
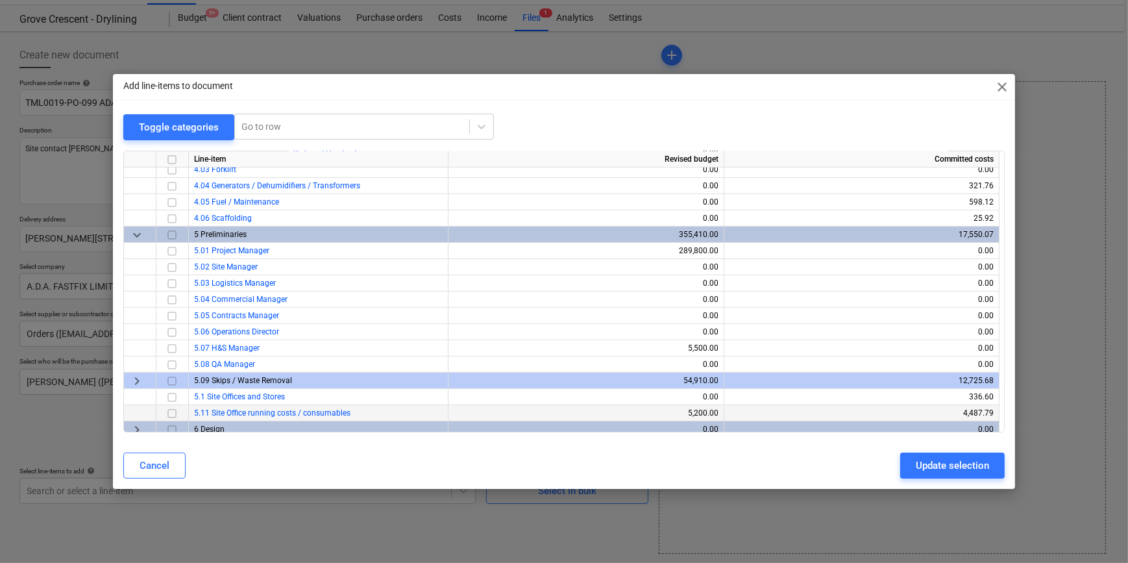
click at [171, 412] on input "checkbox" at bounding box center [172, 413] width 16 height 16
click at [956, 465] on div "Update selection" at bounding box center [952, 465] width 73 height 17
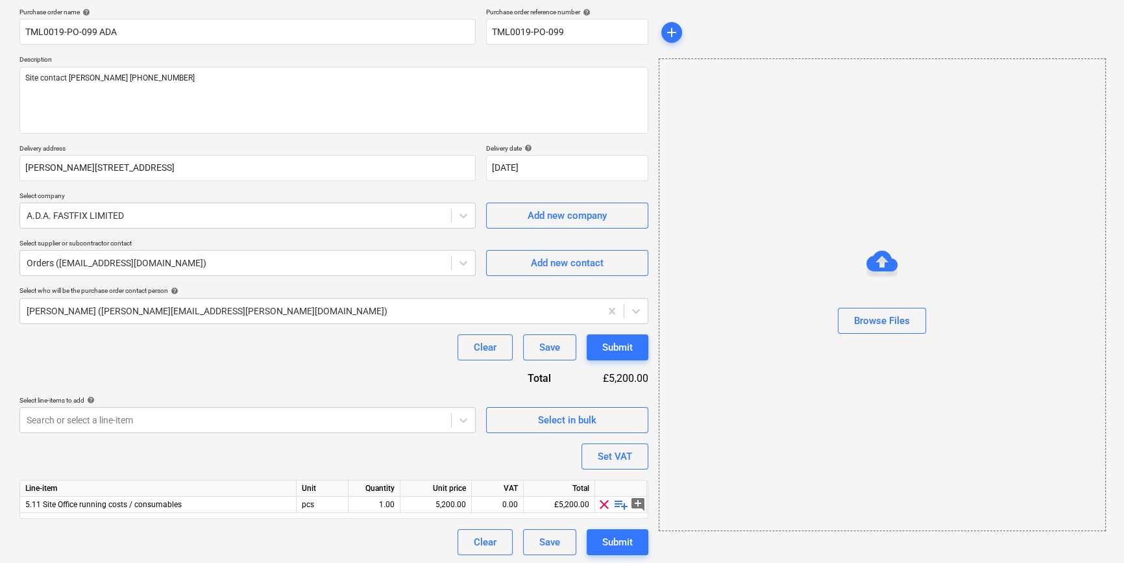
scroll to position [101, 0]
click at [624, 503] on span "playlist_add" at bounding box center [621, 503] width 16 height 16
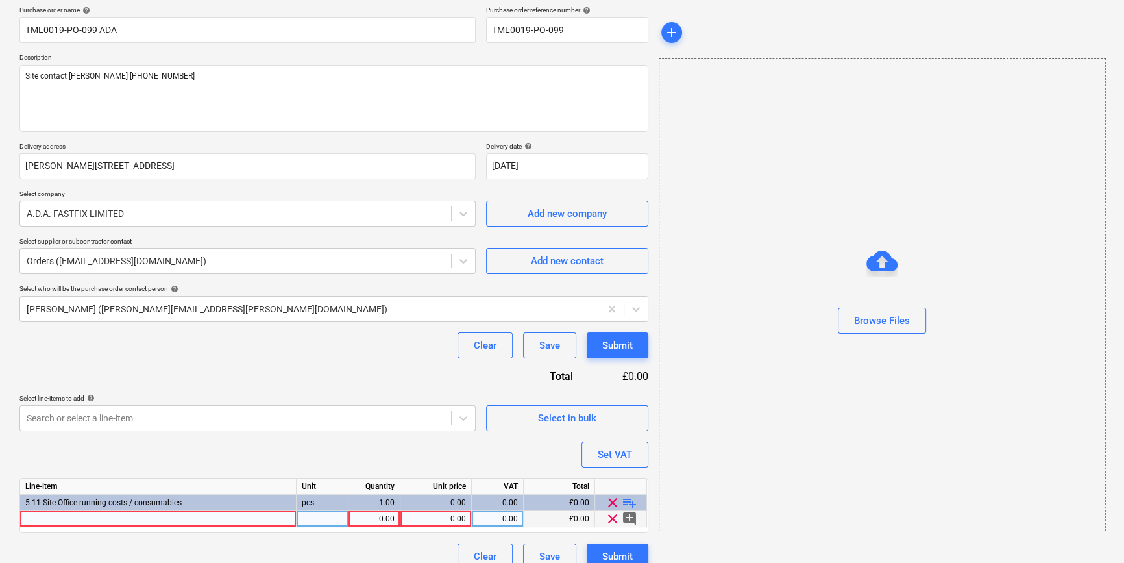
click at [37, 521] on div at bounding box center [158, 519] width 277 height 16
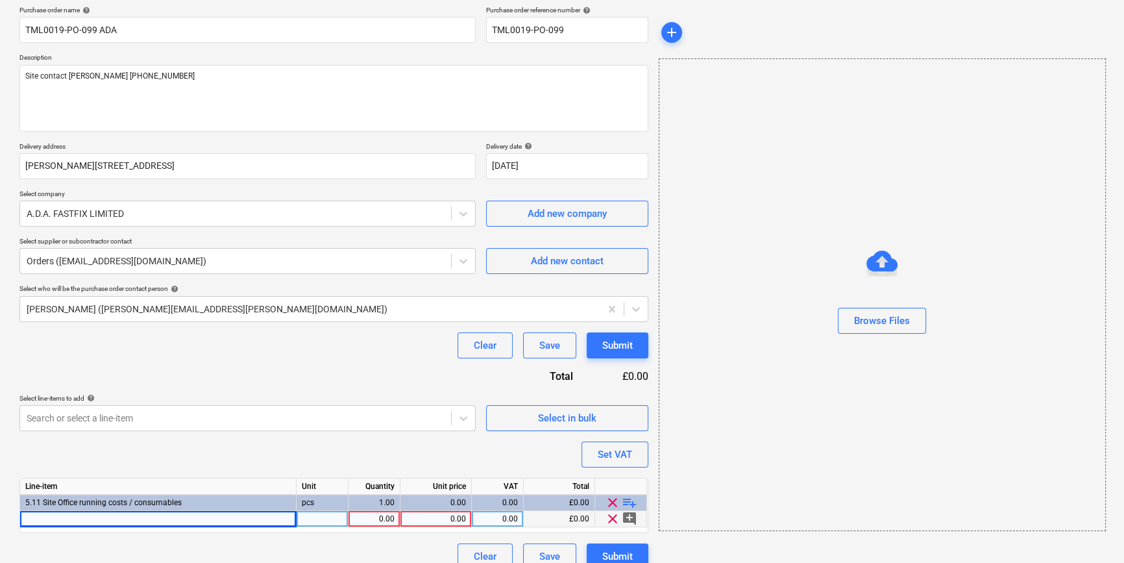
drag, startPoint x: 94, startPoint y: 517, endPoint x: 61, endPoint y: 517, distance: 33.1
click at [61, 517] on div at bounding box center [158, 519] width 277 height 16
click at [61, 517] on input at bounding box center [158, 519] width 276 height 16
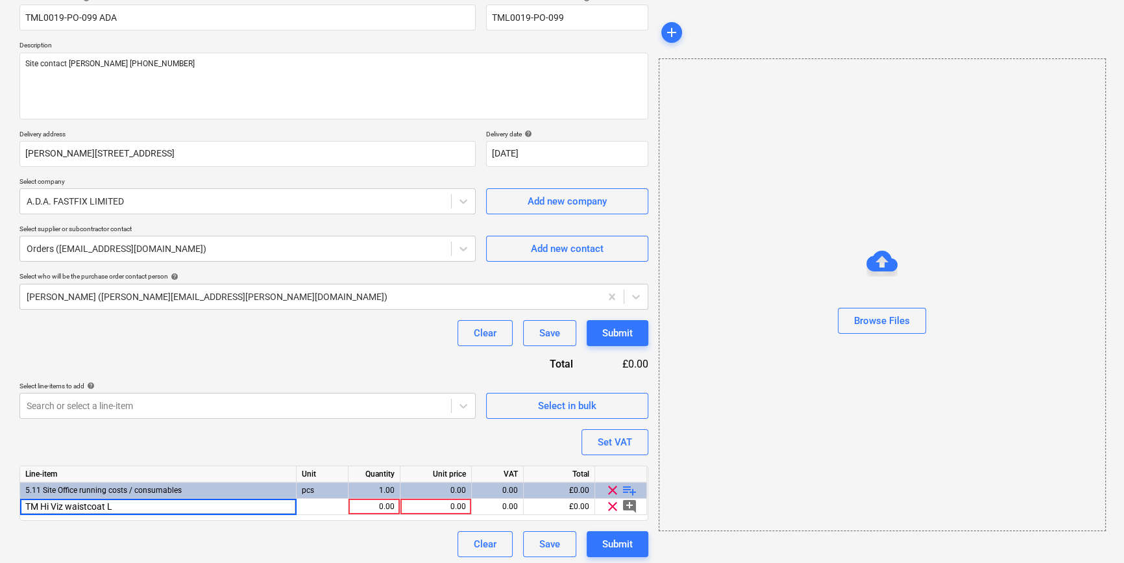
scroll to position [117, 0]
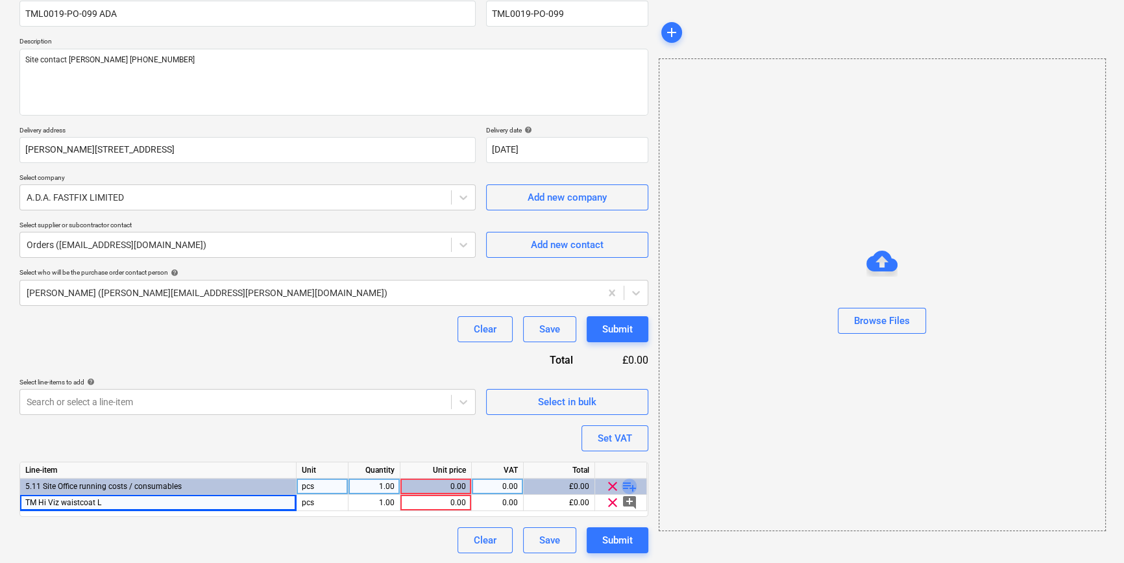
click at [632, 484] on span "playlist_add" at bounding box center [630, 486] width 16 height 16
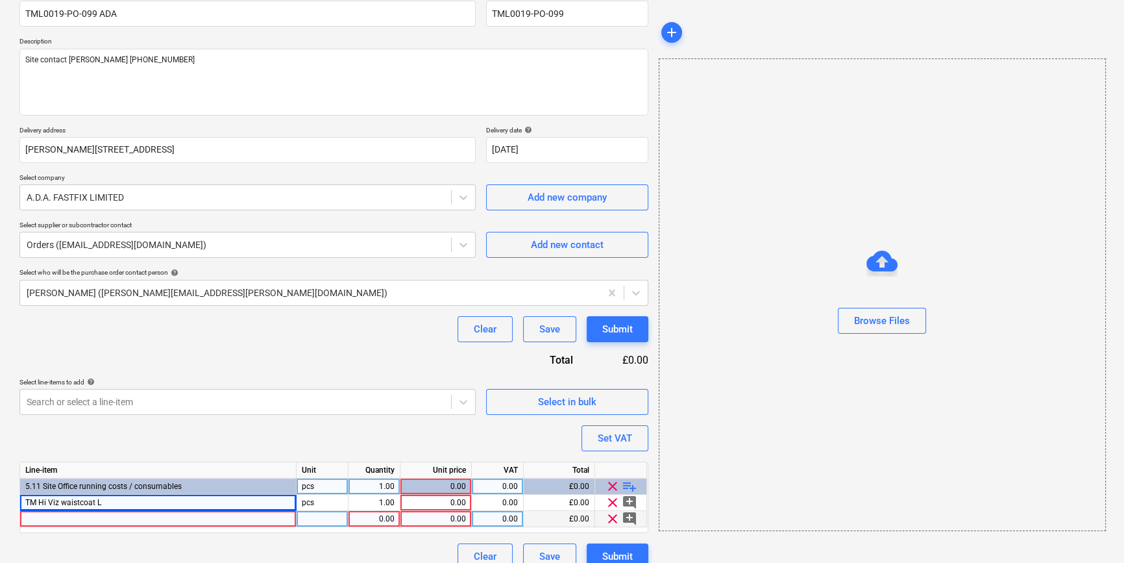
click at [86, 518] on div at bounding box center [158, 519] width 277 height 16
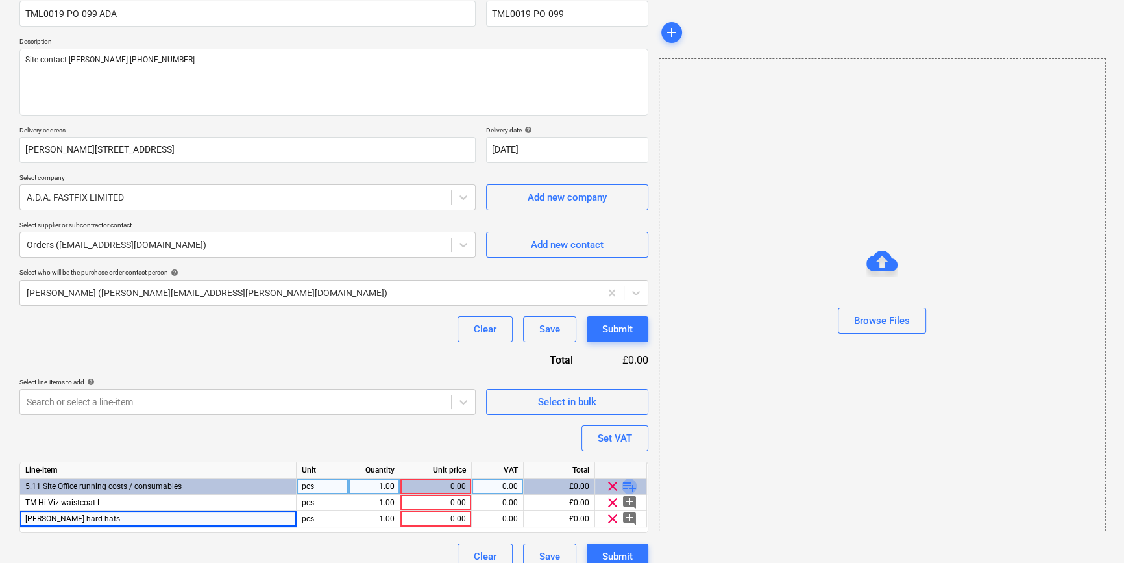
click at [632, 484] on span "playlist_add" at bounding box center [630, 486] width 16 height 16
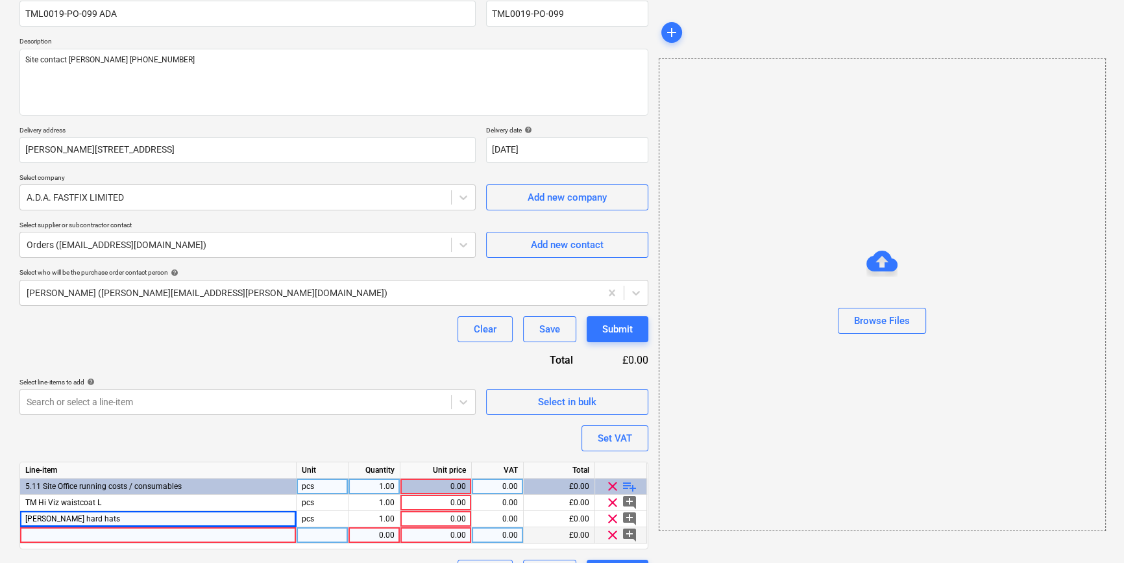
click at [129, 536] on div at bounding box center [158, 535] width 277 height 16
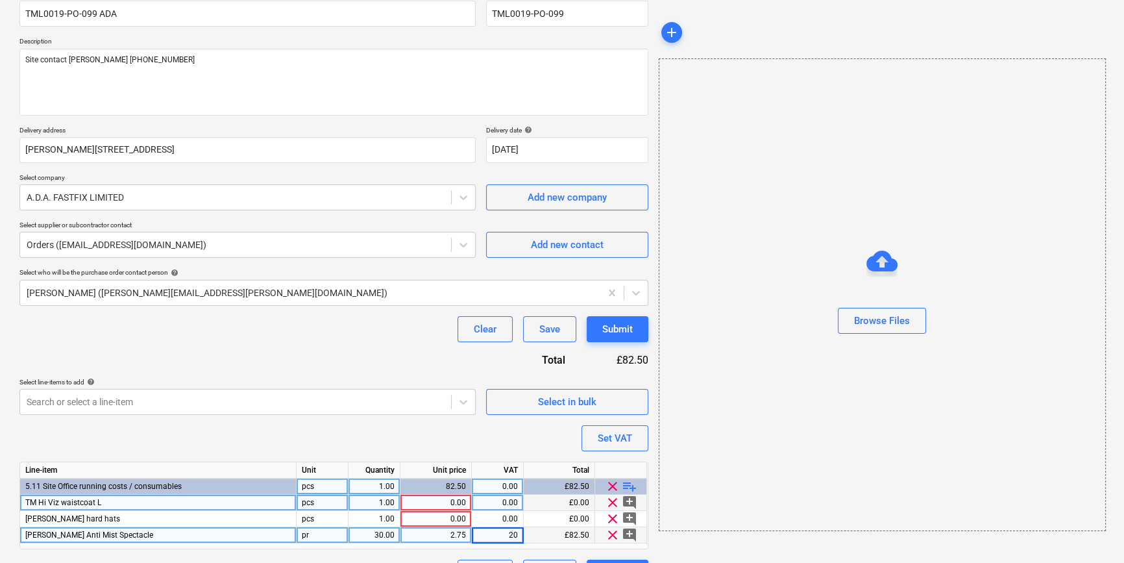
click at [376, 504] on div "Line-item Unit Quantity Unit price VAT Total 5.11 Site Office running costs / c…" at bounding box center [333, 506] width 629 height 88
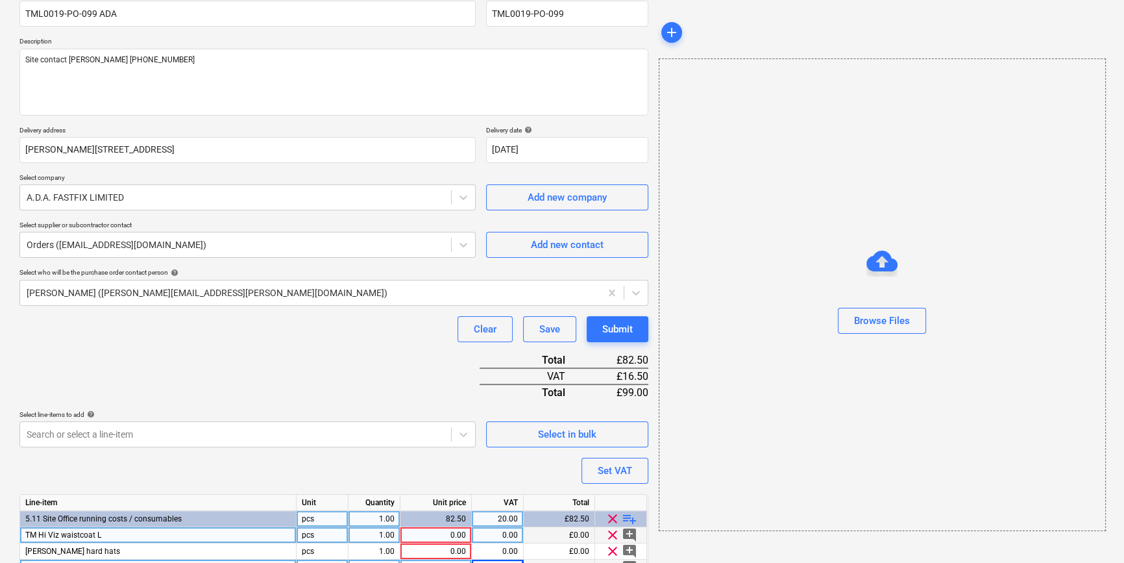
click at [374, 532] on div "1.00" at bounding box center [374, 535] width 41 height 16
click at [462, 532] on div "6.45" at bounding box center [436, 535] width 60 height 16
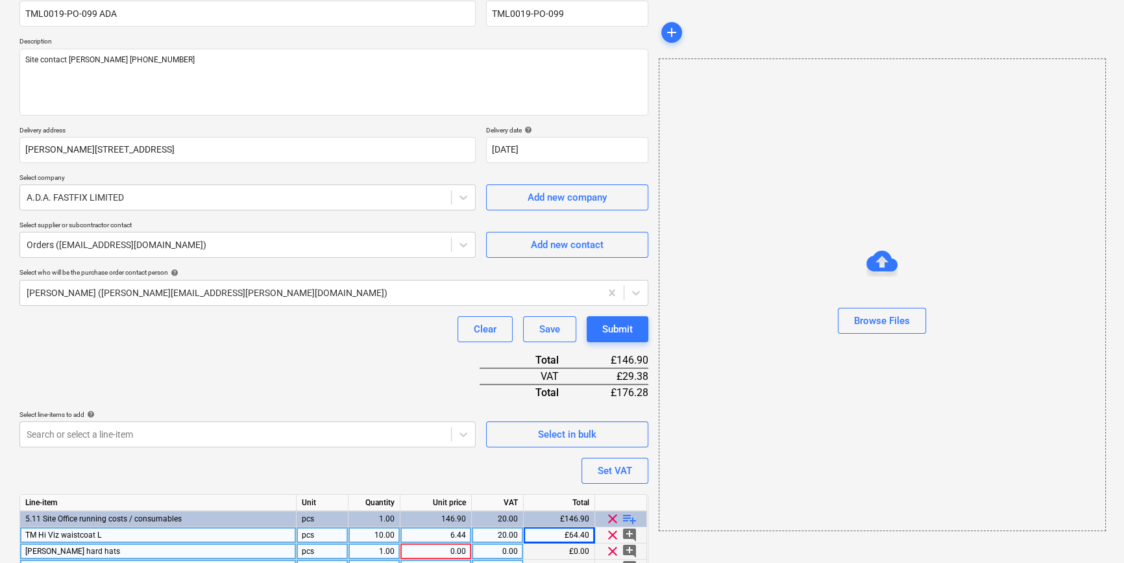
click at [377, 553] on div "1.00" at bounding box center [374, 551] width 41 height 16
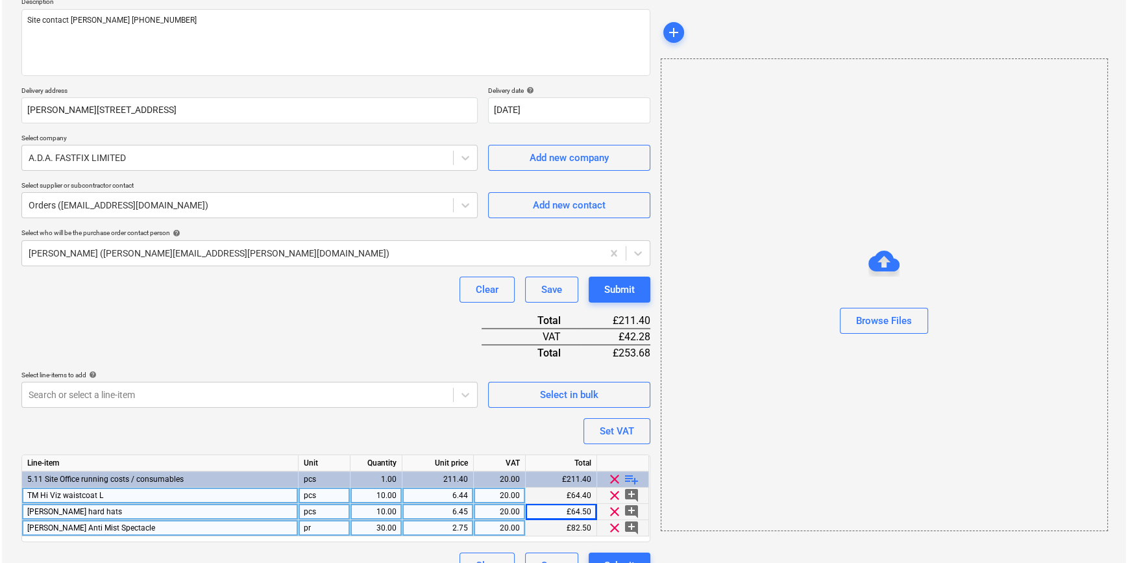
scroll to position [182, 0]
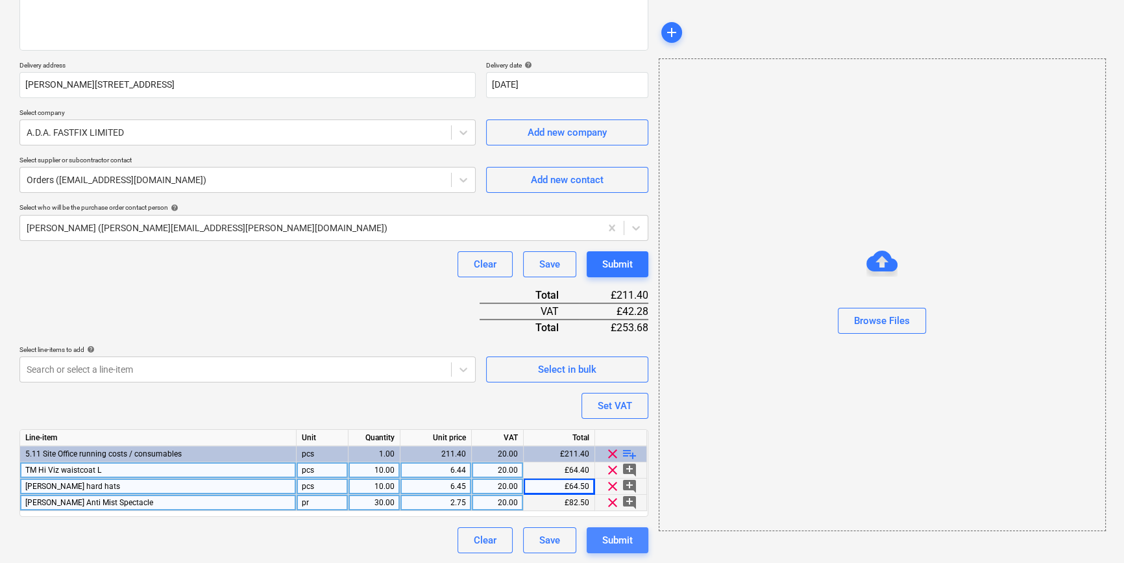
click at [615, 539] on div "Submit" at bounding box center [617, 540] width 31 height 17
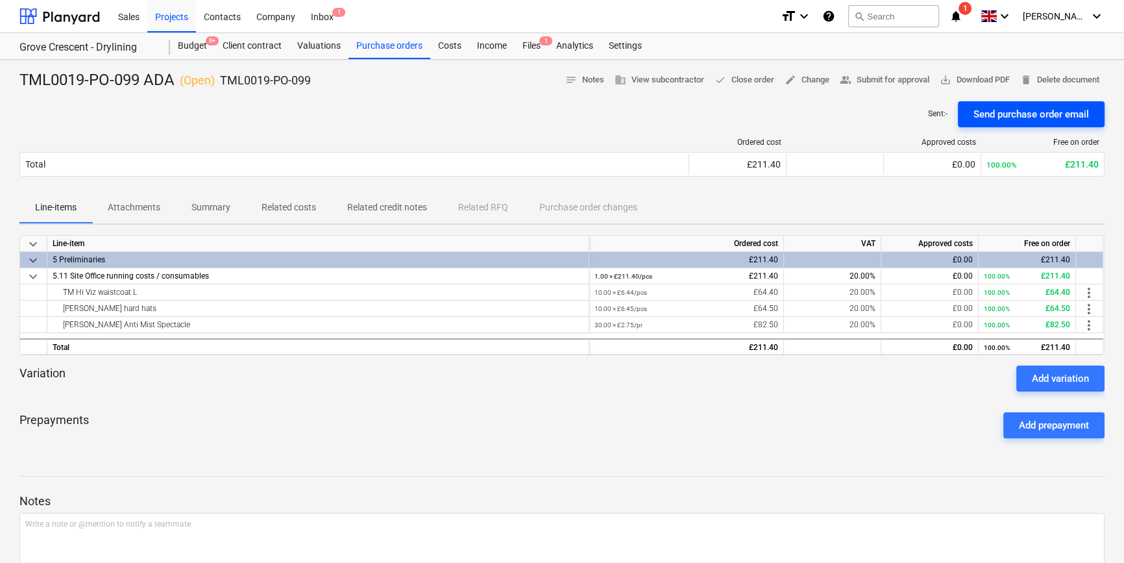
click at [998, 118] on div "Send purchase order email" at bounding box center [1032, 114] width 116 height 17
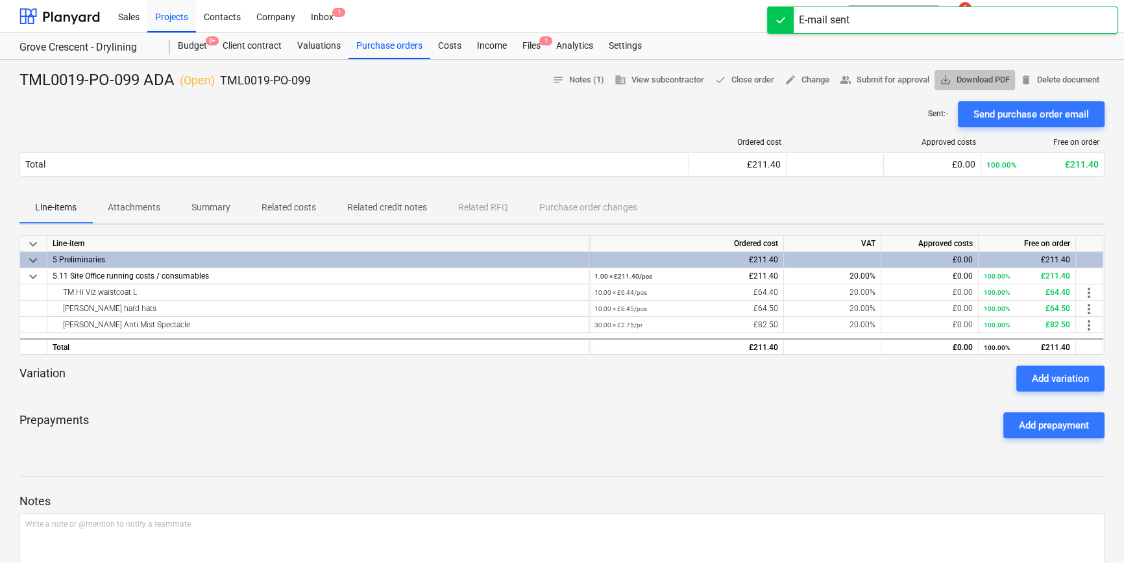
click at [971, 84] on span "save_alt Download PDF" at bounding box center [975, 80] width 70 height 15
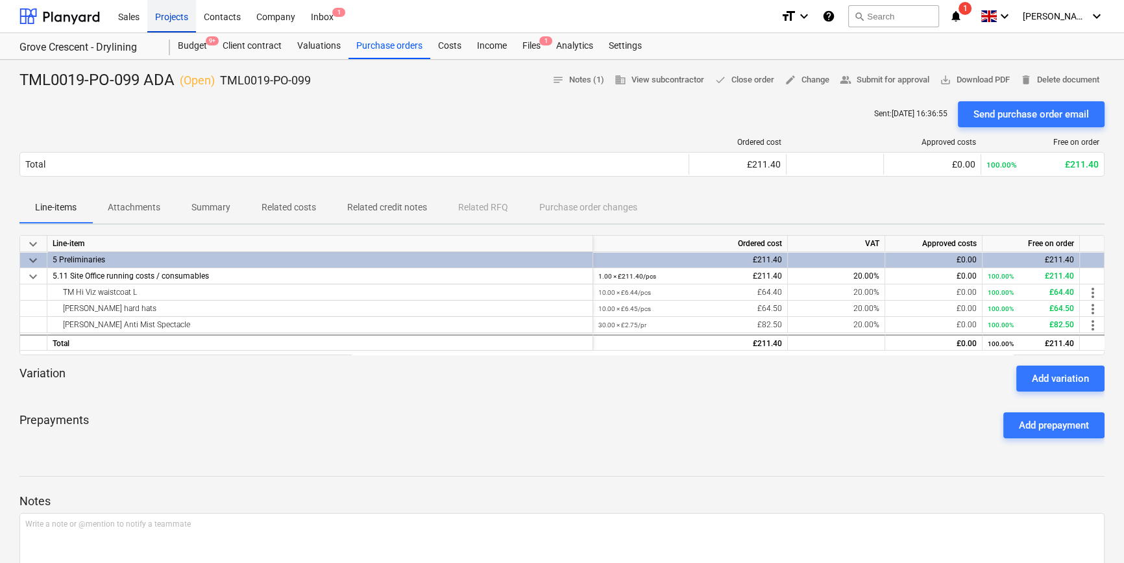
click at [169, 19] on div "Projects" at bounding box center [171, 15] width 49 height 33
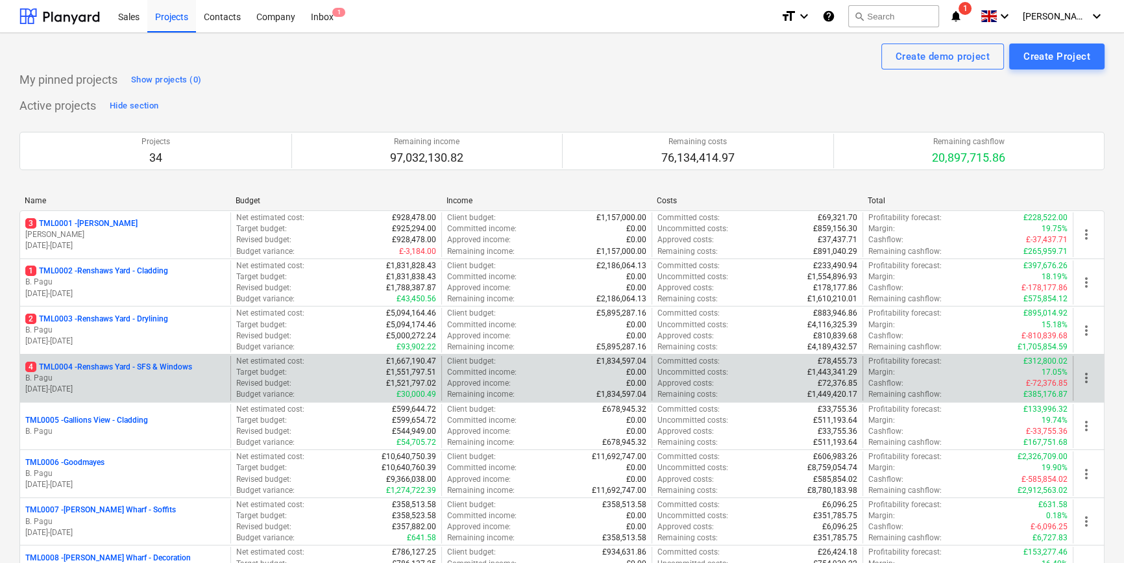
click at [178, 379] on p "B. Pagu" at bounding box center [125, 378] width 200 height 11
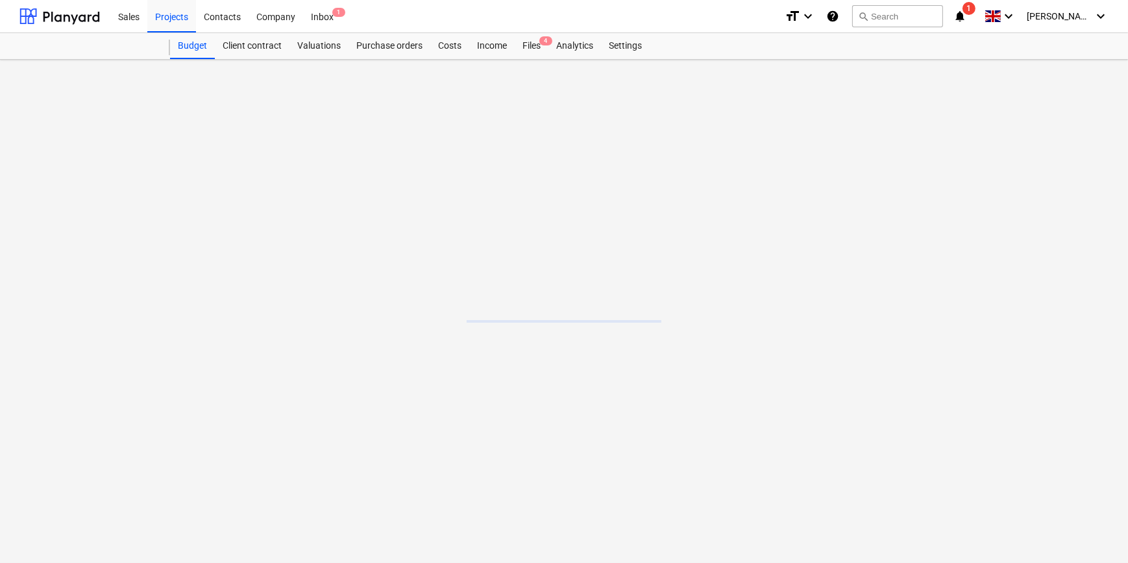
click at [179, 379] on main at bounding box center [564, 311] width 1128 height 503
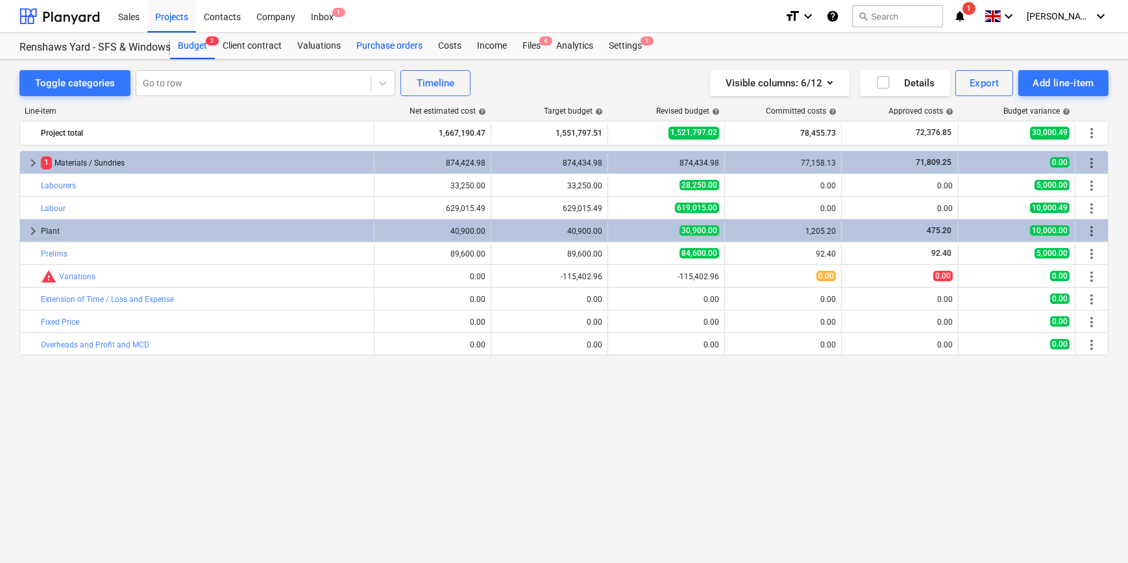
click at [377, 42] on div "Purchase orders" at bounding box center [390, 46] width 82 height 26
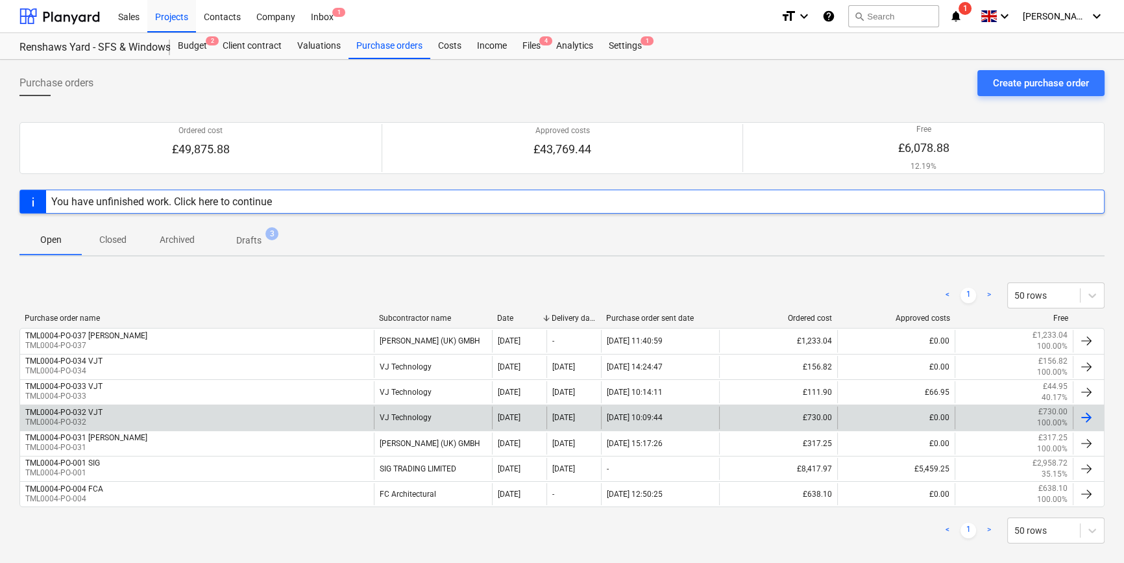
click at [132, 415] on div "TML0004-PO-032 VJT TML0004-PO-032" at bounding box center [197, 417] width 354 height 22
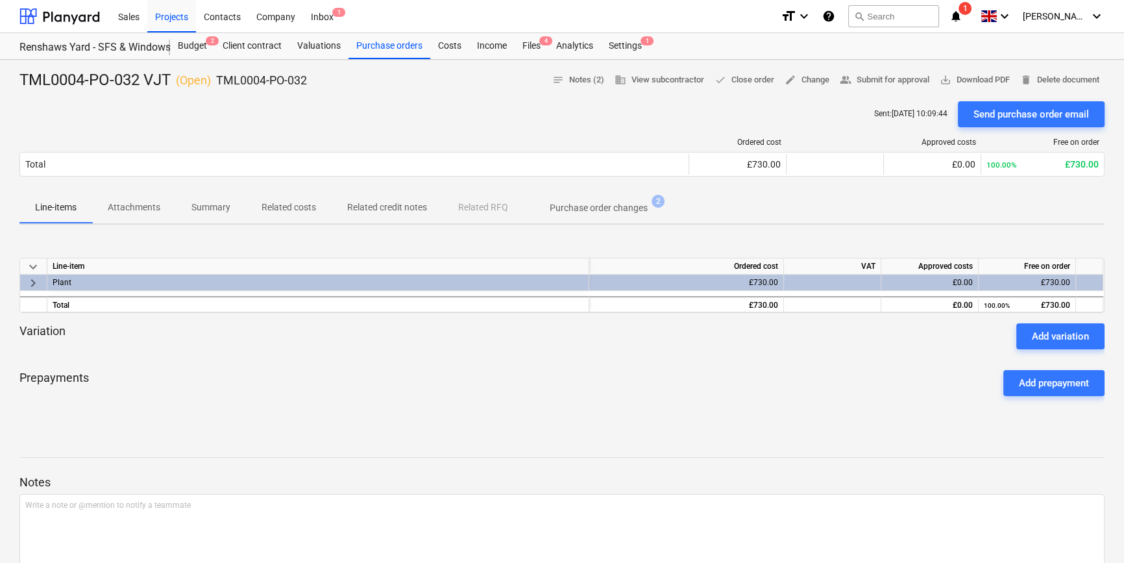
click at [34, 280] on span "keyboard_arrow_right" at bounding box center [33, 283] width 16 height 16
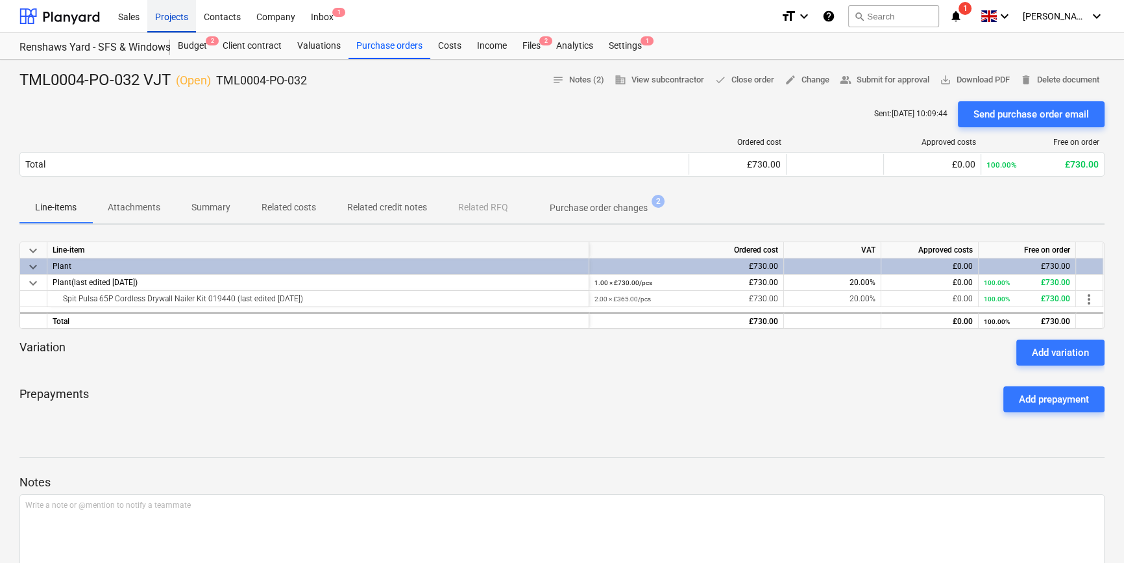
click at [158, 19] on div "Projects" at bounding box center [171, 15] width 49 height 33
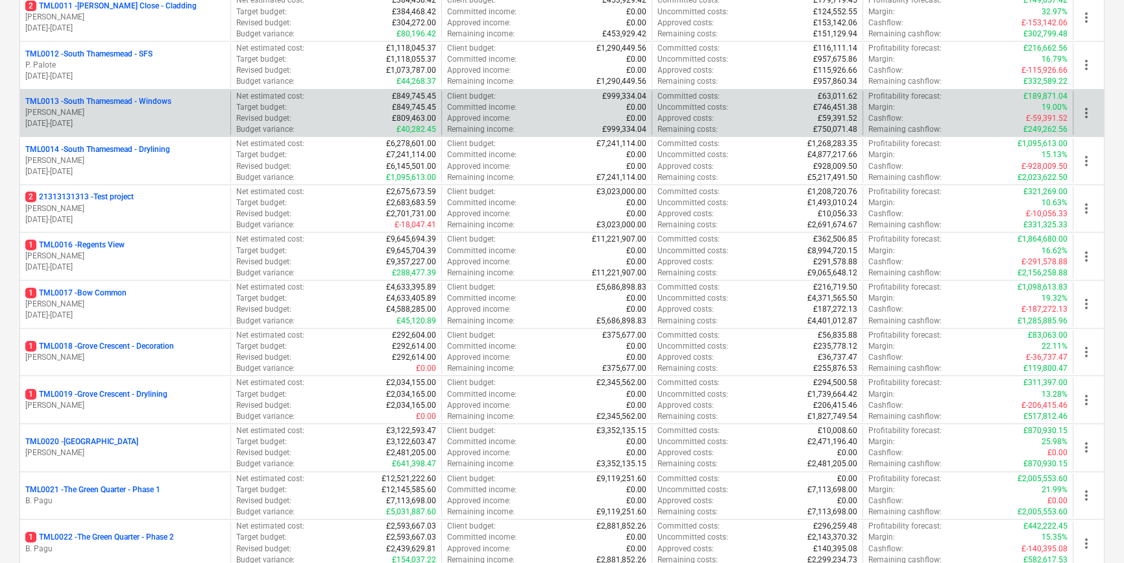
scroll to position [708, 0]
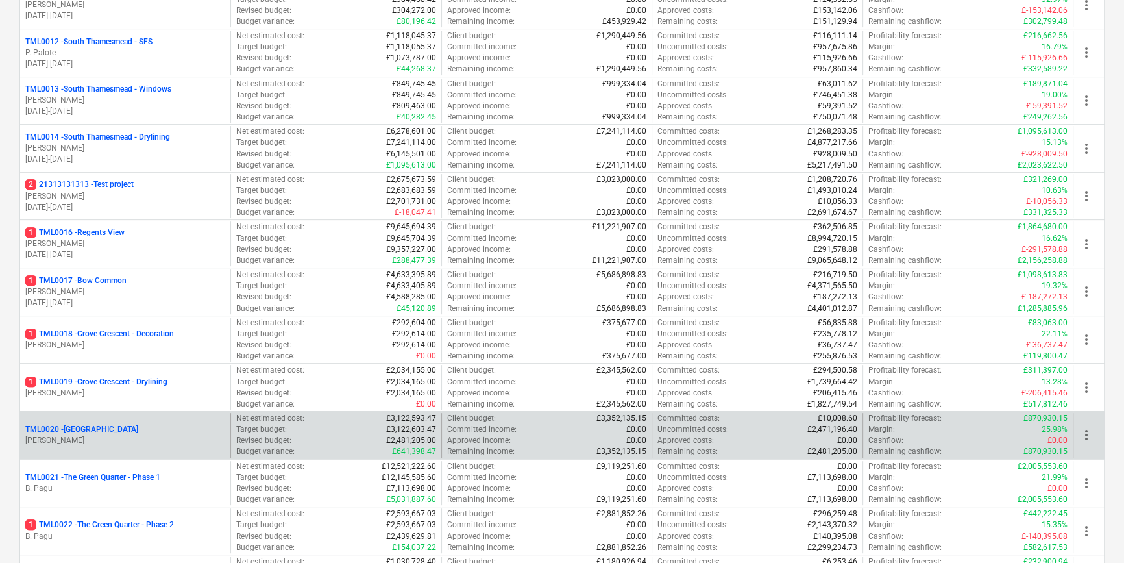
click at [148, 429] on div "TML0020 - [GEOGRAPHIC_DATA]" at bounding box center [125, 429] width 200 height 11
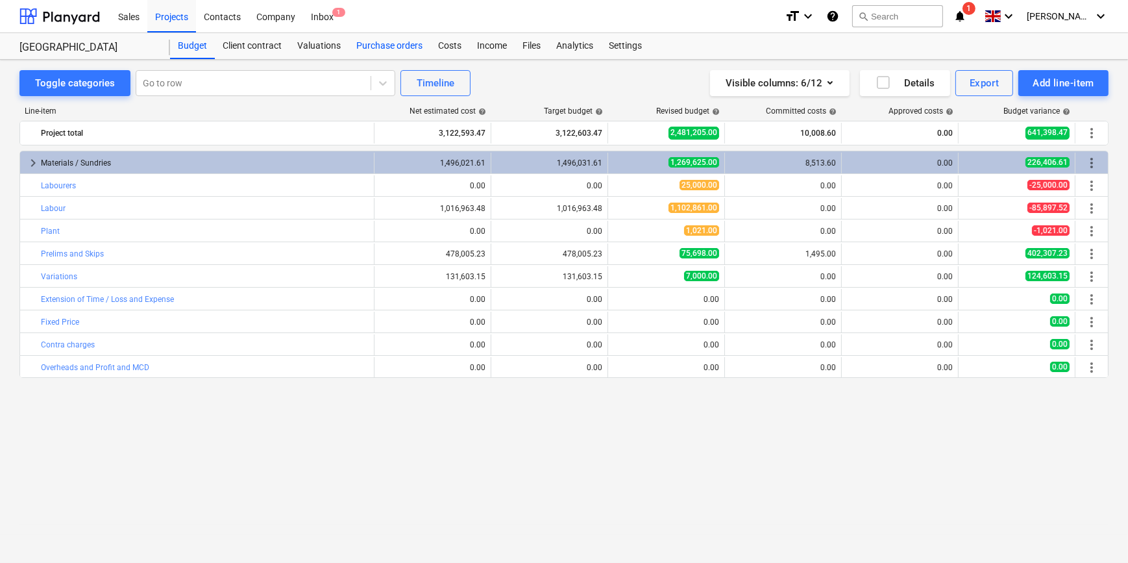
click at [373, 51] on div "Purchase orders" at bounding box center [390, 46] width 82 height 26
